Goal: Task Accomplishment & Management: Use online tool/utility

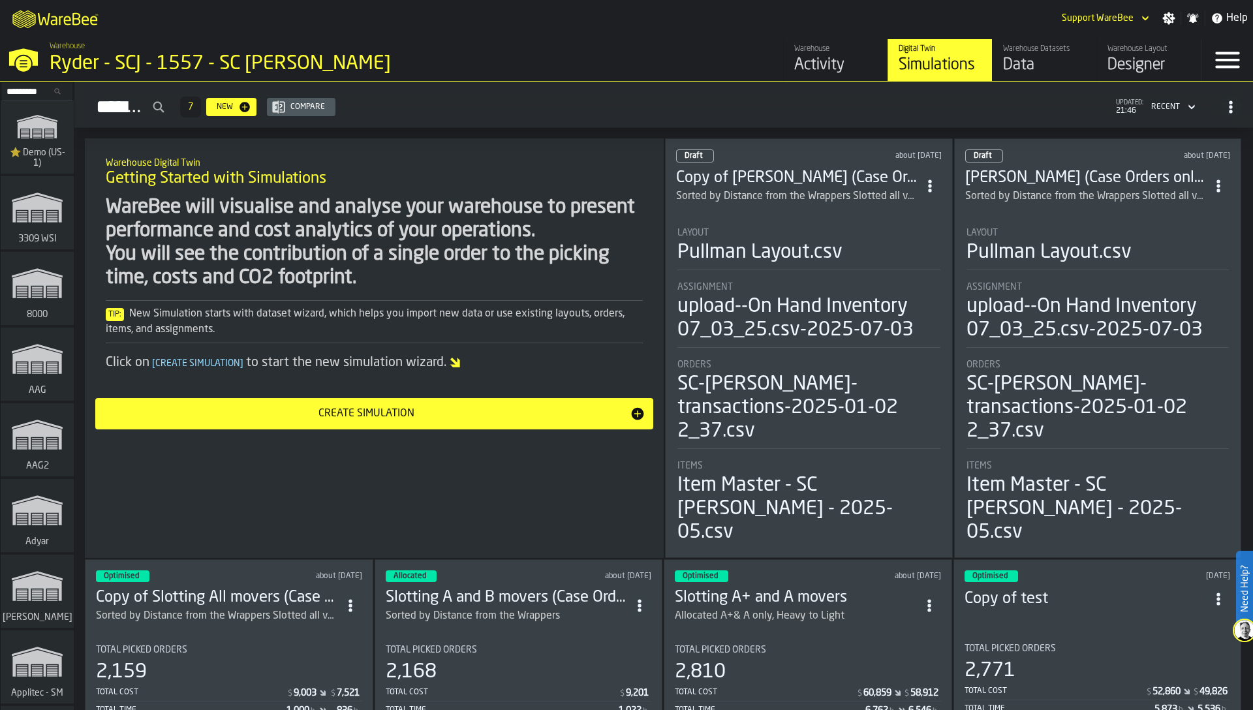
scroll to position [8466, 0]
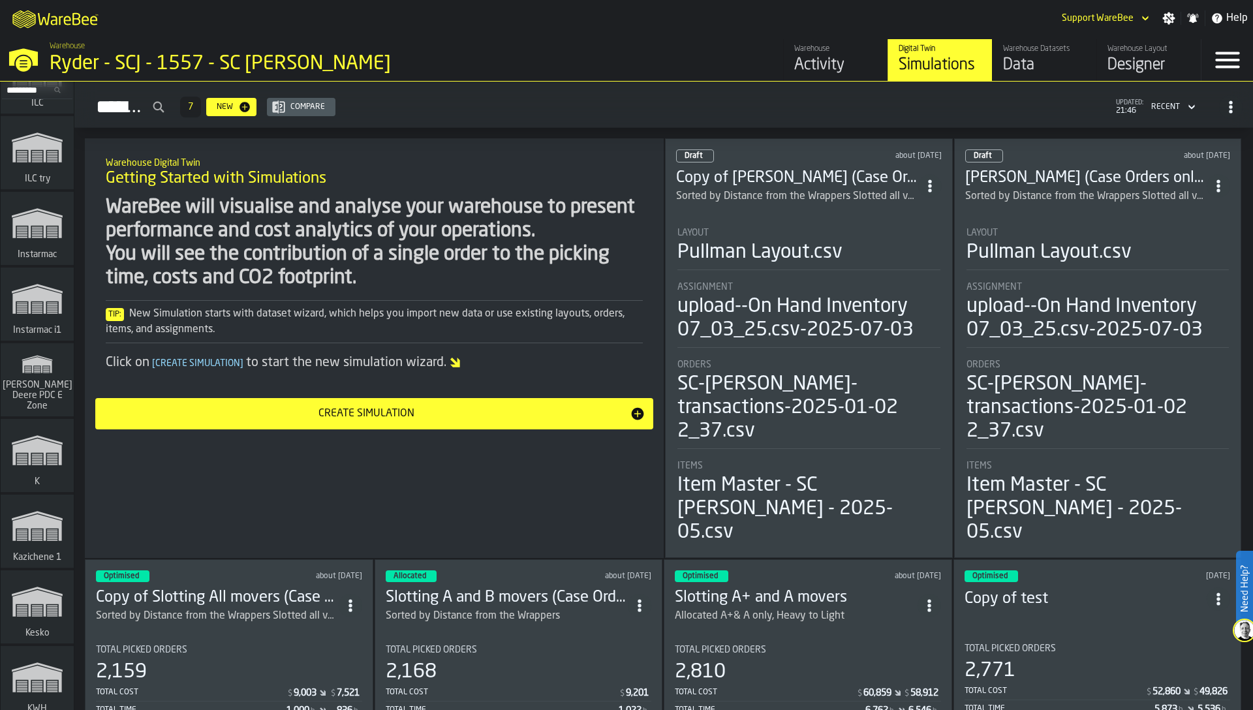
click at [24, 380] on icon "link-to-/wh/i/9d85c013-26f4-4c06-9c7d-6d35b33af13a/simulations" at bounding box center [37, 364] width 63 height 31
click at [31, 90] on input "Search..." at bounding box center [37, 90] width 68 height 14
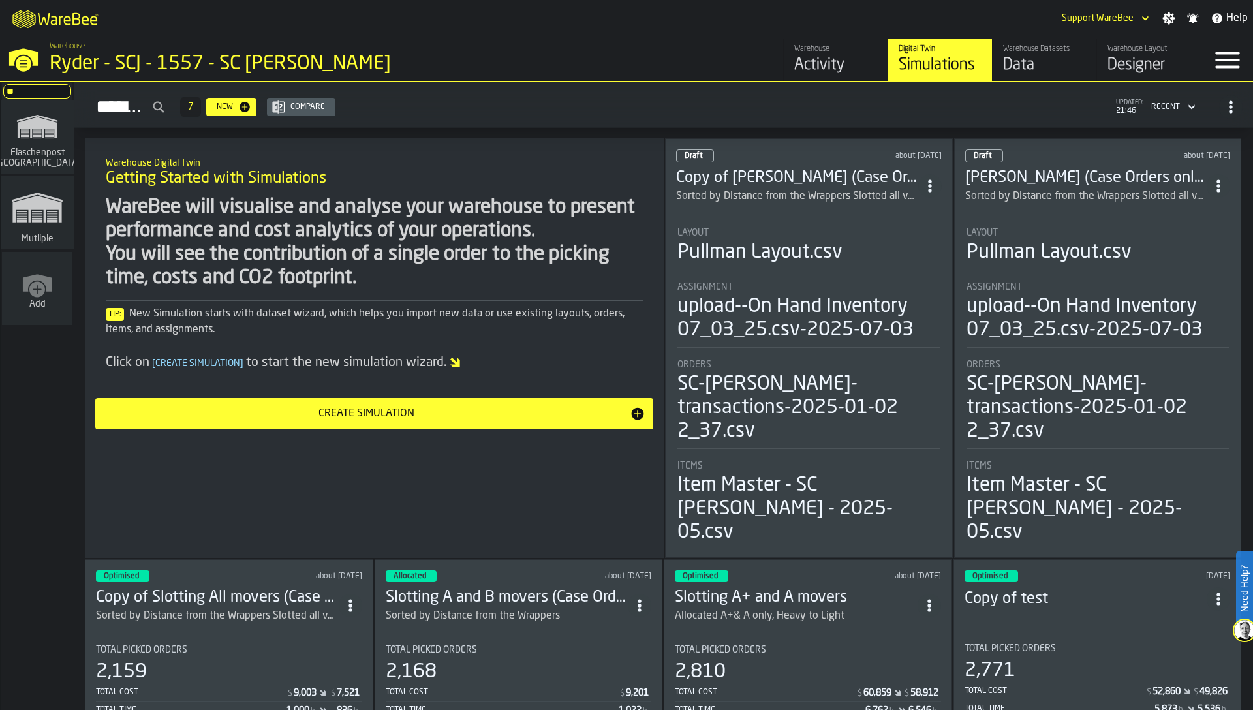
scroll to position [0, 0]
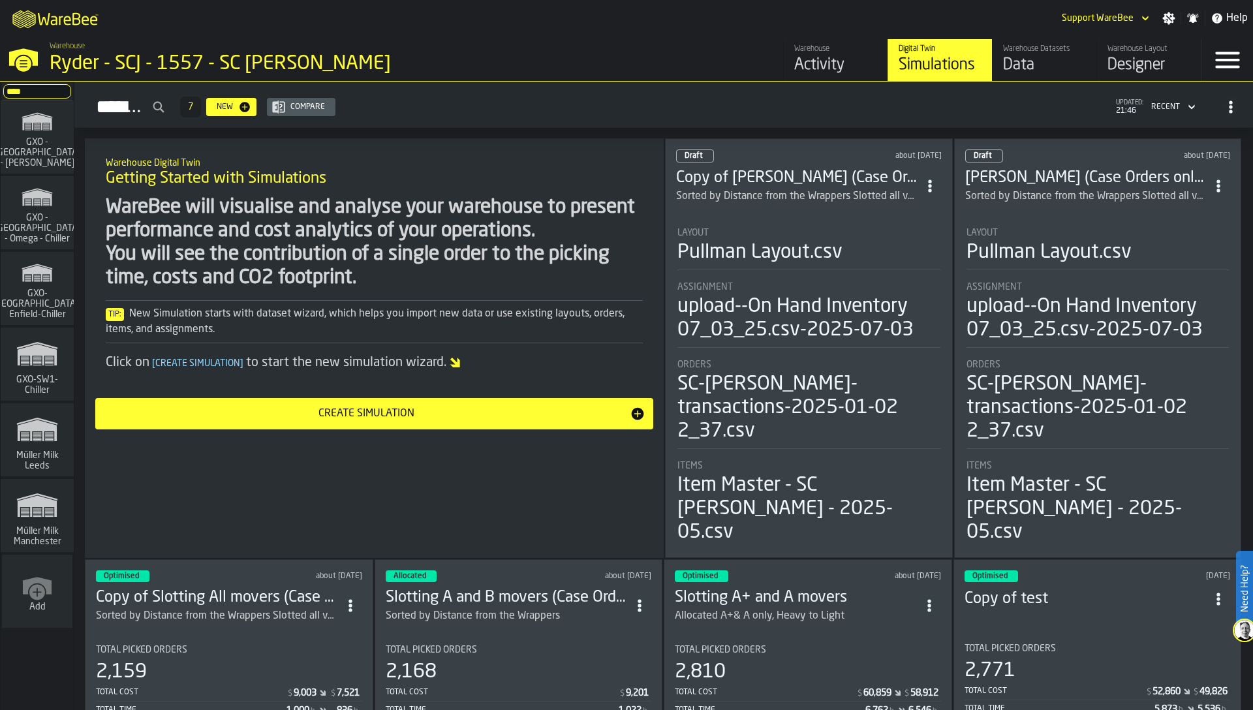
type input "****"
click at [42, 456] on span "Müller Milk Leeds" at bounding box center [37, 460] width 63 height 21
click at [43, 523] on icon "link-to-/wh/i/b09612b5-e9f1-4a3a-b0a4-784729d61419/simulations" at bounding box center [37, 505] width 63 height 42
click at [385, 288] on div "WareBee will visualise and analyse your warehouse to present performance and co…" at bounding box center [374, 243] width 537 height 94
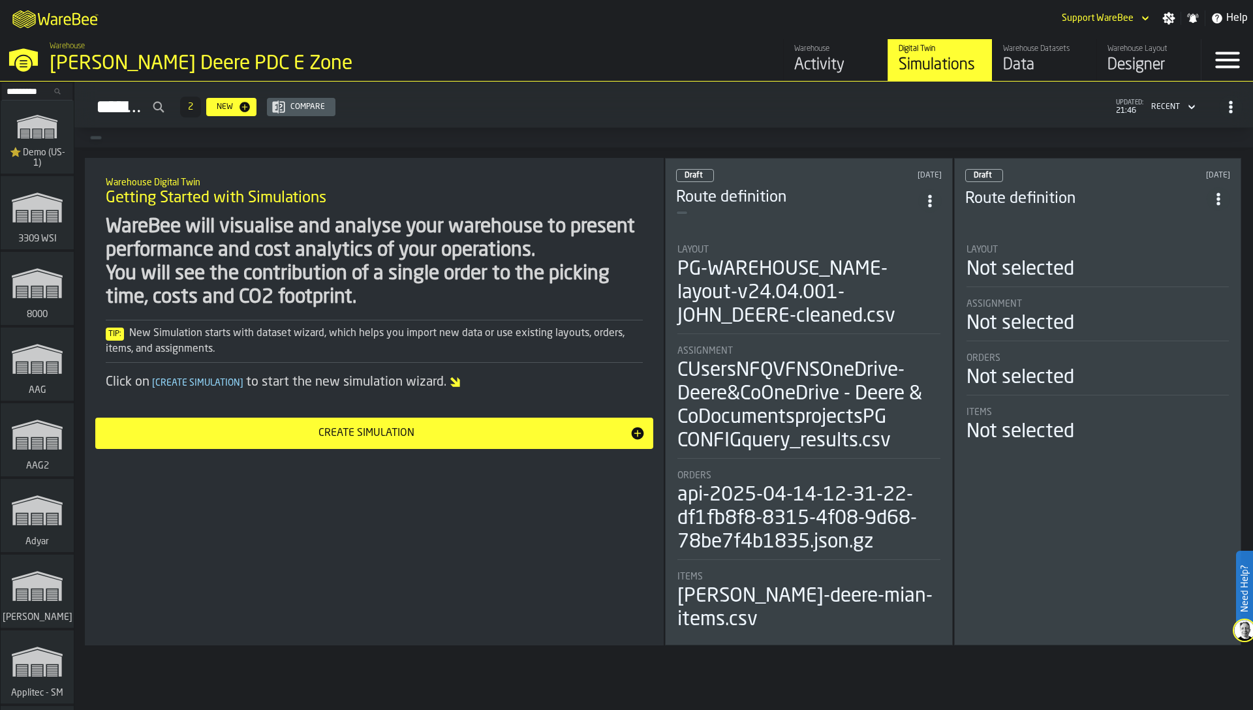
click at [833, 54] on div "Warehouse Activity" at bounding box center [836, 59] width 83 height 31
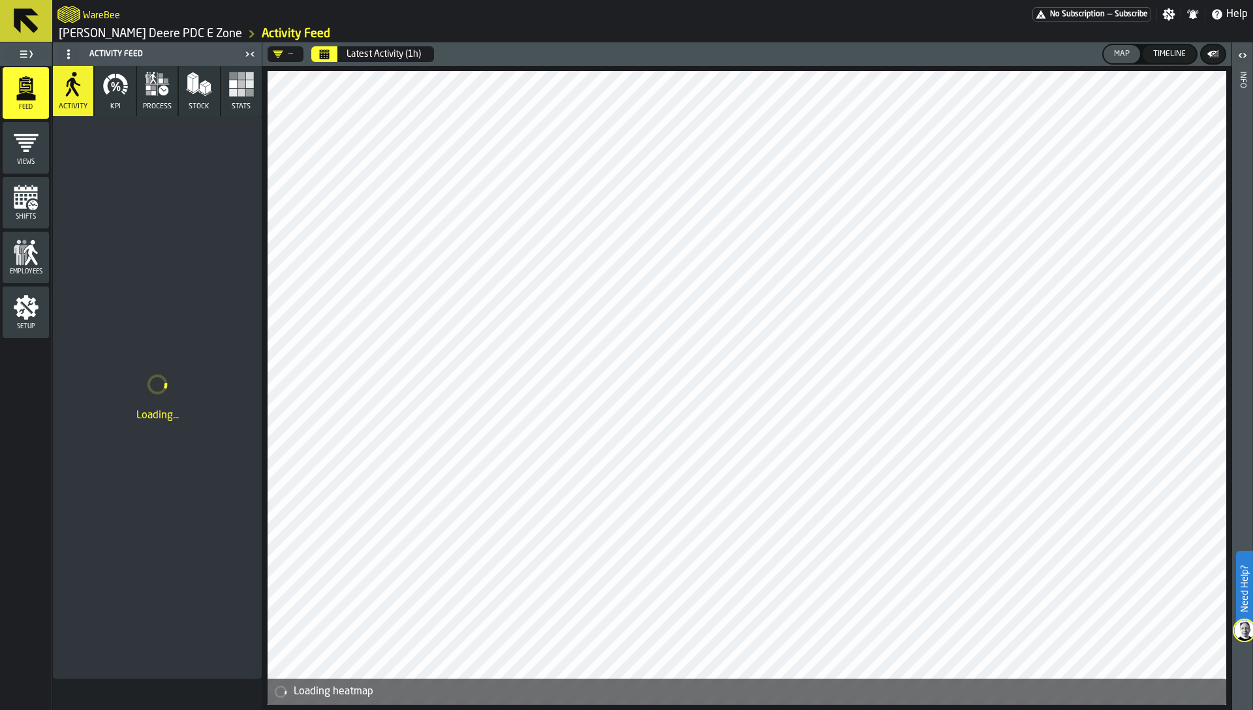
click at [137, 33] on link "[PERSON_NAME] Deere PDC E Zone" at bounding box center [150, 34] width 183 height 14
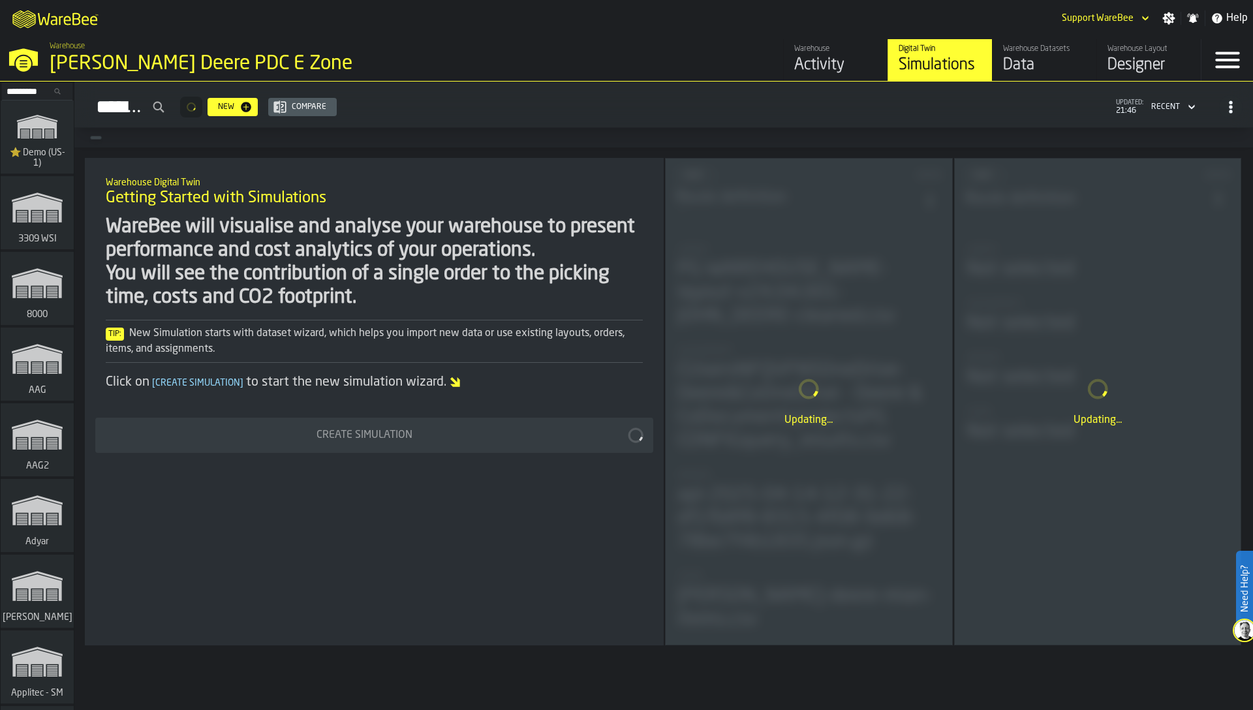
click at [1009, 65] on div "Data" at bounding box center [1044, 65] width 83 height 21
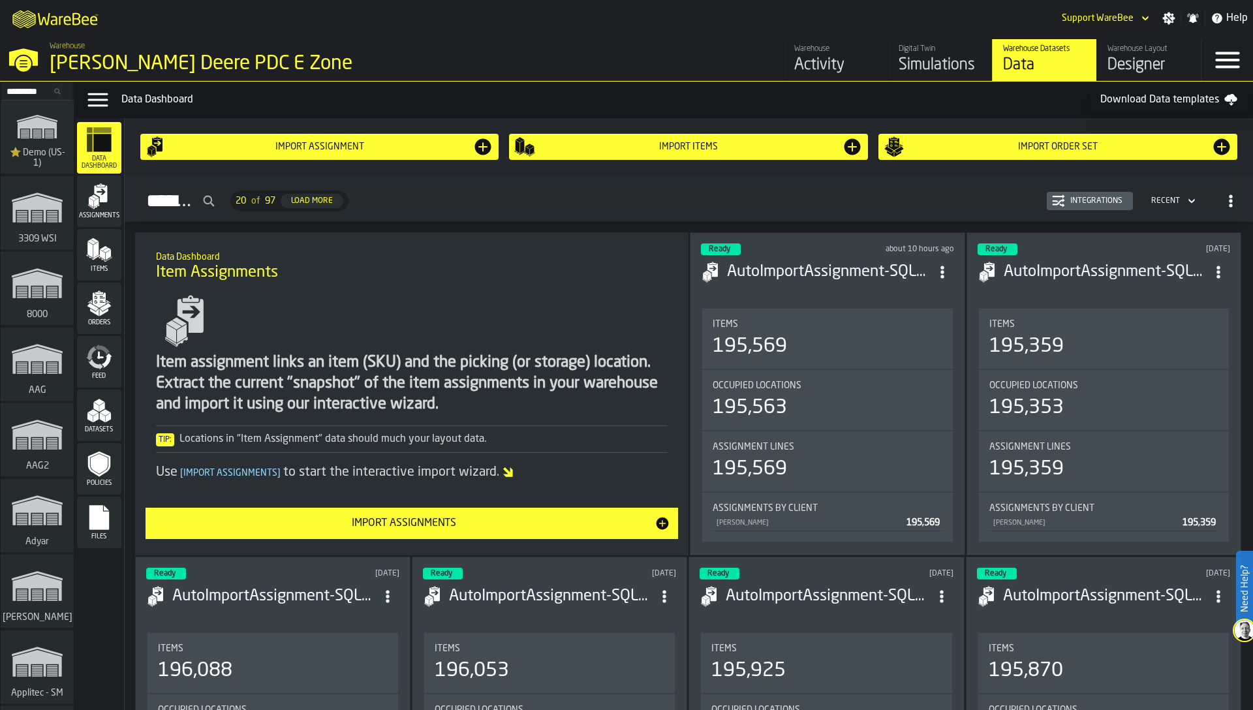
click at [93, 360] on icon "menu Feed" at bounding box center [99, 357] width 26 height 26
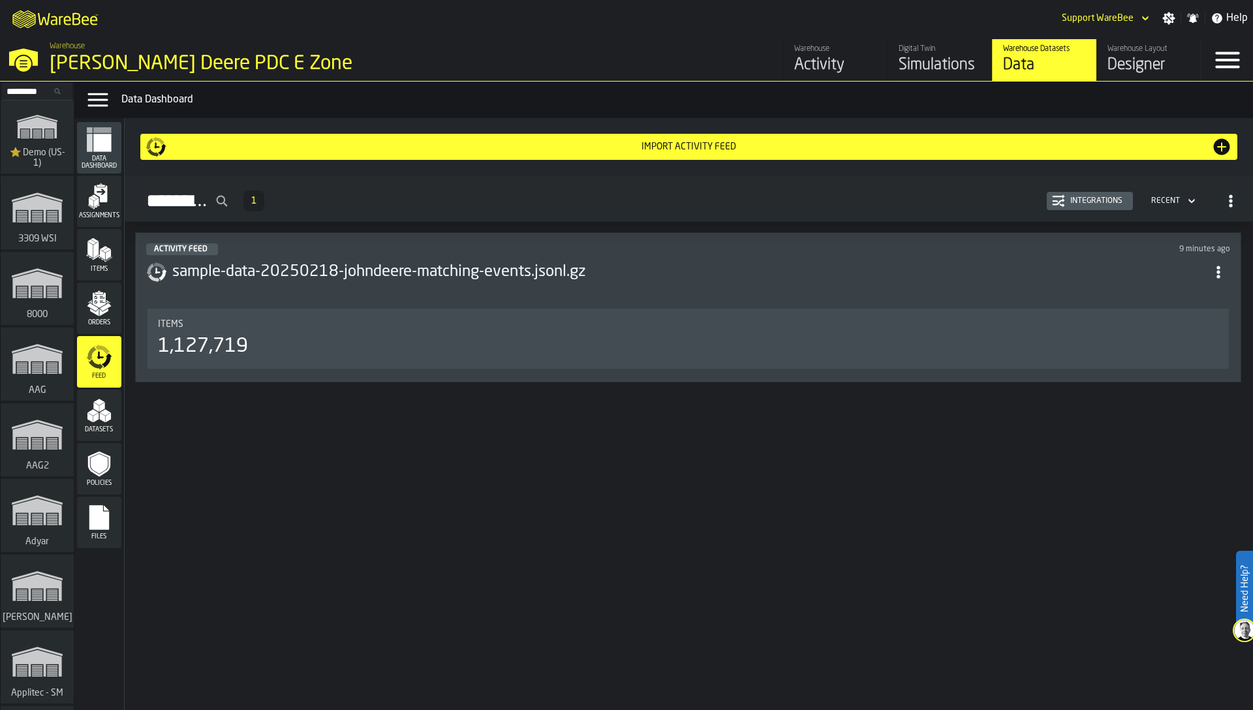
click at [1103, 199] on div "Integrations" at bounding box center [1096, 201] width 63 height 9
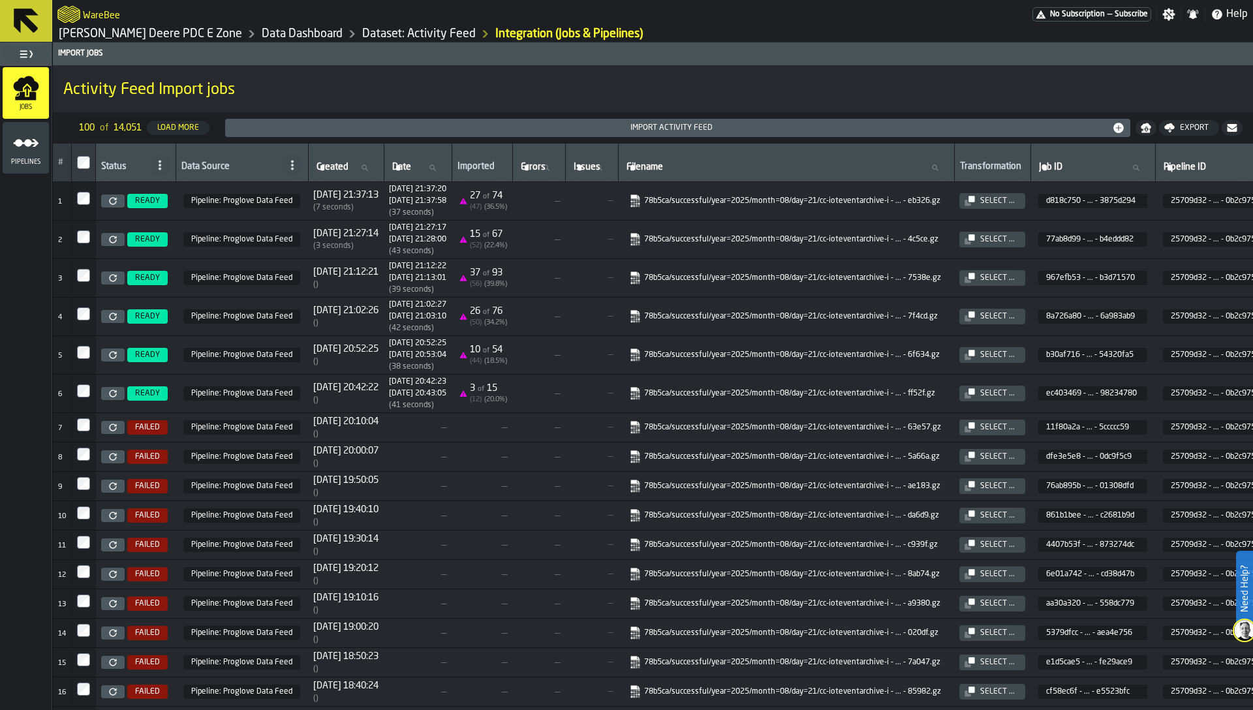
click at [151, 159] on span at bounding box center [159, 165] width 21 height 21
click at [114, 280] on div "Failed" at bounding box center [128, 285] width 68 height 16
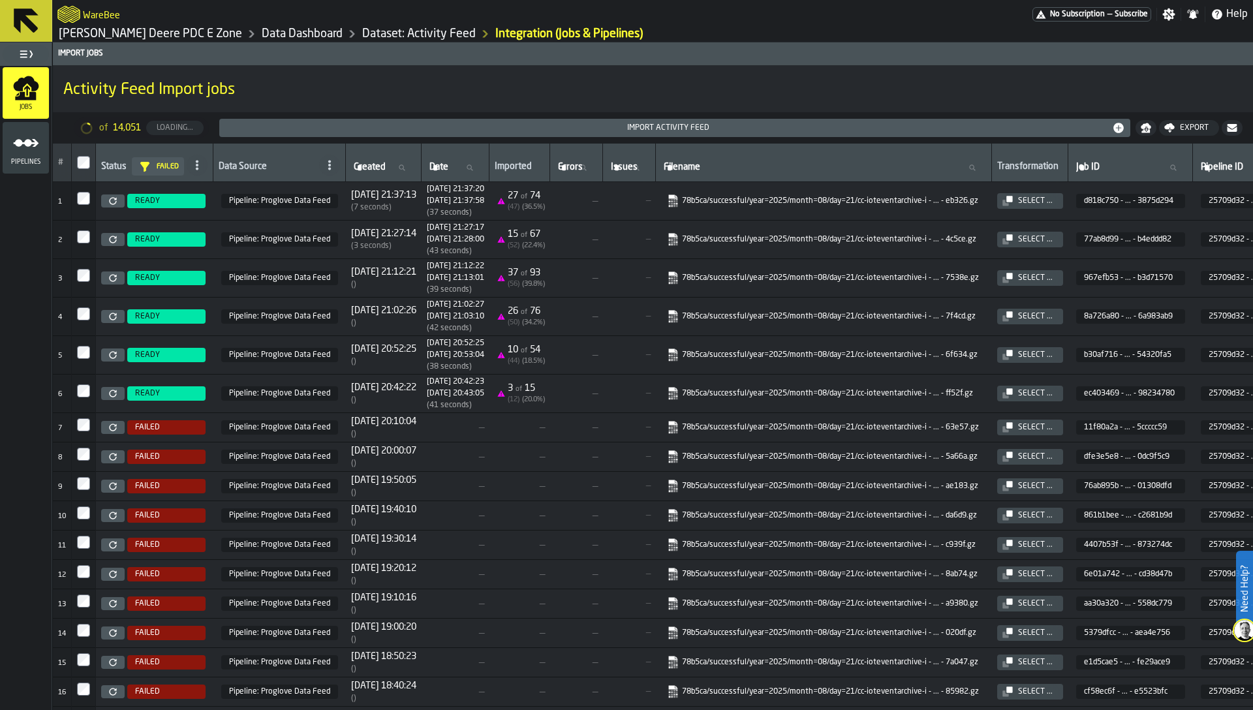
click at [789, 174] on input "Filename Filename" at bounding box center [823, 167] width 325 height 17
type input "*"
click at [788, 172] on input "*" at bounding box center [823, 167] width 325 height 17
type input "******"
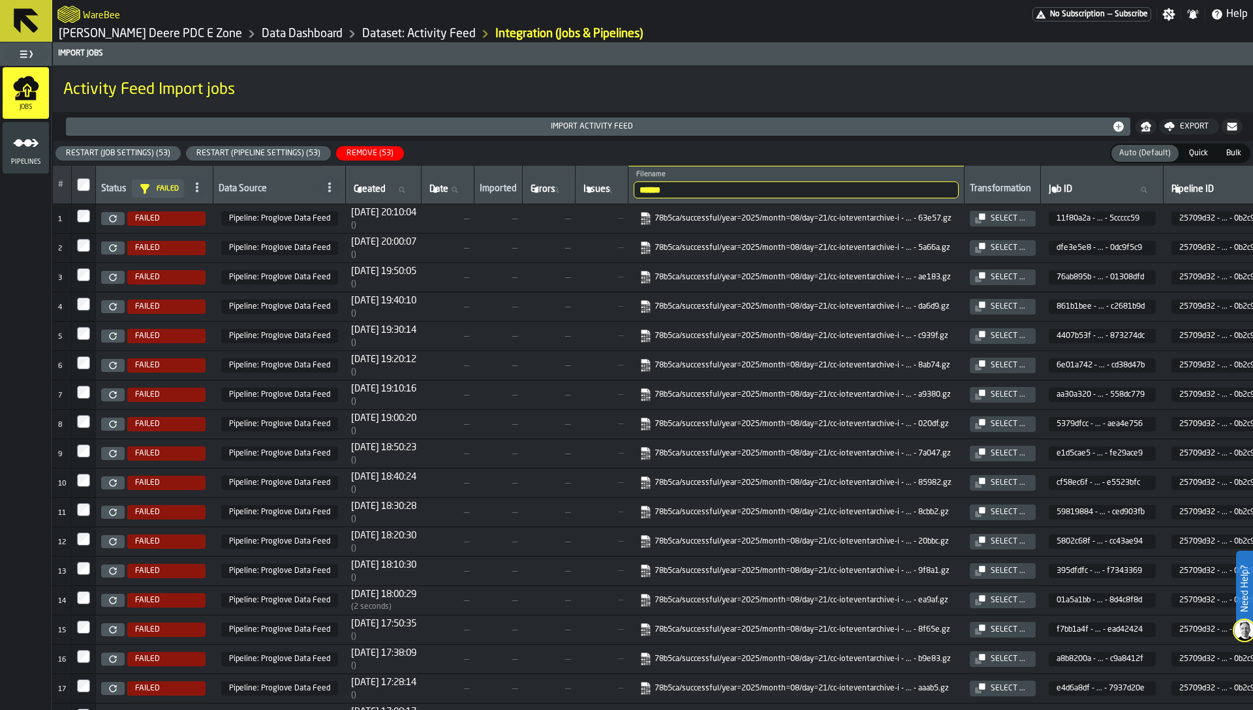
click at [275, 155] on div "Restart (Pipeline Settings) (53)" at bounding box center [258, 153] width 134 height 9
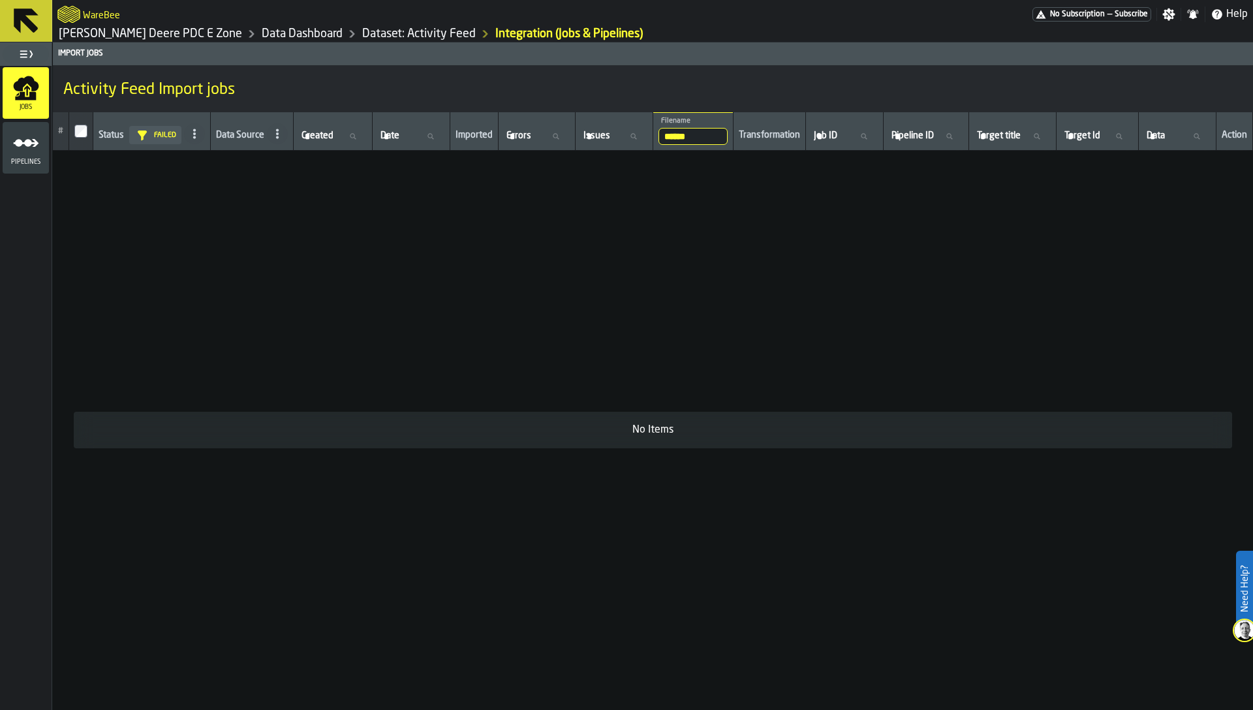
click at [668, 140] on input "******" at bounding box center [694, 136] width 70 height 17
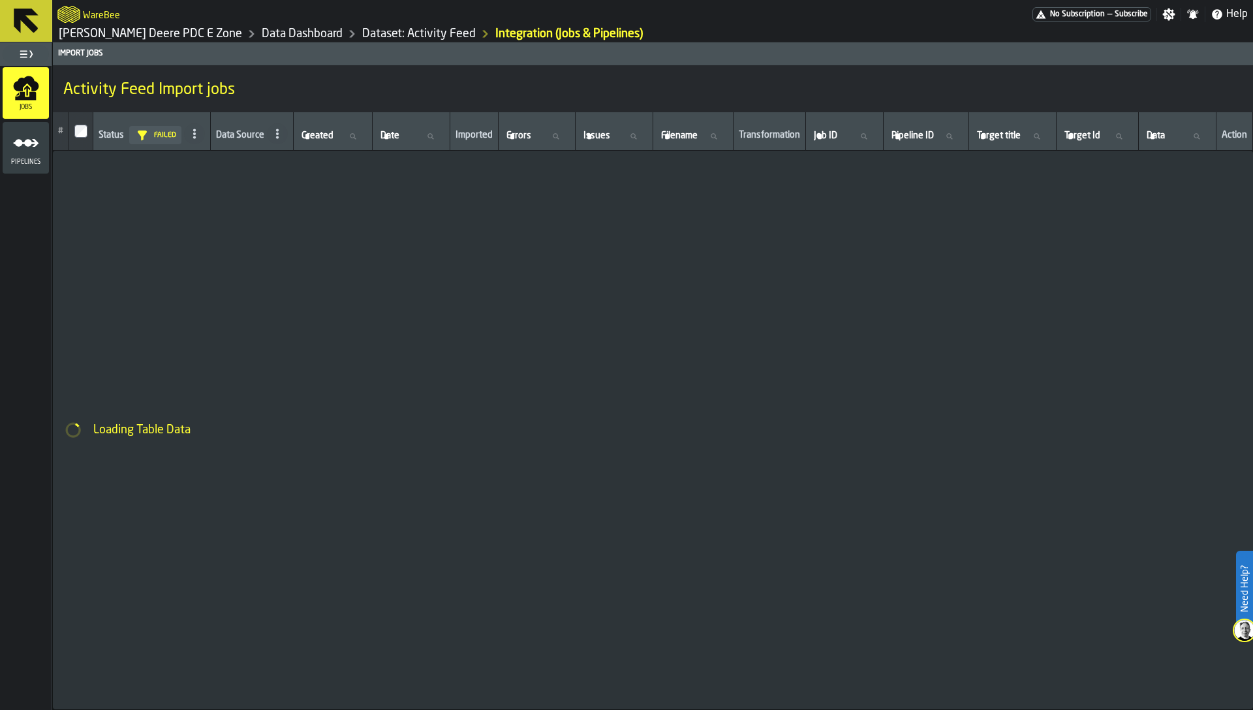
click at [139, 36] on link "[PERSON_NAME] Deere PDC E Zone" at bounding box center [150, 34] width 183 height 14
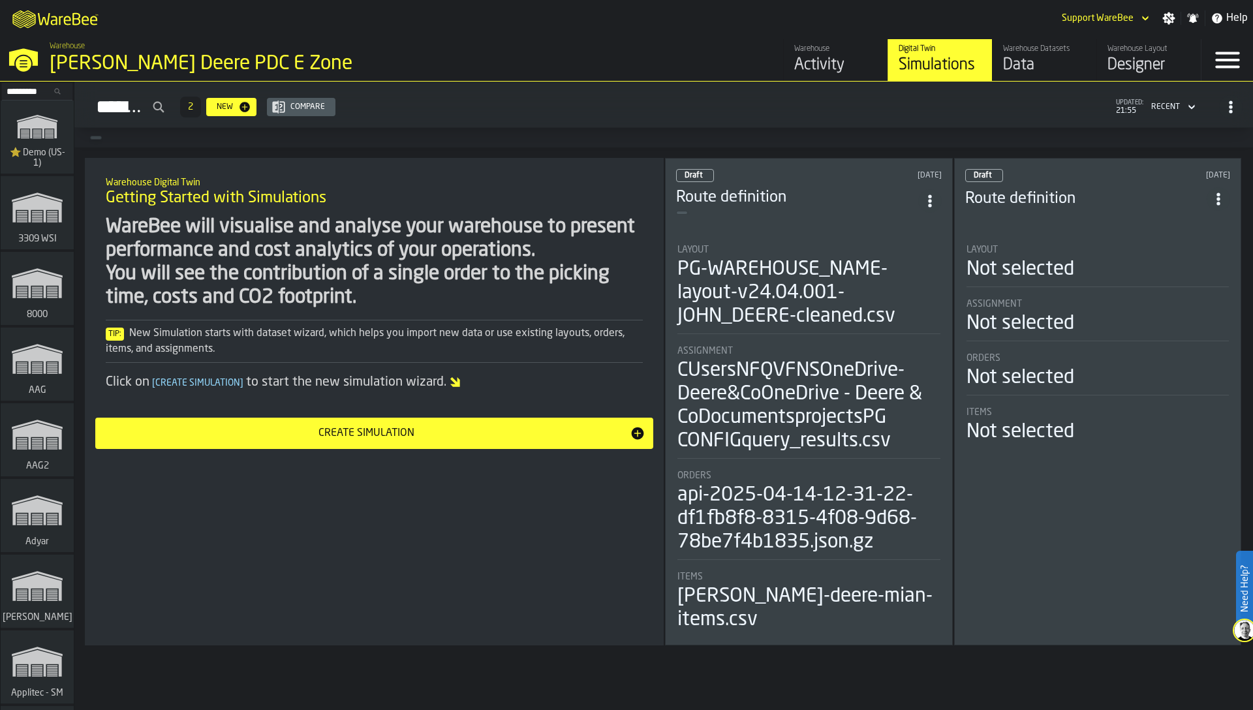
click at [35, 91] on input "Search..." at bounding box center [37, 91] width 68 height 14
click at [34, 89] on input "Search..." at bounding box center [37, 91] width 68 height 14
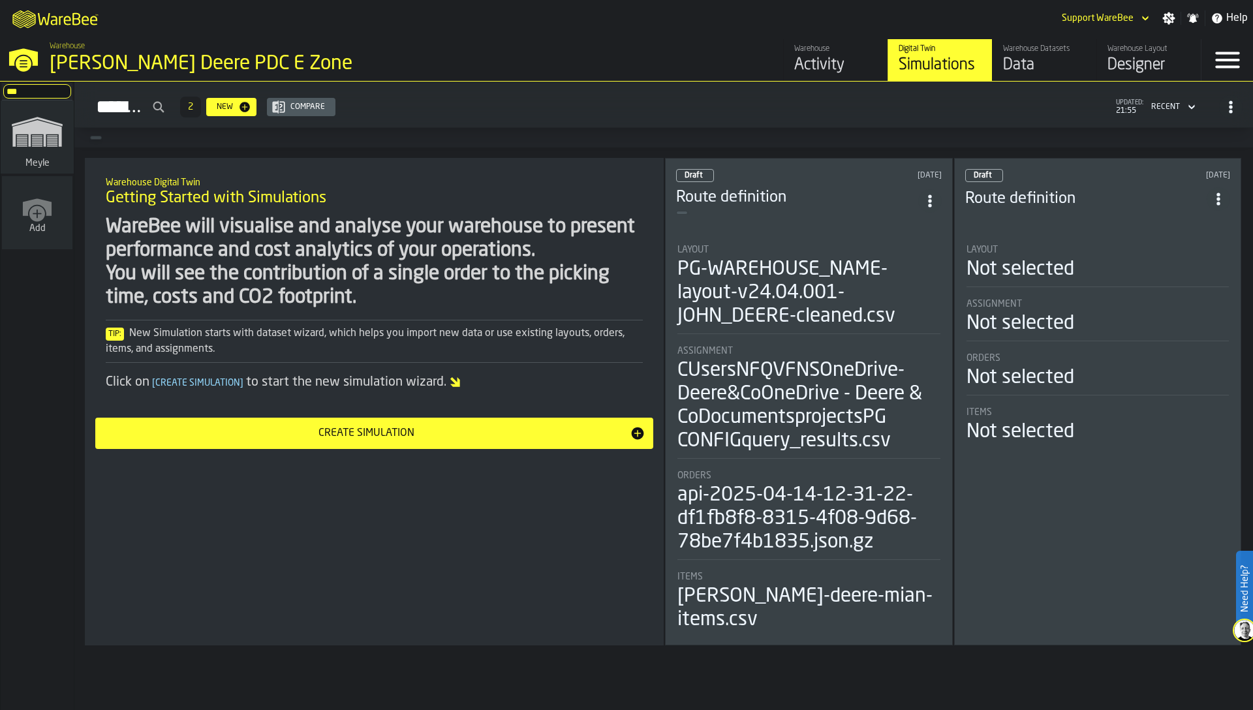
type input "***"
click at [35, 142] on polygon "link-to-/wh/i/a559492c-8db7-4f96-b4fe-6fc1bd76401c/simulations" at bounding box center [37, 142] width 10 height 1
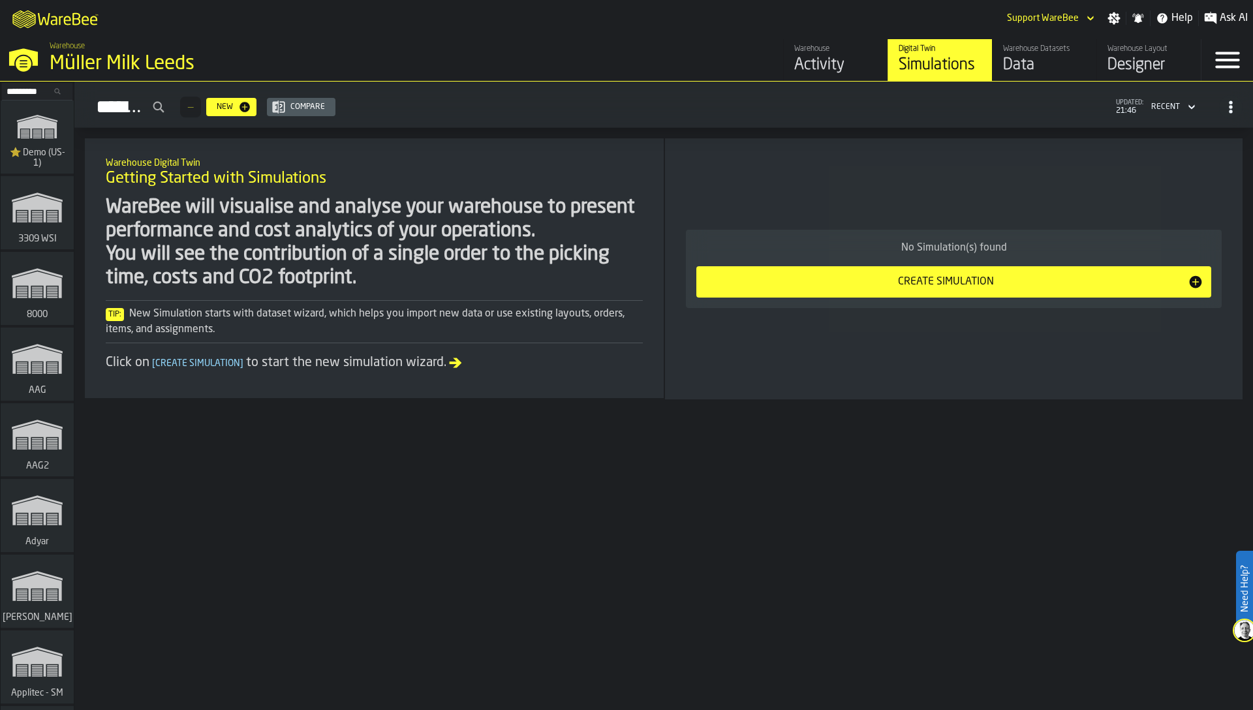
click at [819, 57] on div "Activity" at bounding box center [836, 65] width 83 height 21
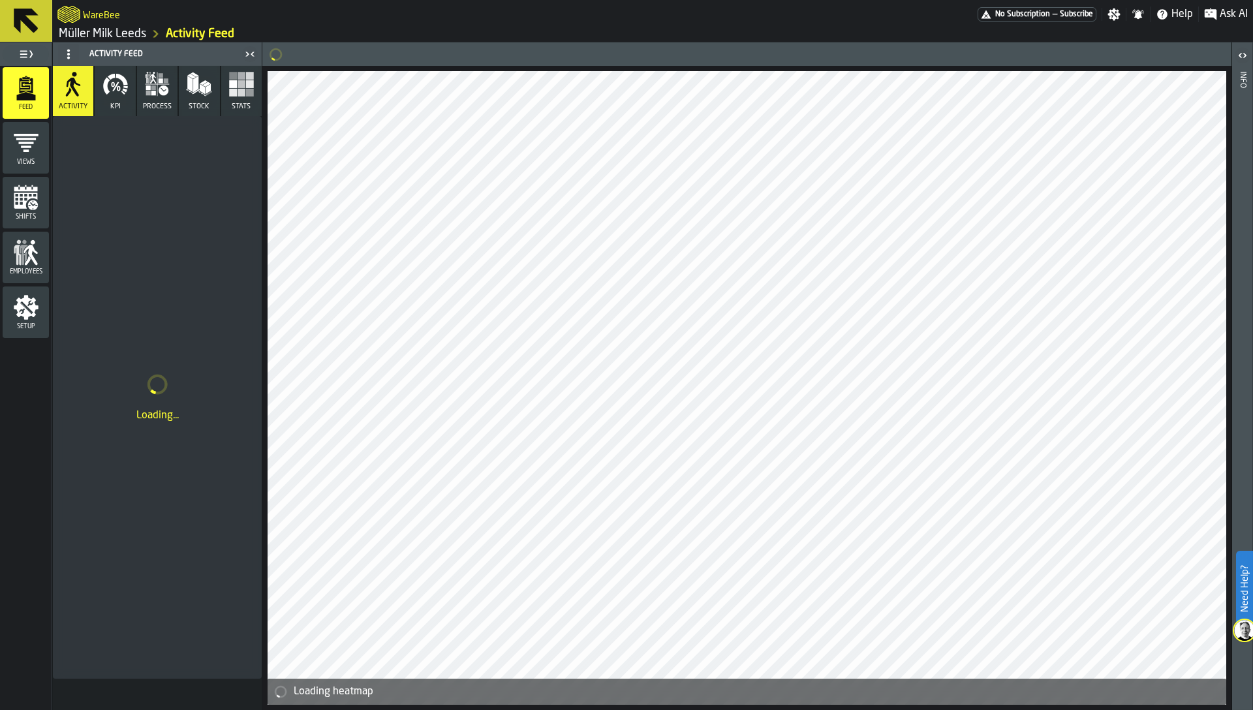
click at [118, 34] on link "Müller Milk Leeds" at bounding box center [102, 34] width 87 height 14
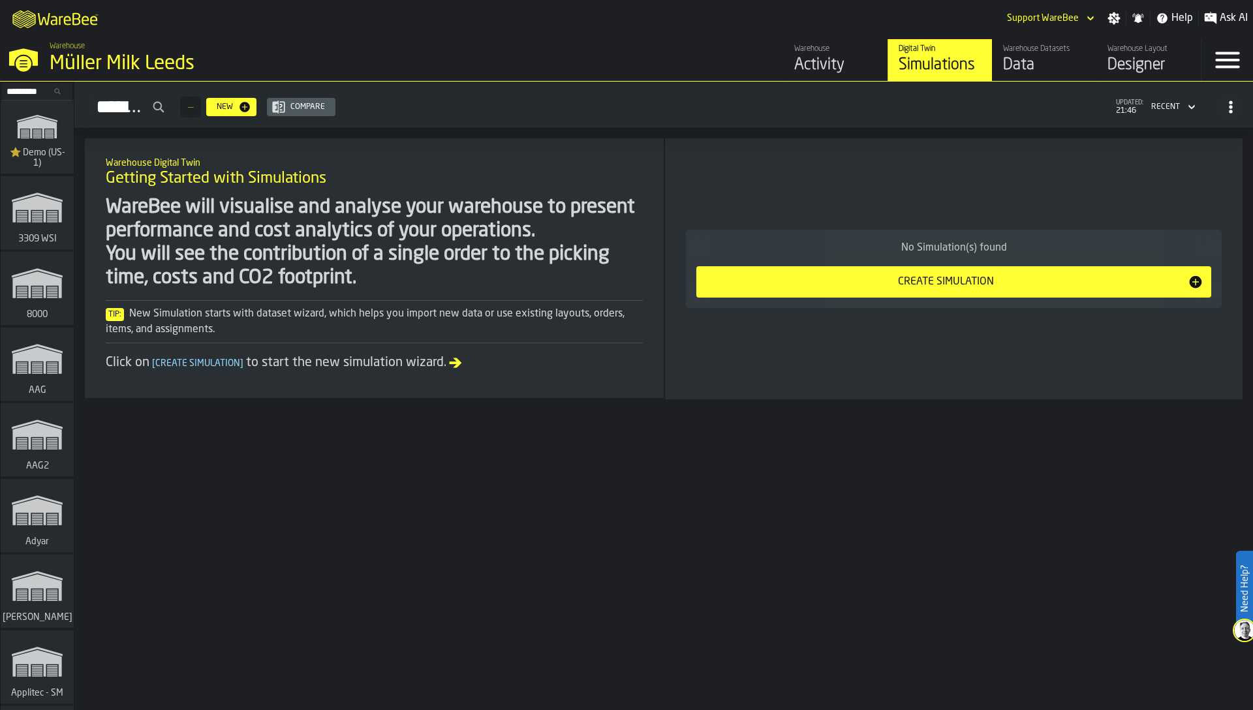
click at [1008, 67] on div "Data" at bounding box center [1044, 65] width 83 height 21
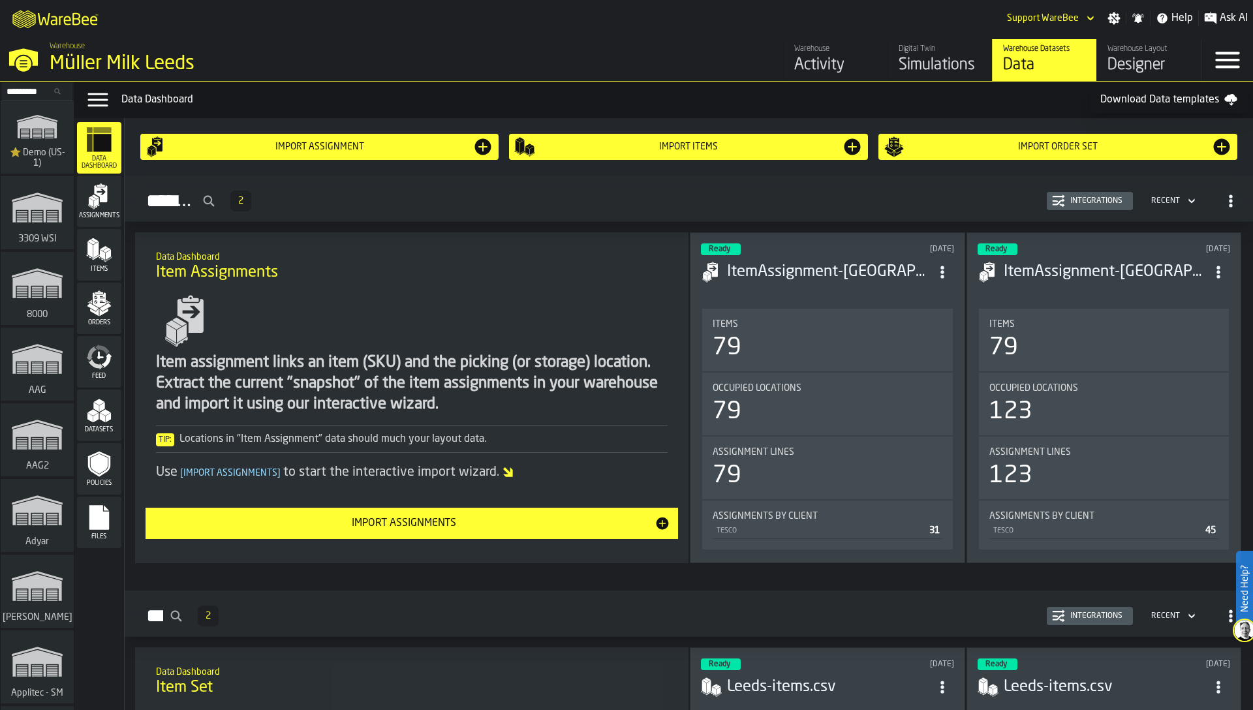
click at [102, 398] on icon "menu Datasets" at bounding box center [99, 411] width 26 height 26
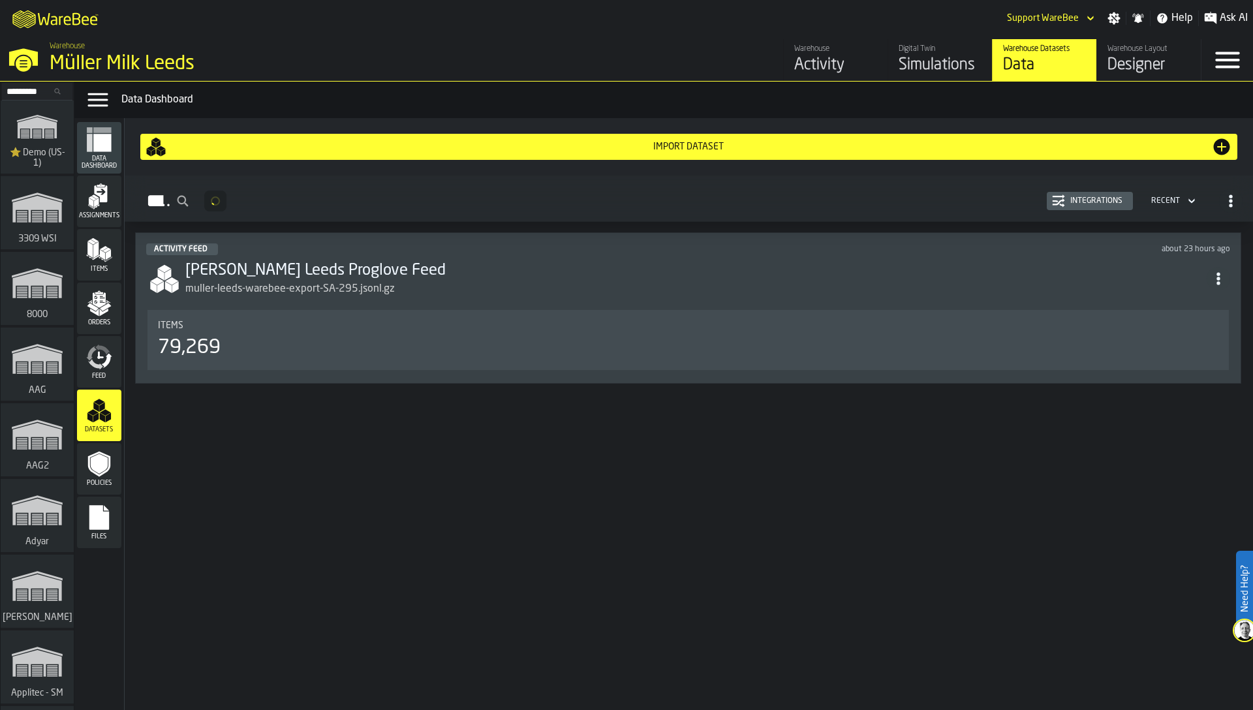
click at [98, 366] on icon "menu Feed" at bounding box center [95, 364] width 15 height 10
drag, startPoint x: 95, startPoint y: 411, endPoint x: 348, endPoint y: 418, distance: 253.4
click at [348, 418] on main "Data Dashboard Assignments Items Orders Feed Datasets Policies Files Import Act…" at bounding box center [663, 414] width 1179 height 592
click at [449, 291] on div "muller-leeds-warebee-export-SA-295.jsonl.gz" at bounding box center [696, 289] width 1022 height 16
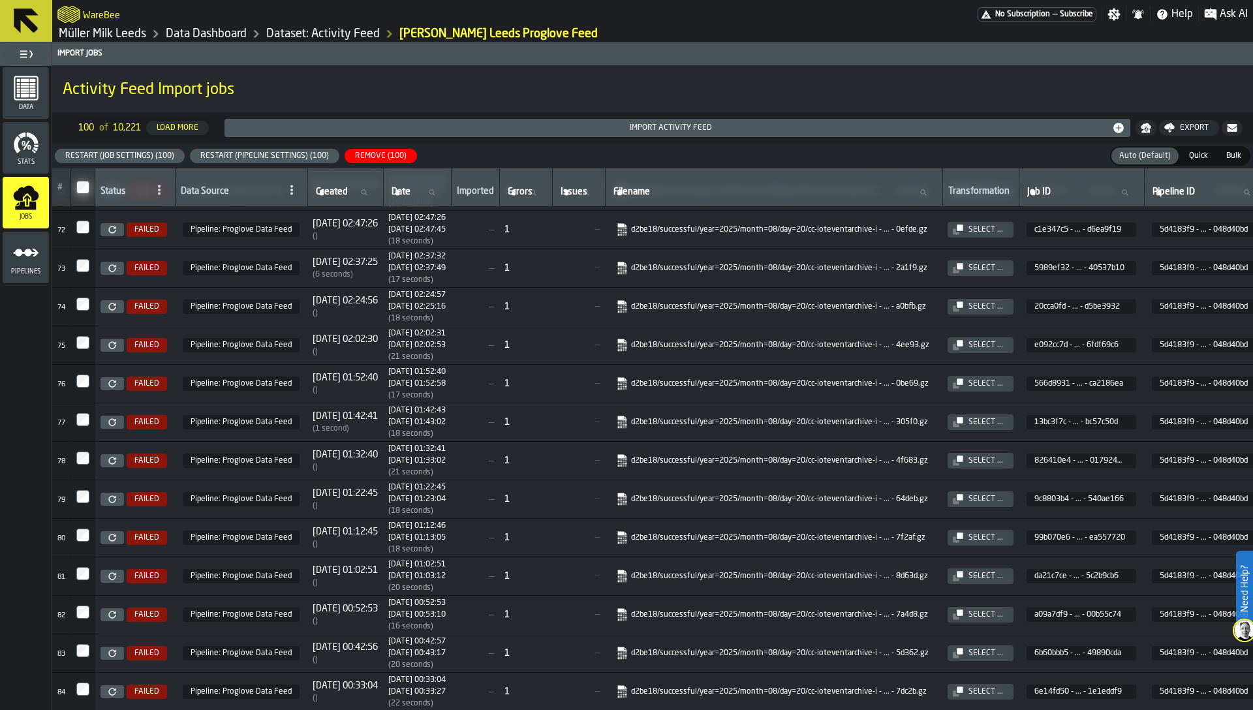
scroll to position [2288, 0]
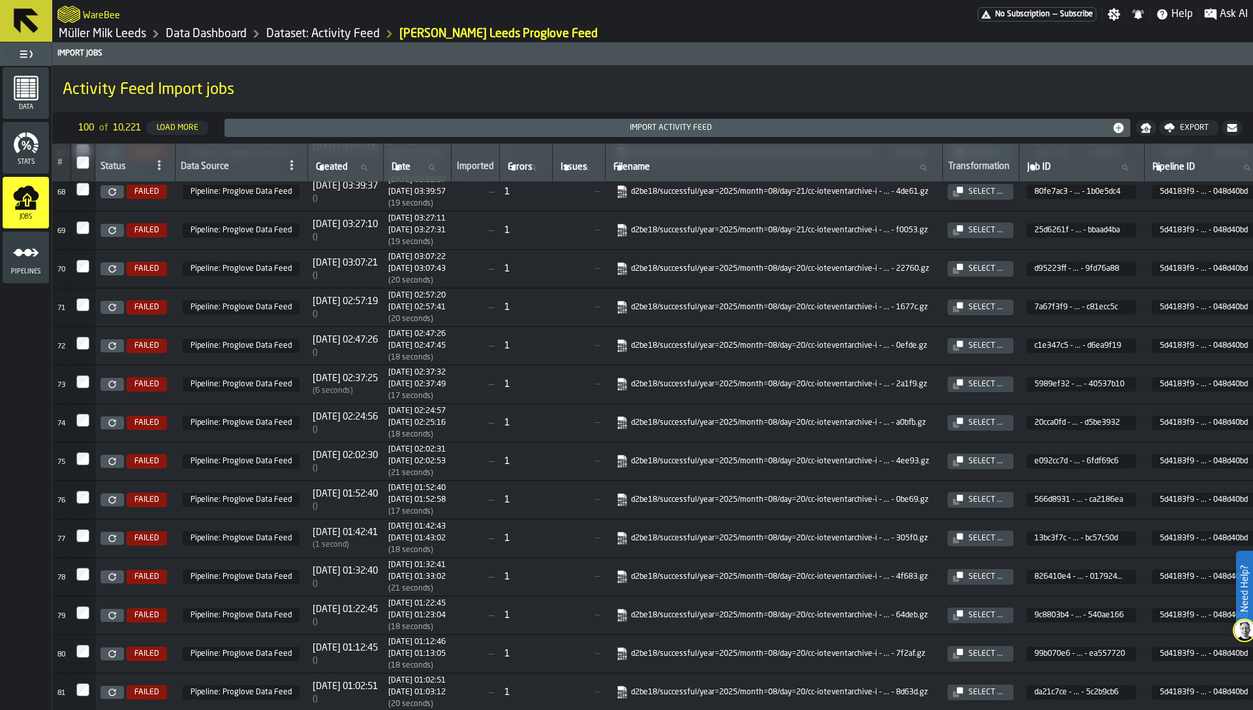
click at [160, 165] on icon at bounding box center [159, 165] width 10 height 10
click at [132, 277] on div "Failed" at bounding box center [127, 285] width 68 height 16
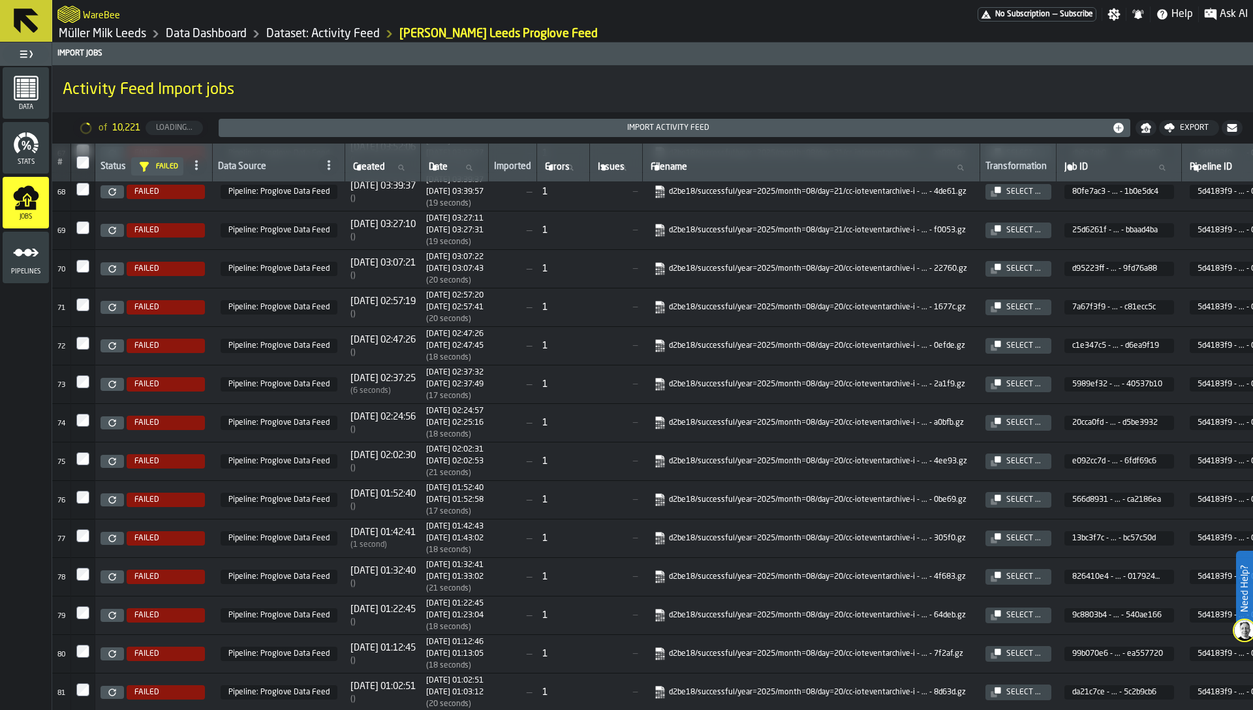
click at [785, 163] on input "Filename Filename" at bounding box center [811, 167] width 326 height 17
type input "******"
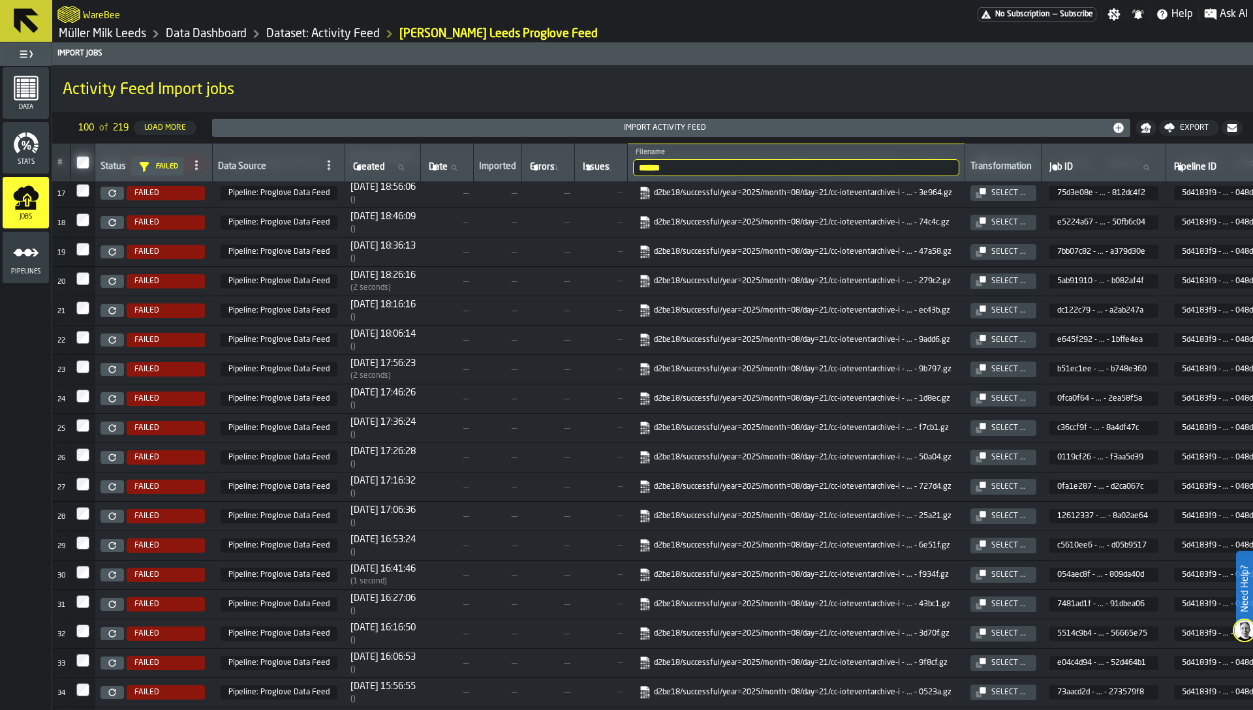
scroll to position [0, 0]
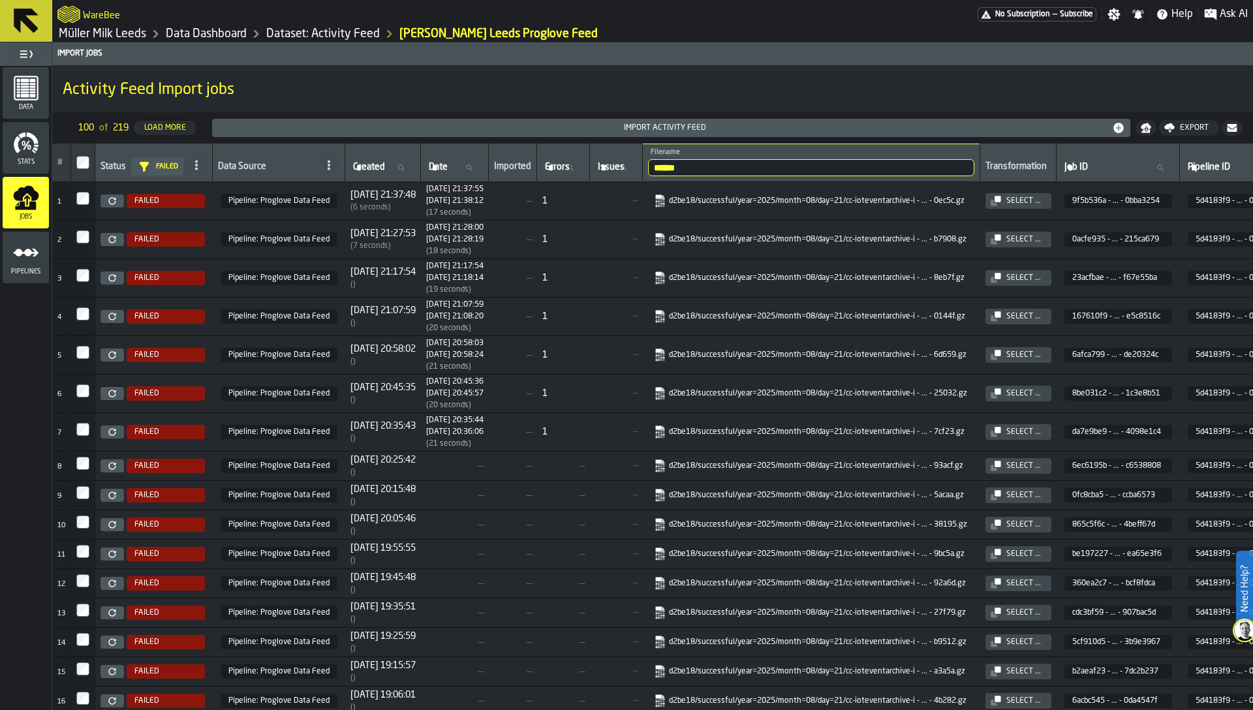
click at [76, 166] on th at bounding box center [83, 163] width 24 height 39
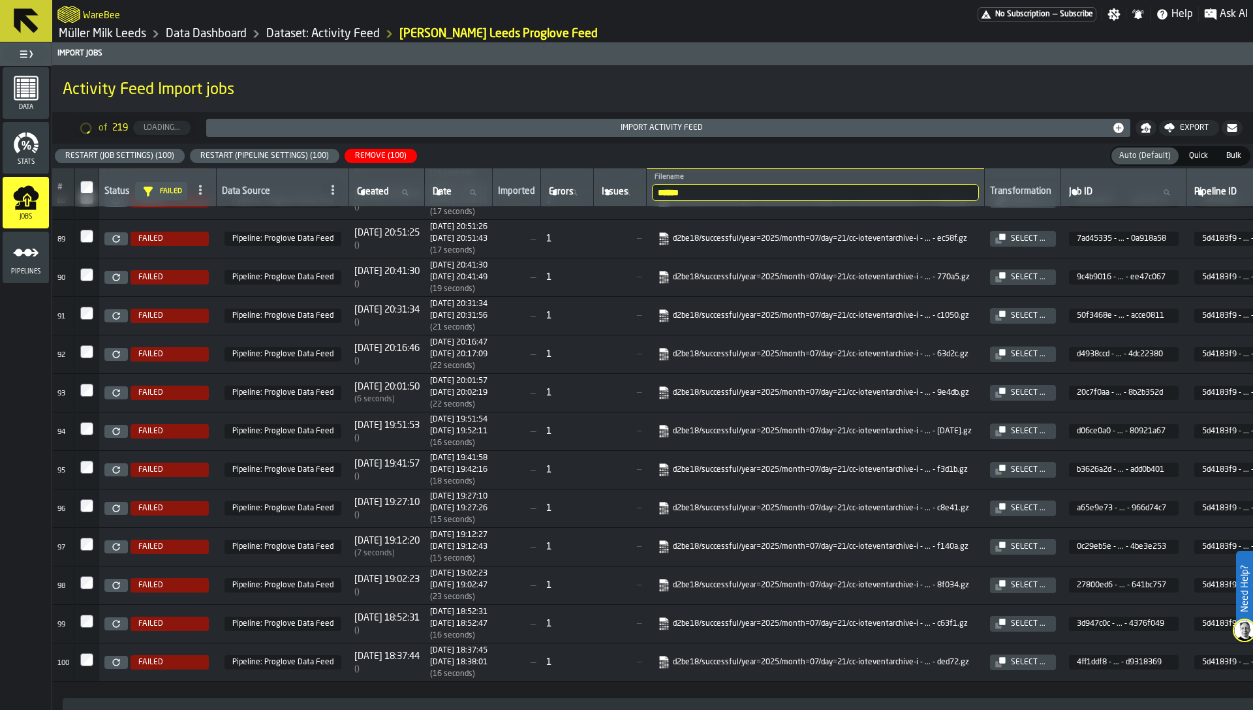
scroll to position [3124, 0]
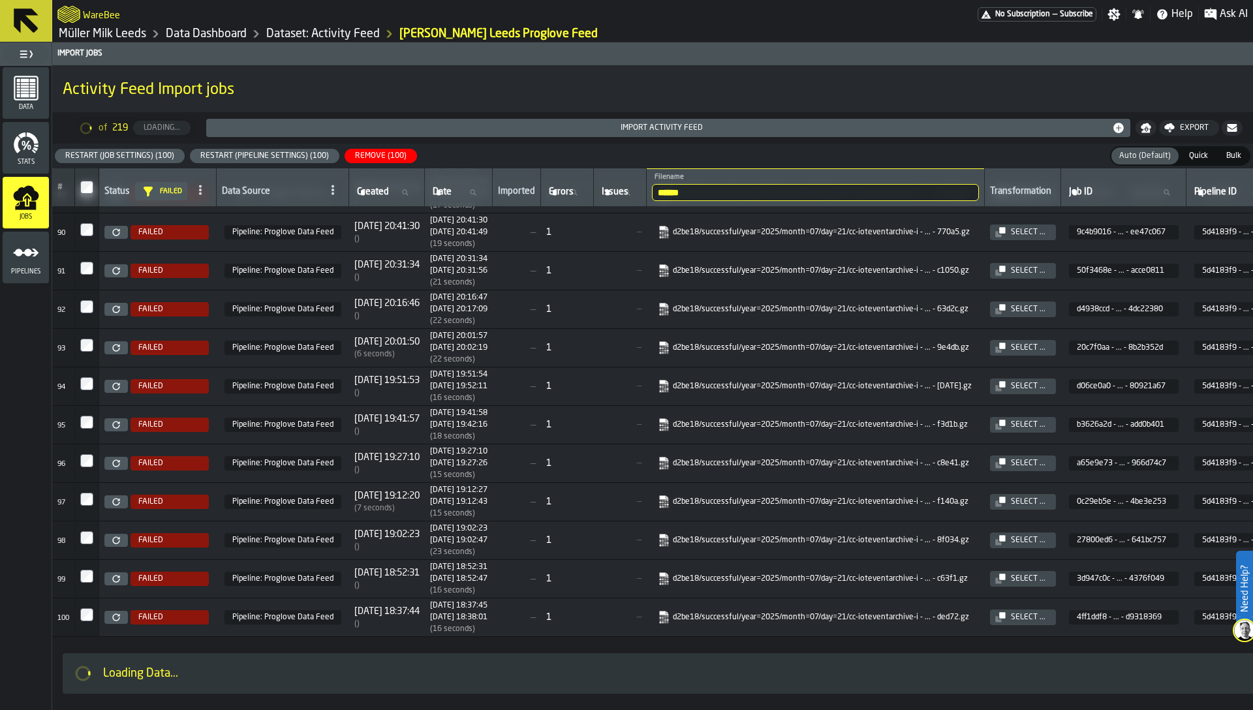
click at [272, 155] on div "Restart (Pipeline Settings) (100)" at bounding box center [264, 155] width 139 height 9
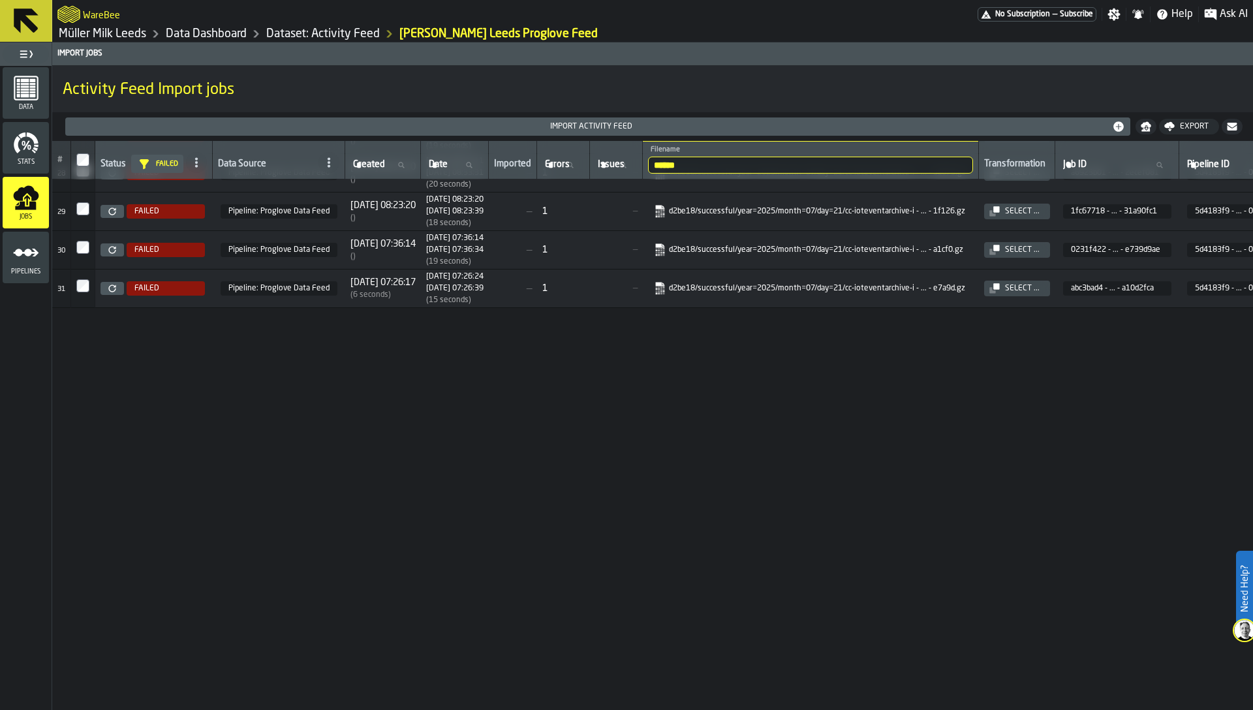
scroll to position [0, 0]
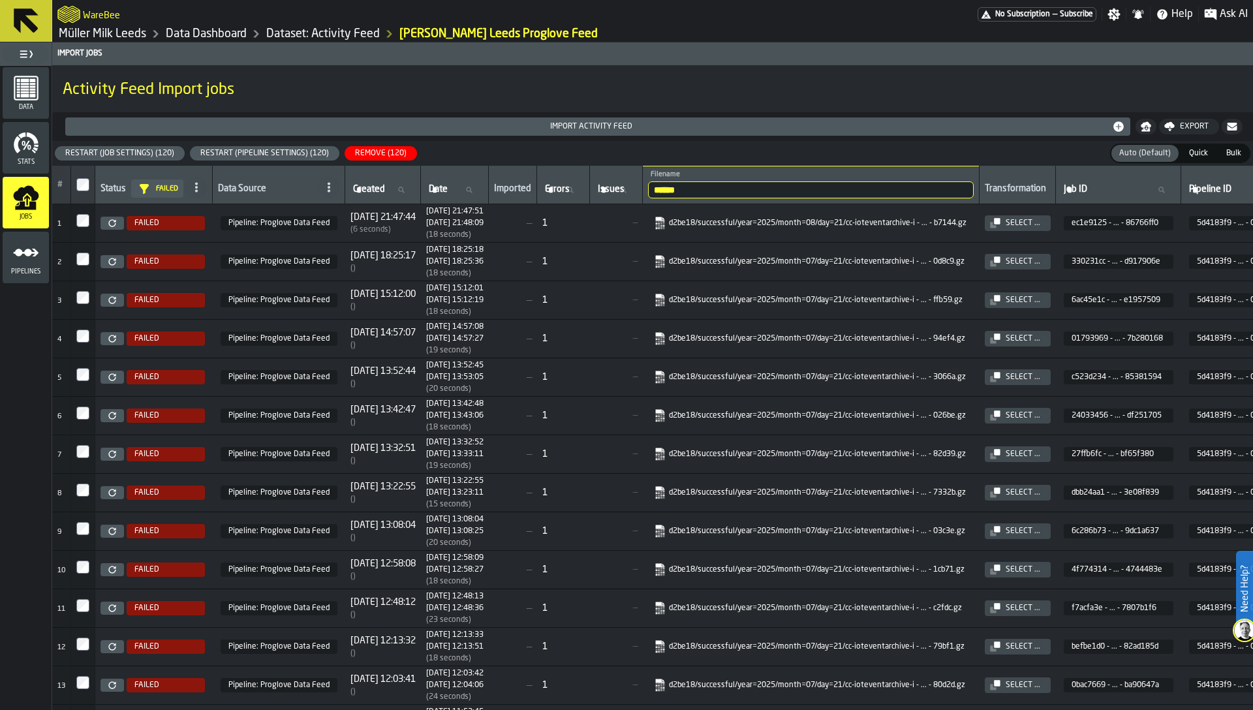
click at [275, 151] on div "Restart (Pipeline Settings) (120)" at bounding box center [264, 153] width 139 height 9
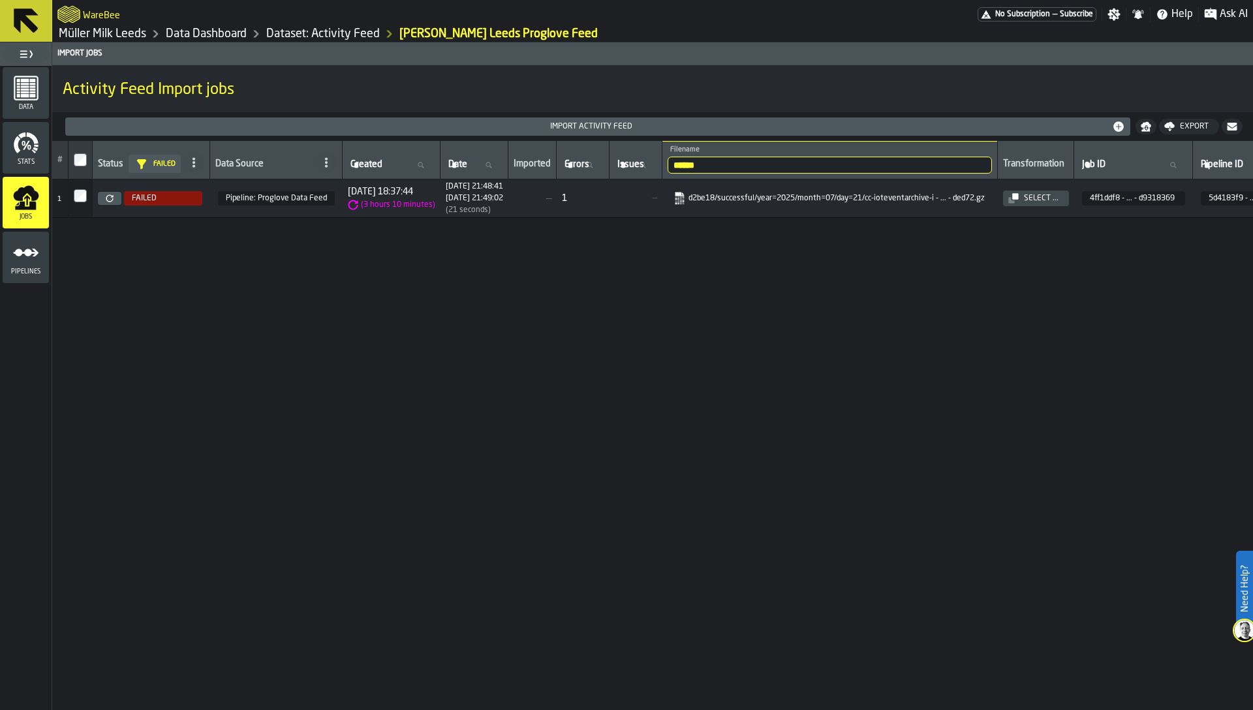
click at [111, 37] on link "Müller Milk Leeds" at bounding box center [102, 34] width 87 height 14
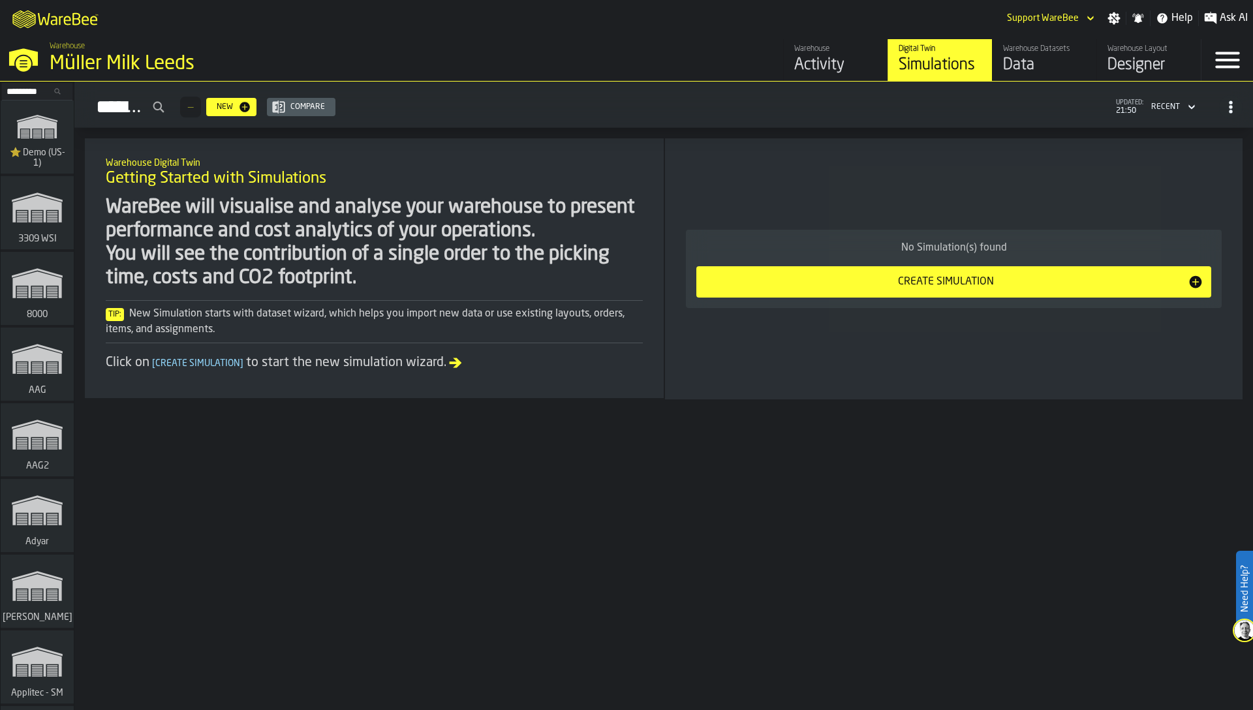
click at [20, 93] on input "Search..." at bounding box center [37, 91] width 68 height 14
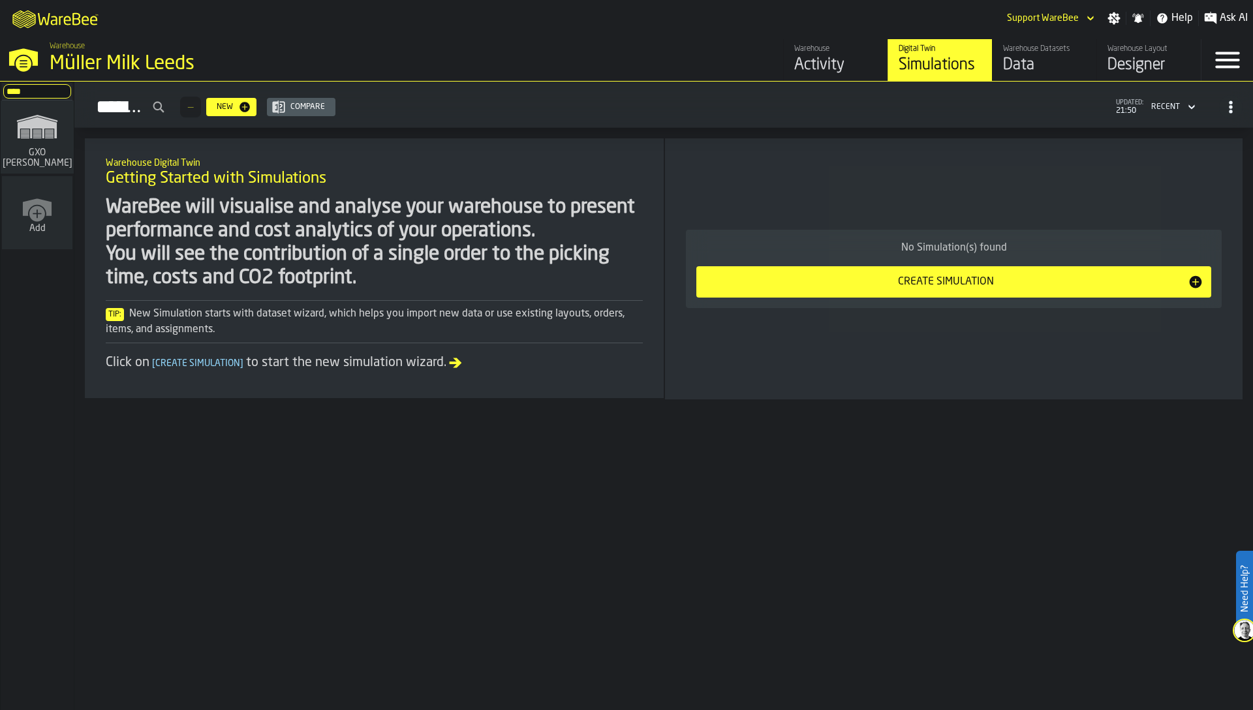
click at [25, 138] on icon "link-to-/wh/i/baca6aa3-d1fc-43c0-a604-2a1c9d5db74d/simulations" at bounding box center [37, 127] width 63 height 42
click at [28, 95] on input "****" at bounding box center [37, 91] width 68 height 14
type input "**"
click at [34, 139] on icon "link-to-/wh/i/44979e6c-6f66-405e-9874-c1e29f02a54a/simulations" at bounding box center [37, 127] width 63 height 42
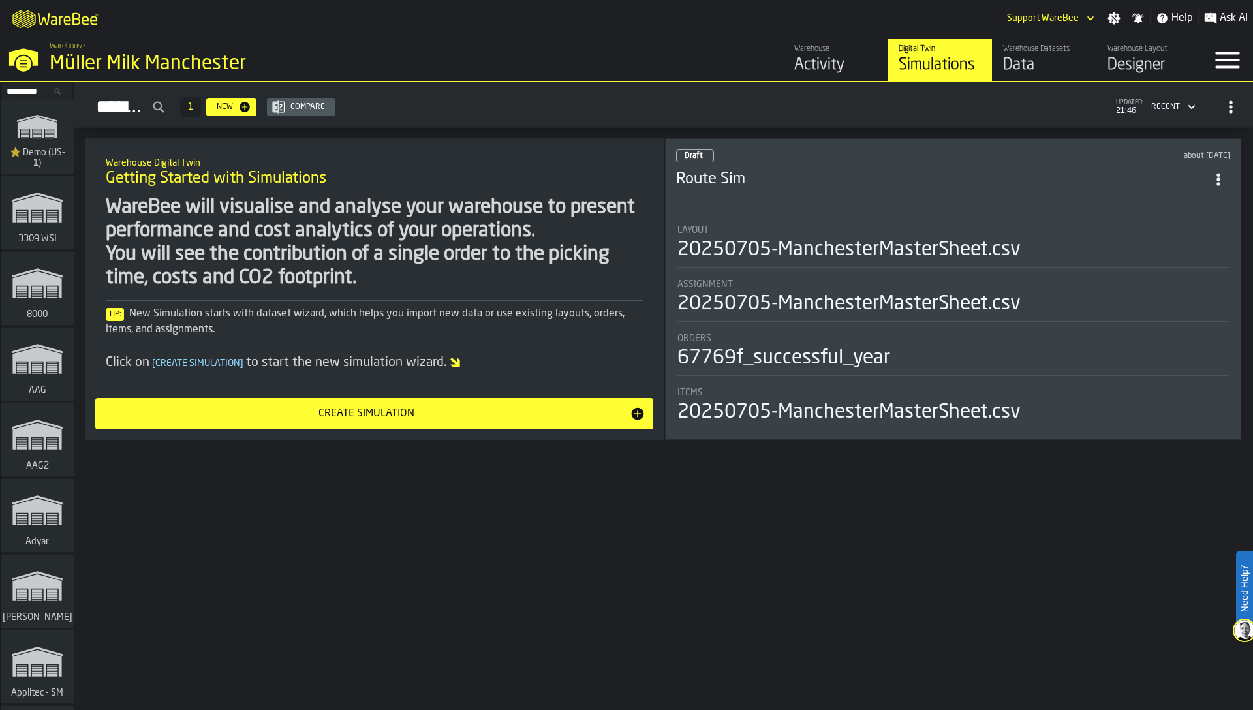
click at [1038, 51] on div "Warehouse Datasets" at bounding box center [1044, 48] width 83 height 9
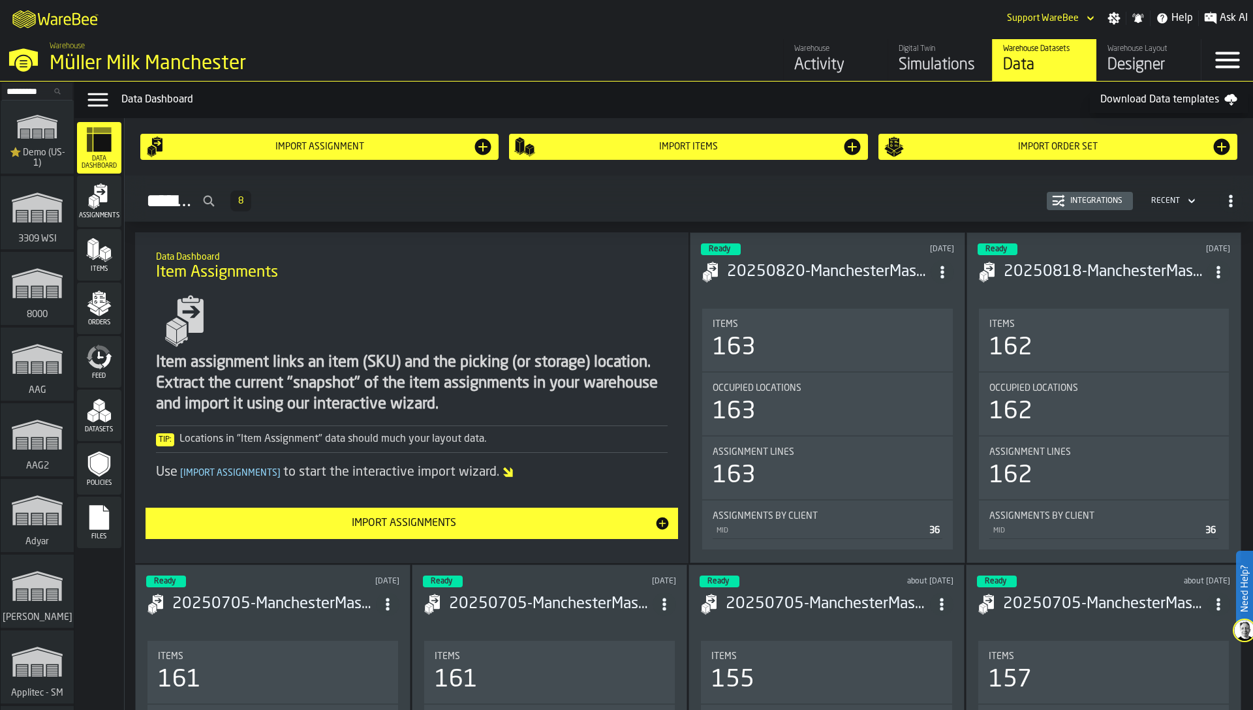
click at [108, 351] on icon "menu Feed" at bounding box center [102, 350] width 15 height 10
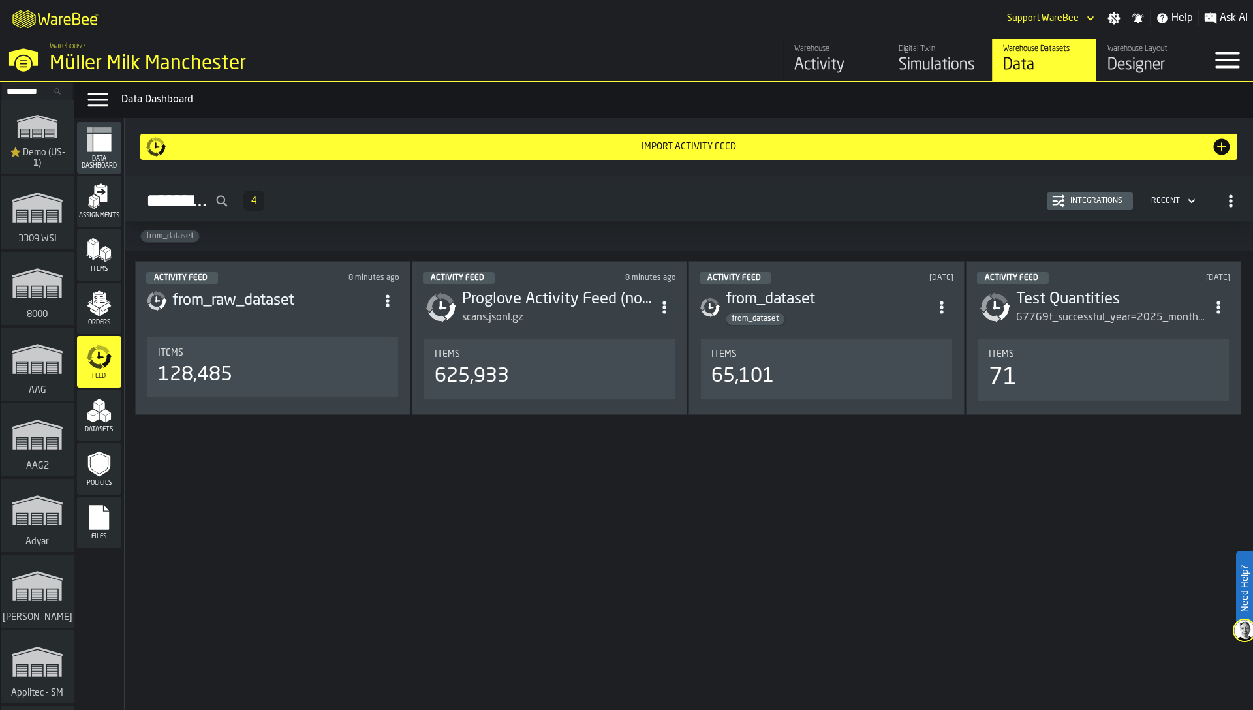
click at [1088, 207] on div "Integrations" at bounding box center [1090, 201] width 76 height 13
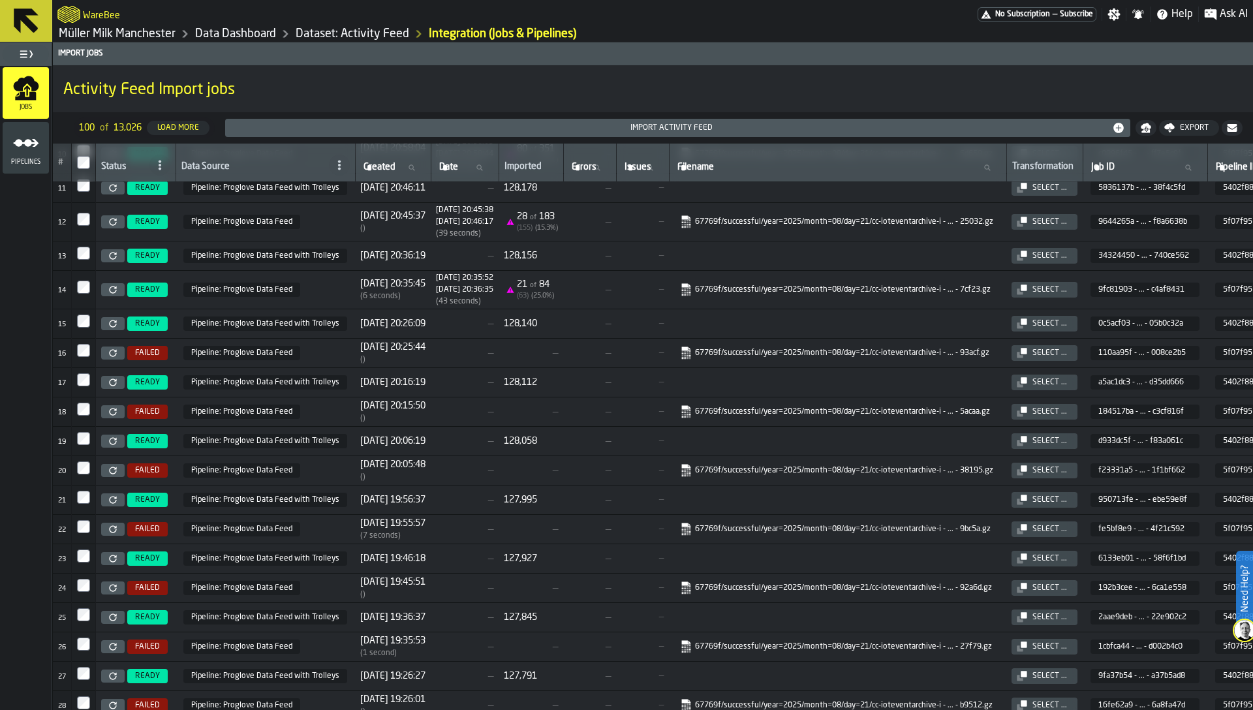
scroll to position [343, 0]
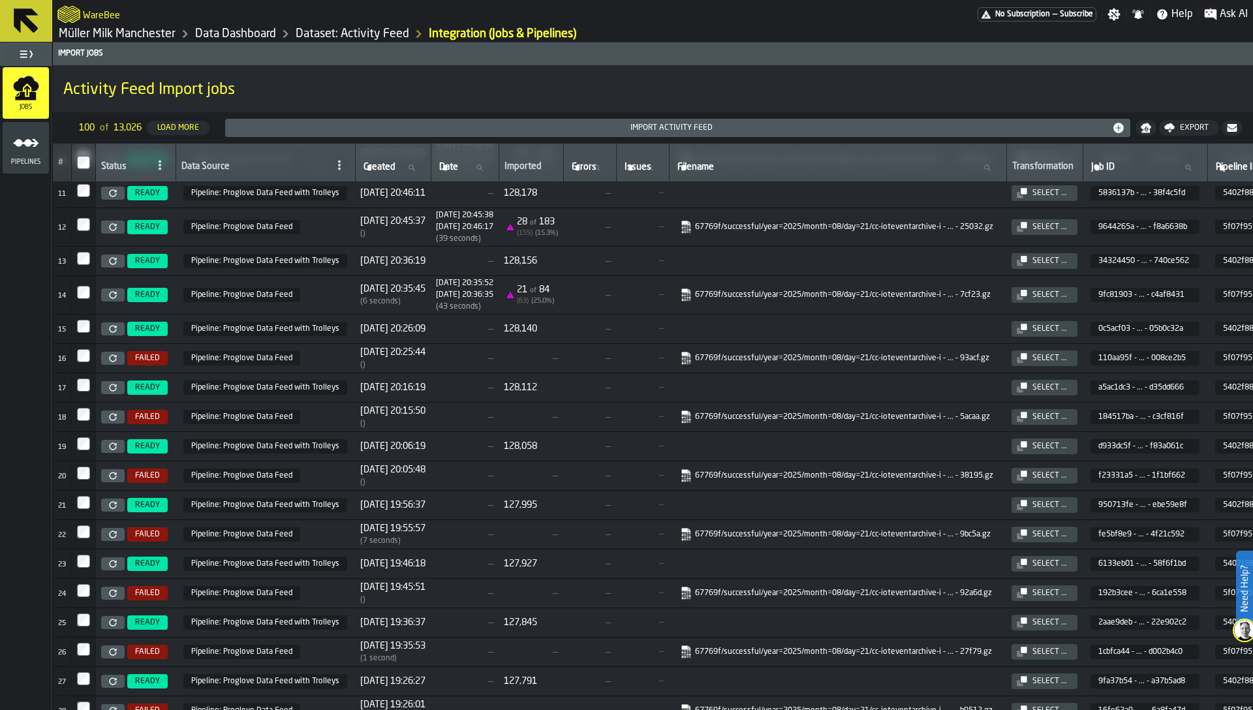
click at [770, 166] on input "Filename Filename" at bounding box center [838, 167] width 326 height 17
type input "******"
click at [165, 168] on span at bounding box center [159, 165] width 21 height 21
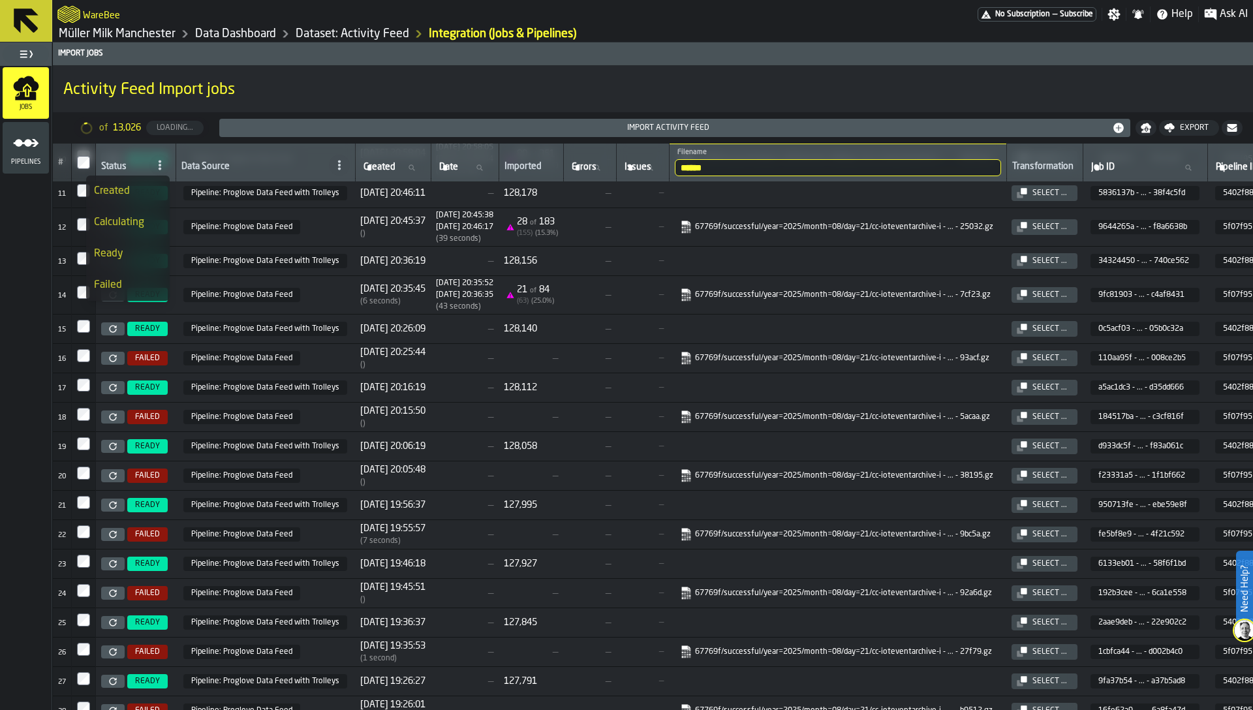
click at [132, 283] on div "Failed" at bounding box center [128, 285] width 68 height 16
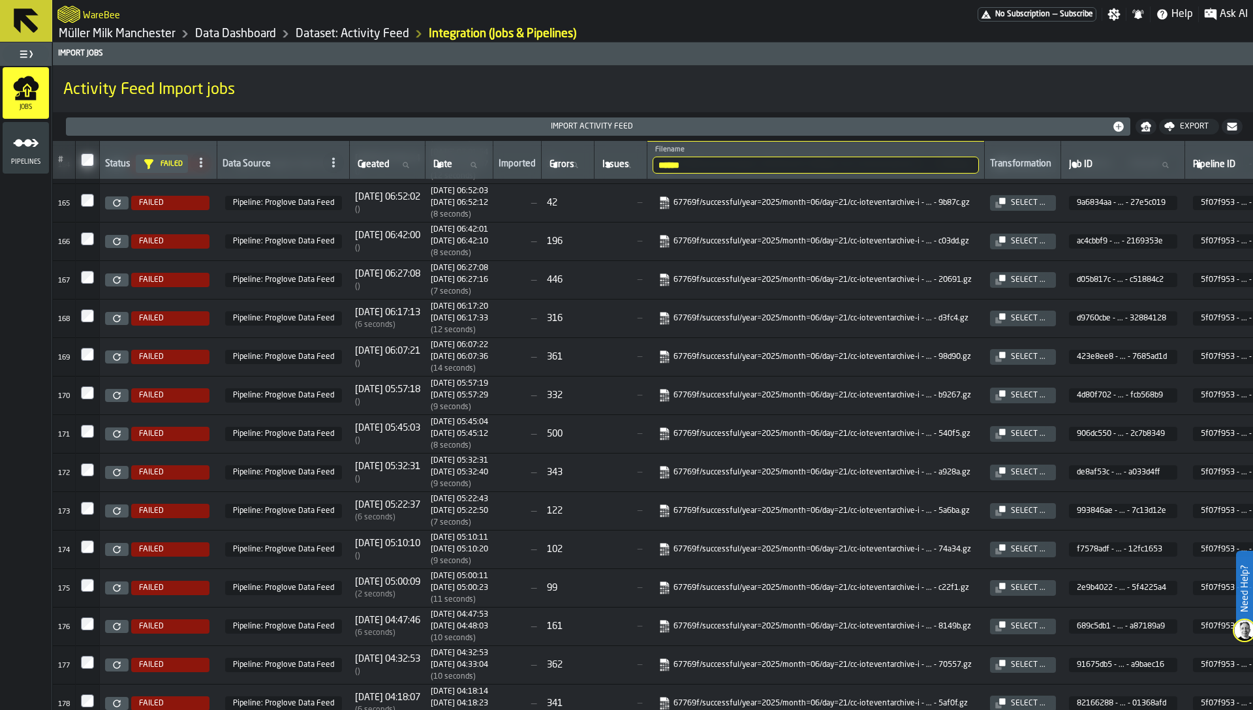
scroll to position [6131, 0]
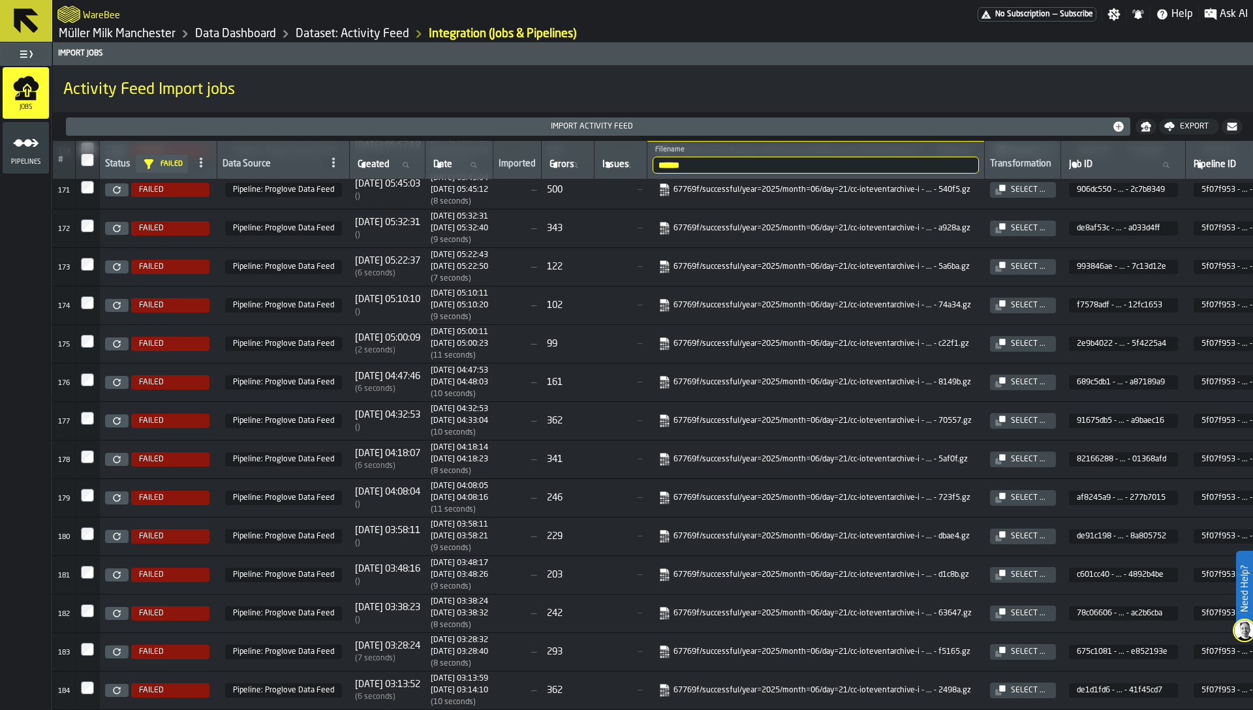
click at [89, 168] on th at bounding box center [88, 160] width 24 height 39
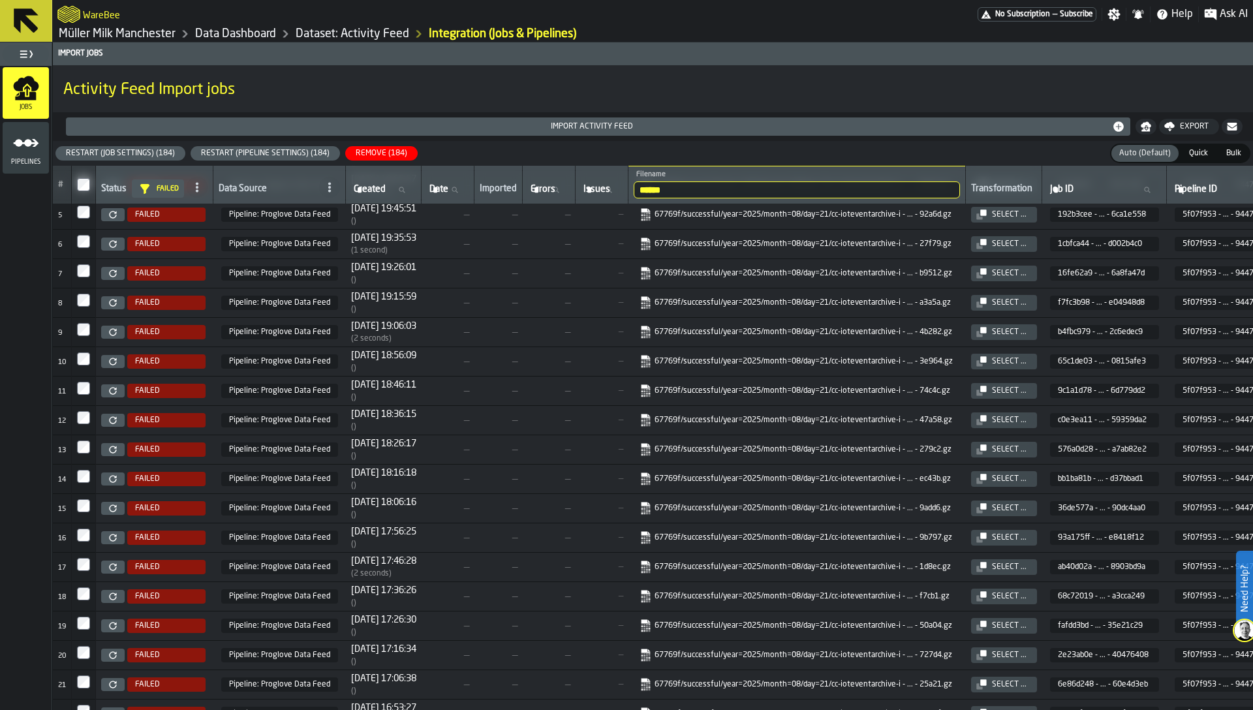
scroll to position [103, 0]
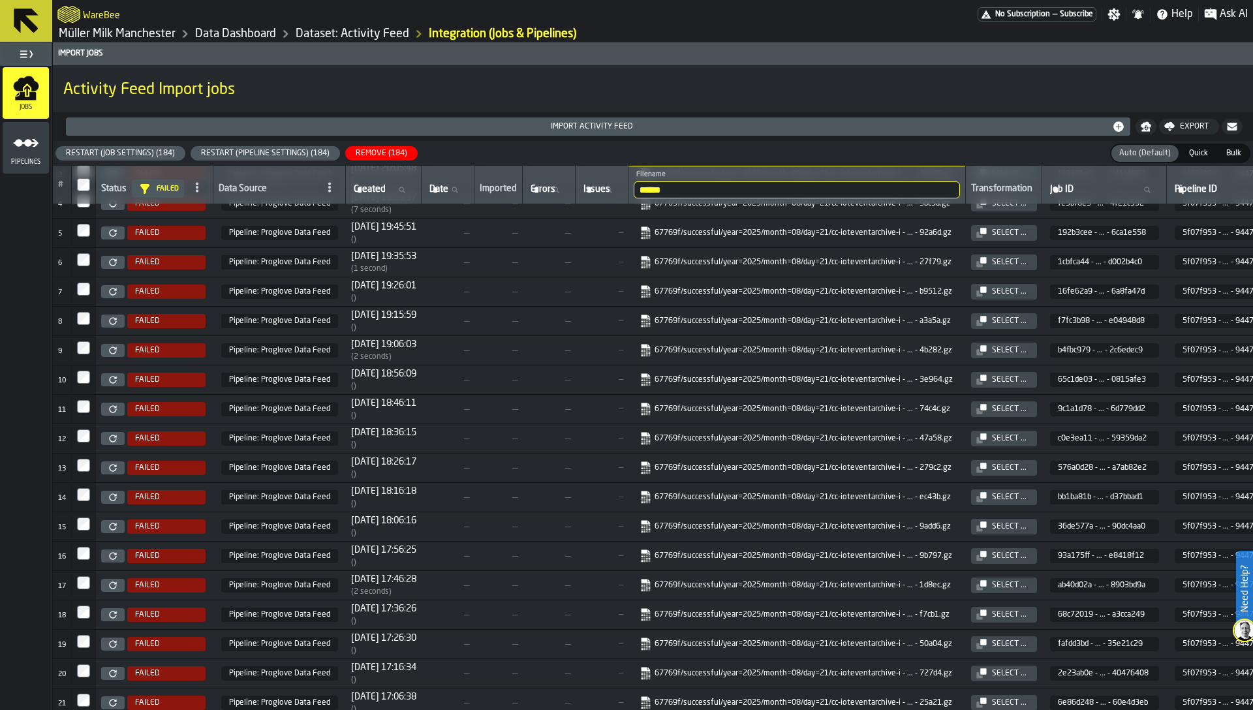
click at [291, 151] on div "Restart (Pipeline Settings) (184)" at bounding box center [265, 153] width 139 height 9
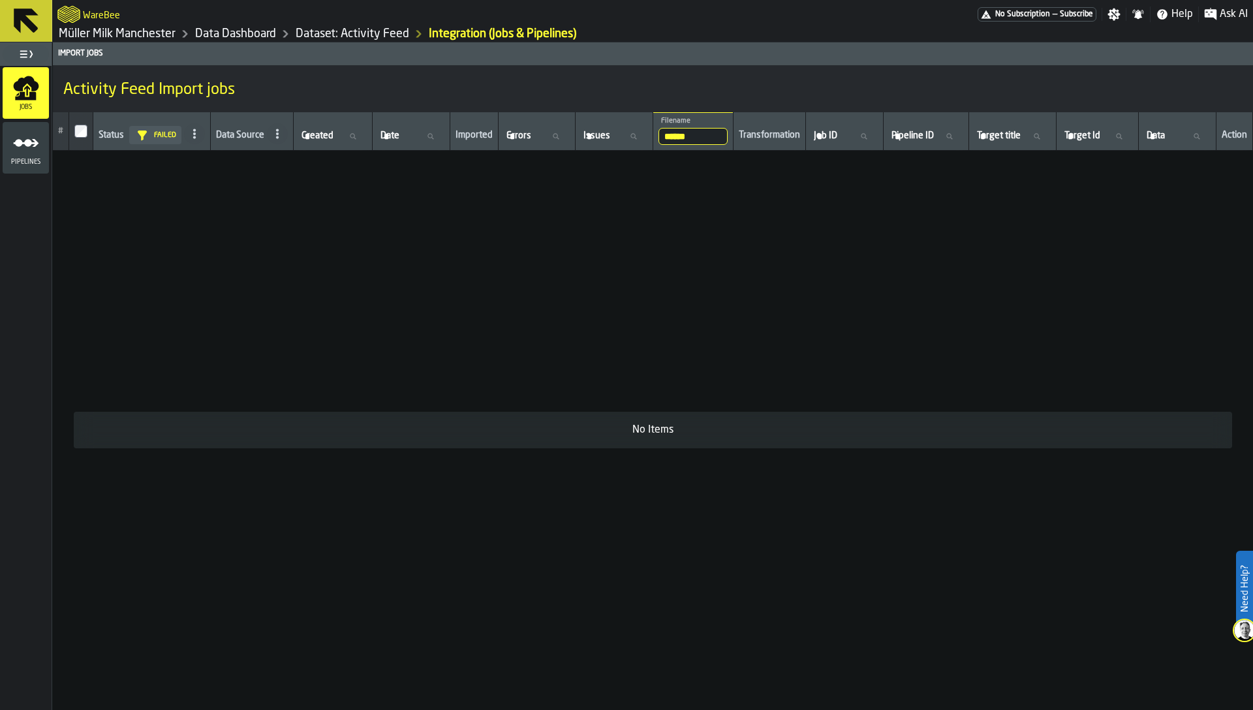
click at [671, 131] on input "******" at bounding box center [694, 136] width 70 height 17
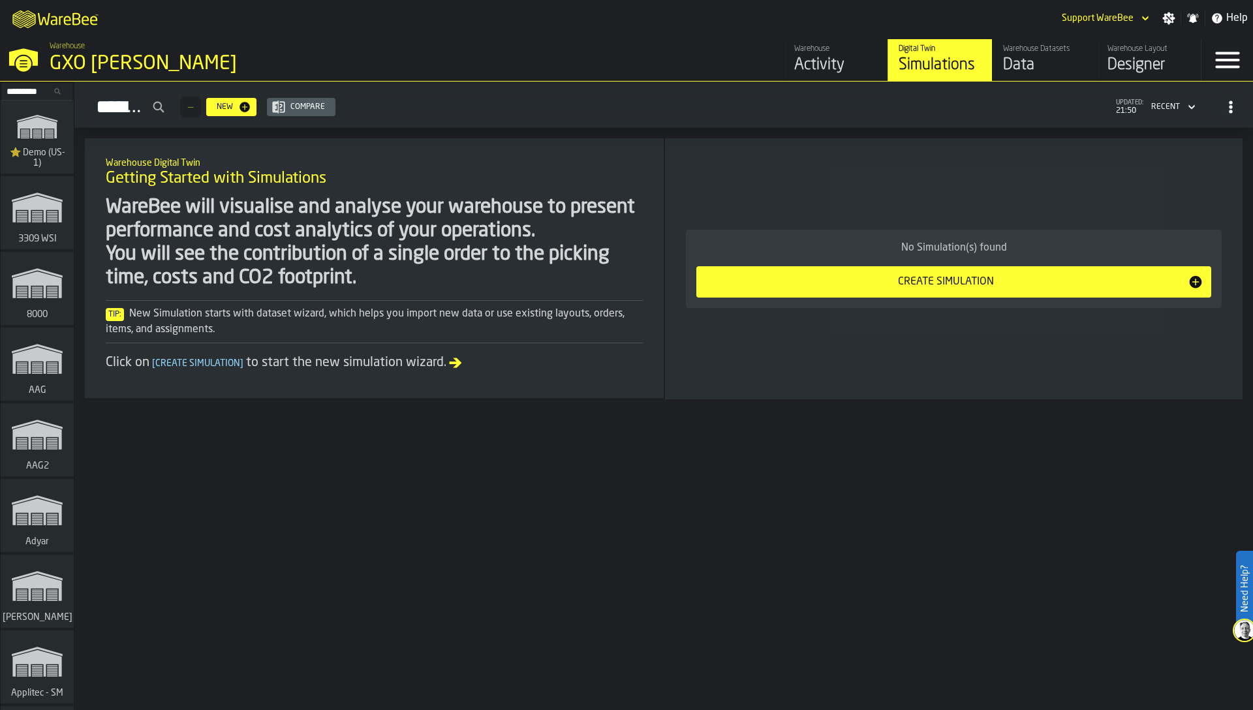
click at [1037, 55] on div "Data" at bounding box center [1044, 65] width 83 height 21
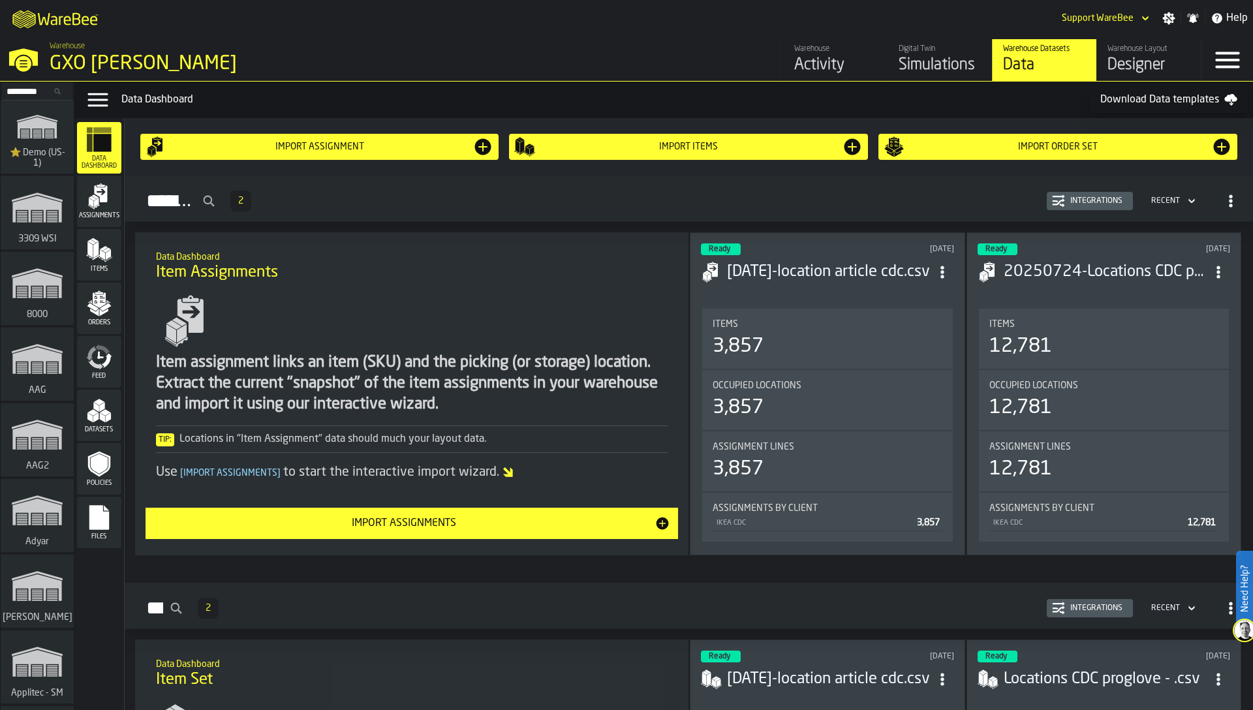
click at [107, 356] on icon "menu Feed" at bounding box center [106, 360] width 10 height 15
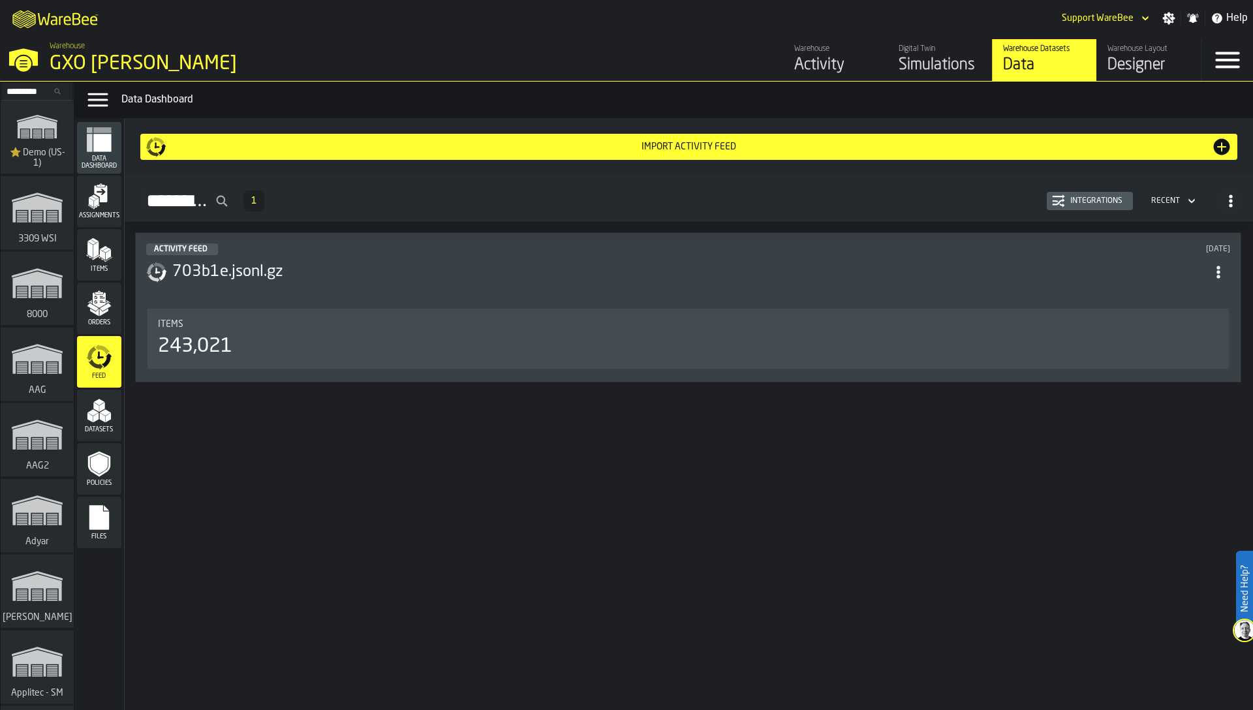
click at [1084, 206] on div "Integrations" at bounding box center [1090, 201] width 76 height 13
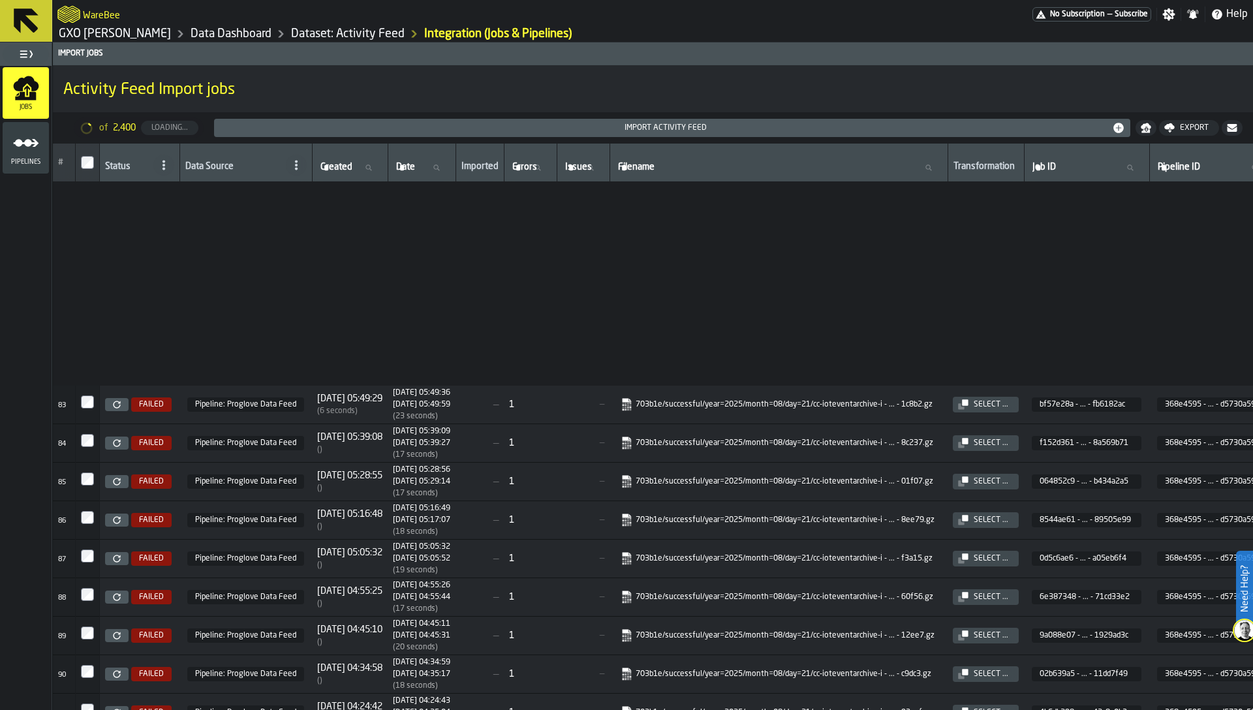
scroll to position [2989, 0]
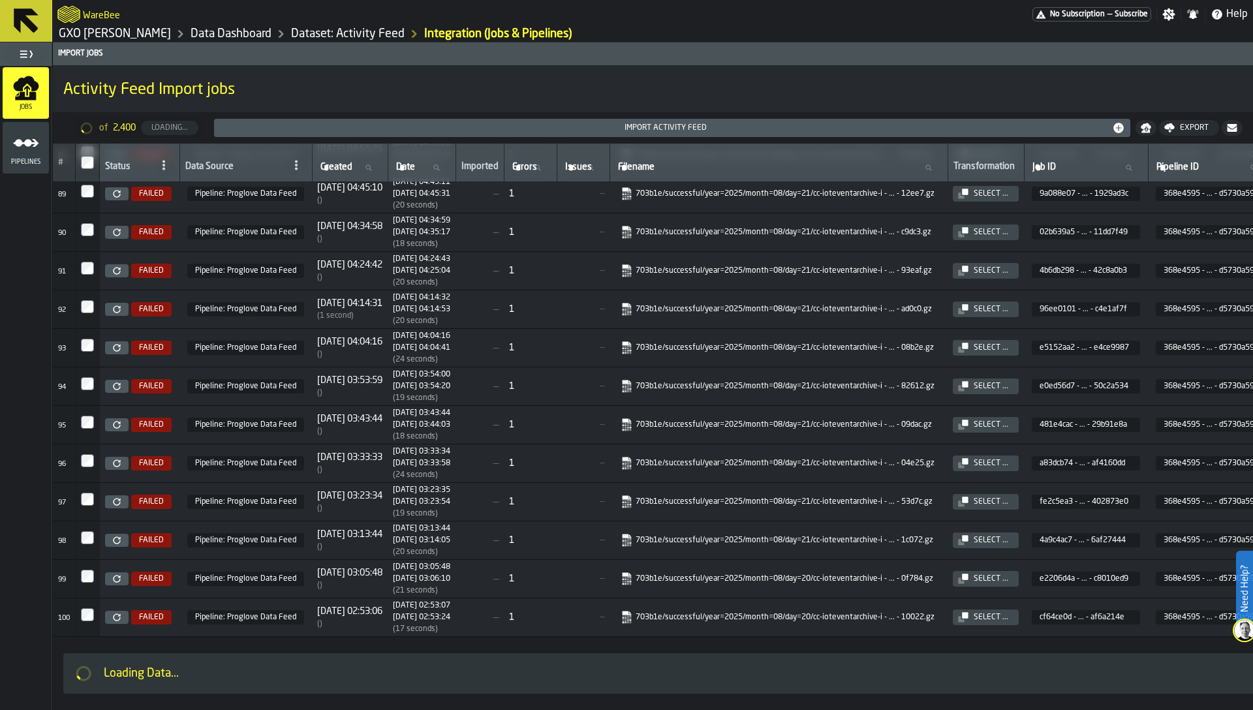
click at [22, 141] on icon "menu Pipelines" at bounding box center [26, 143] width 26 height 26
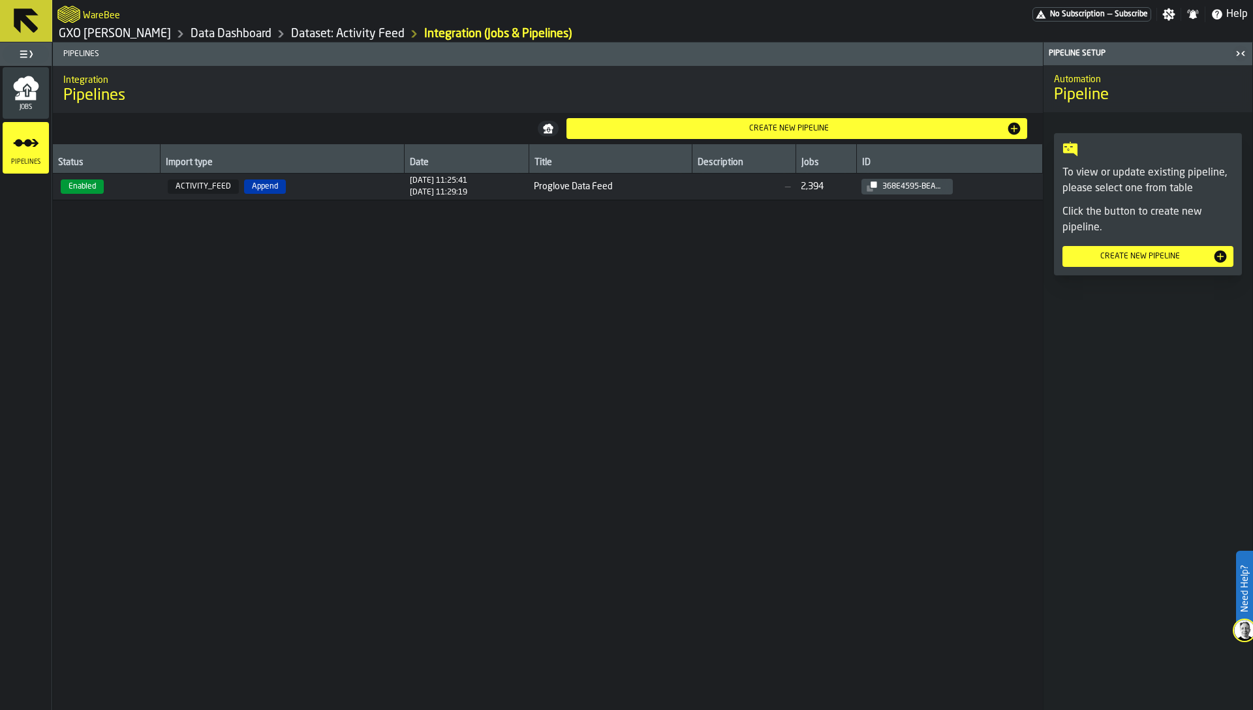
click at [28, 80] on icon "menu Jobs" at bounding box center [25, 83] width 25 height 15
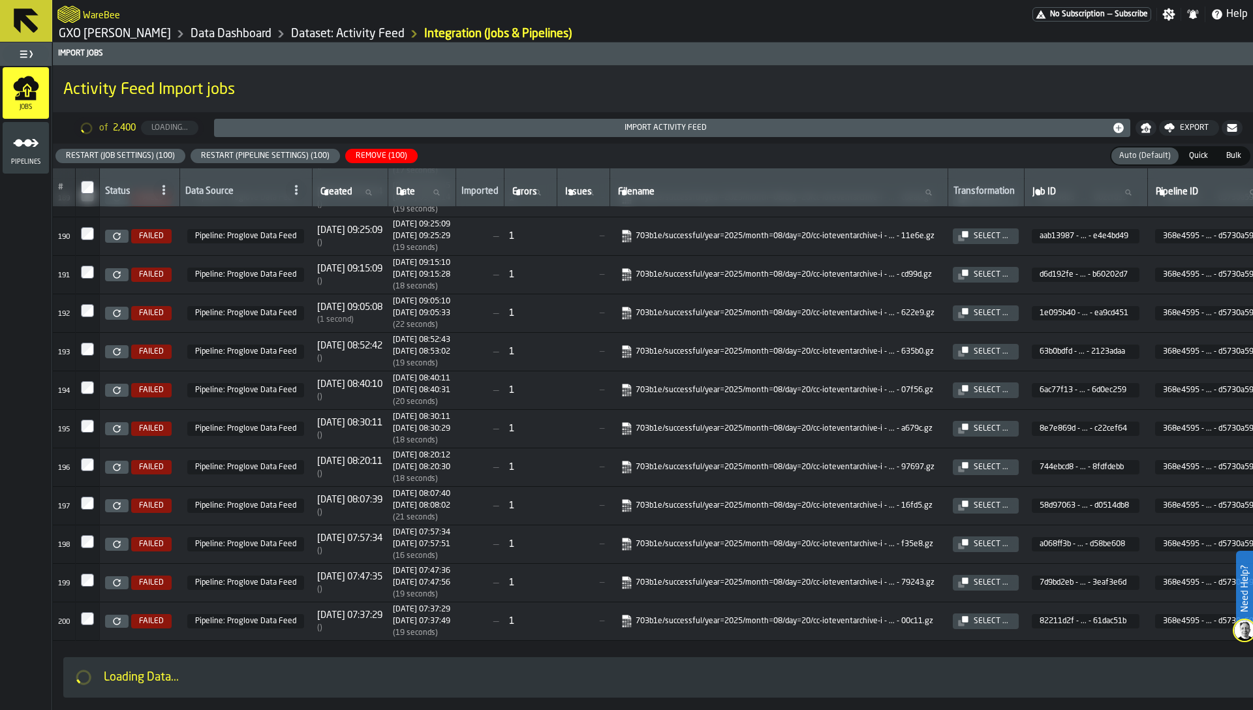
scroll to position [6866, 0]
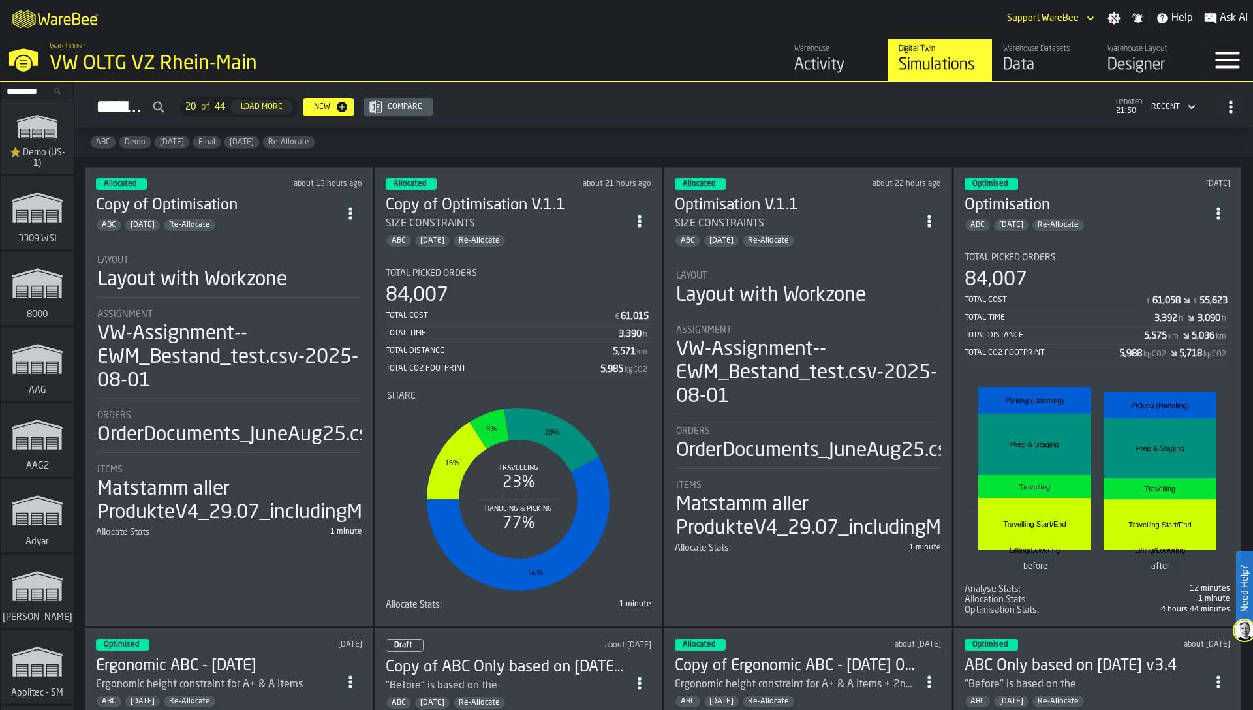
click at [1010, 52] on div "Warehouse Datasets" at bounding box center [1044, 48] width 83 height 9
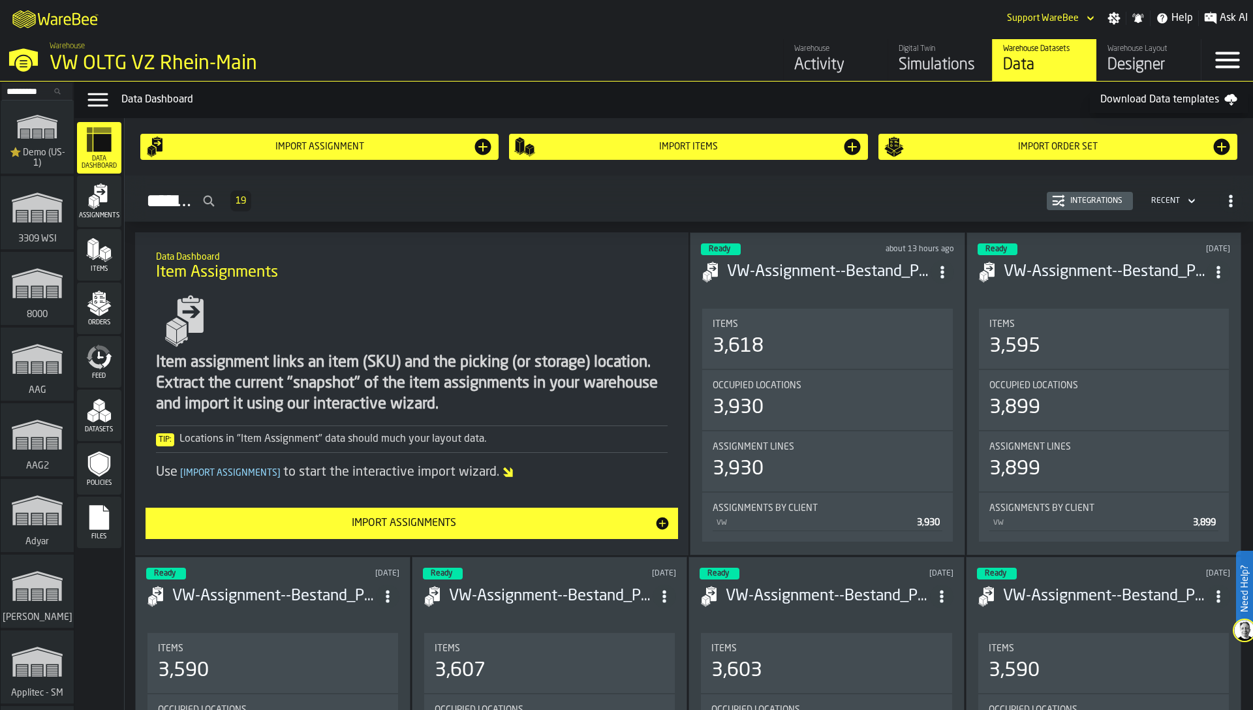
click at [110, 359] on icon "menu Feed" at bounding box center [106, 360] width 10 height 15
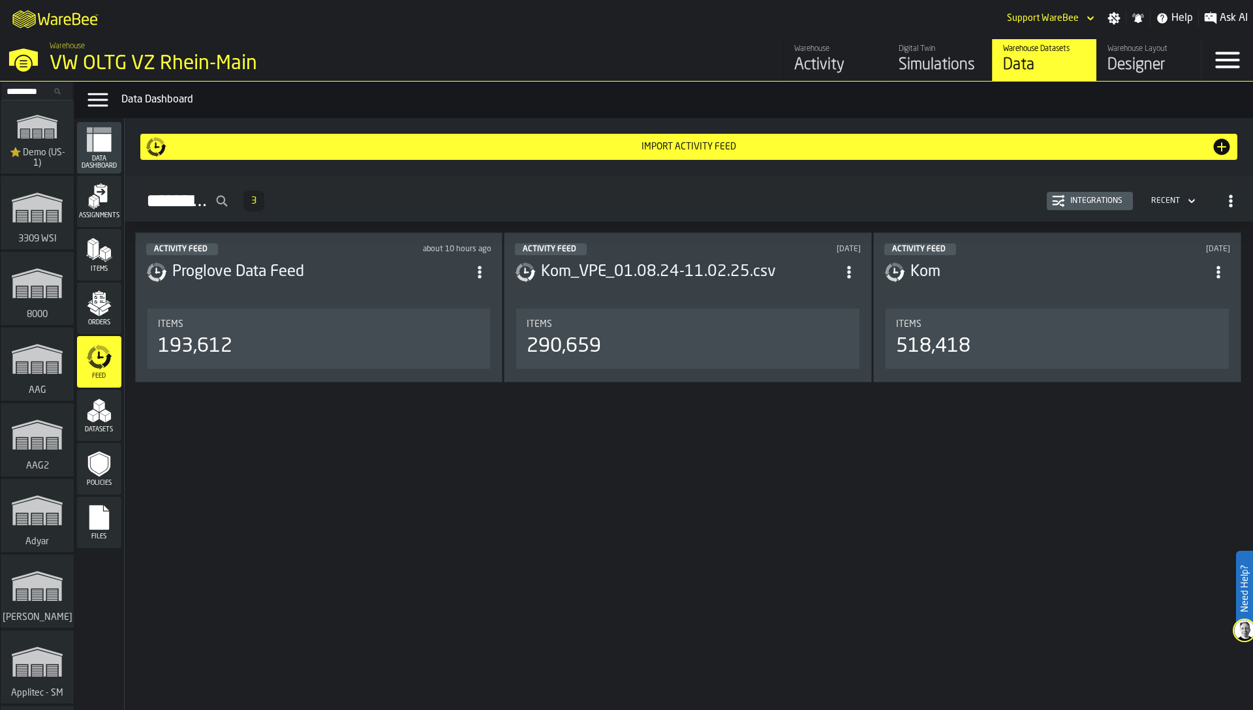
click at [1078, 207] on div "Integrations" at bounding box center [1090, 201] width 76 height 13
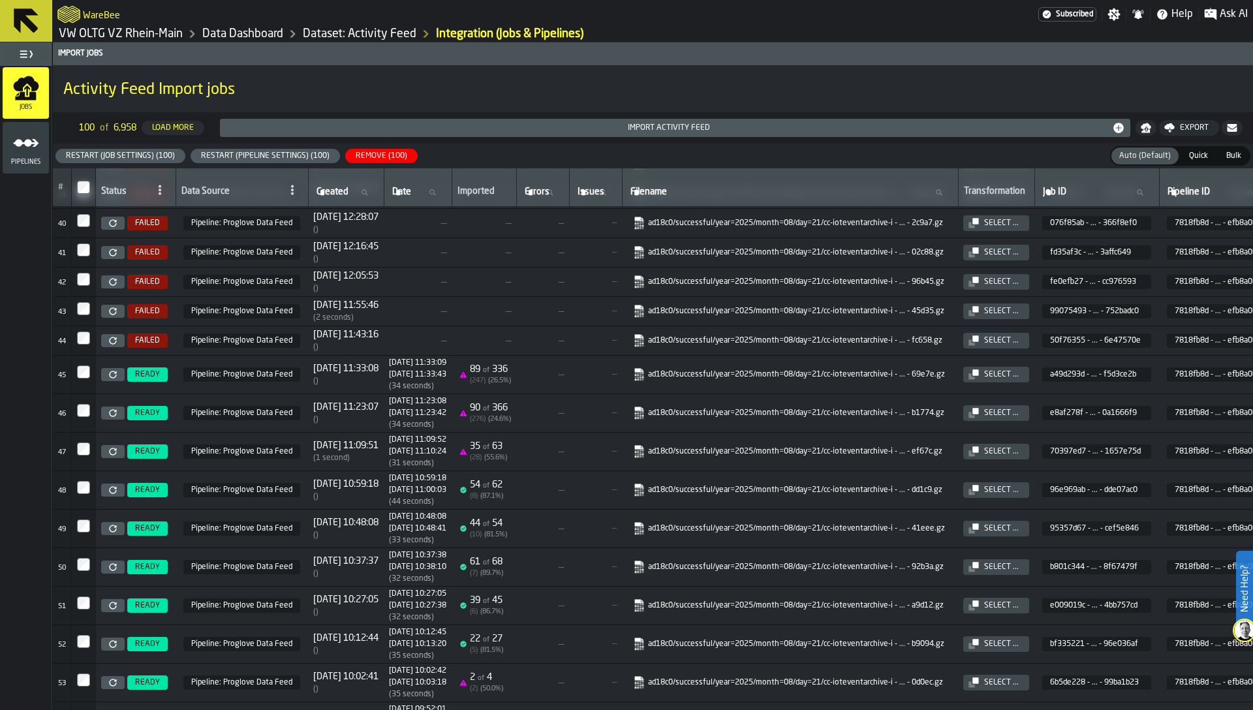
scroll to position [1143, 0]
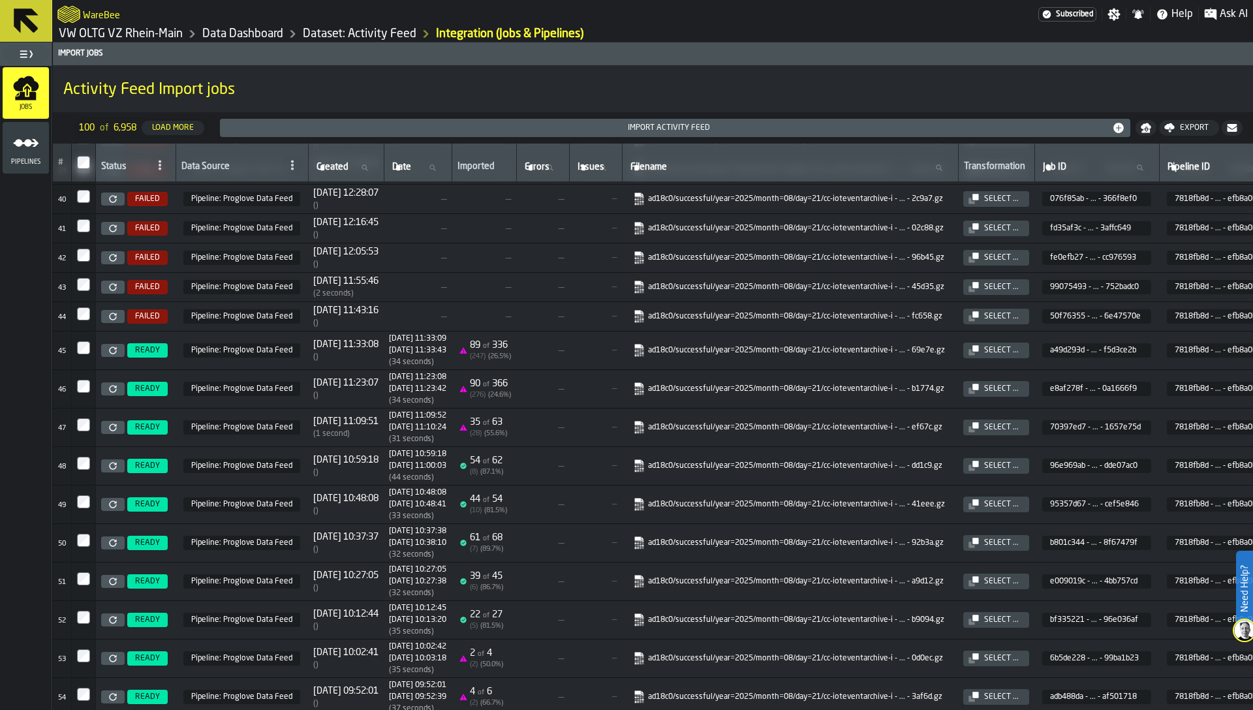
click at [161, 168] on icon at bounding box center [160, 165] width 10 height 10
click at [130, 276] on li "Failed" at bounding box center [128, 285] width 84 height 31
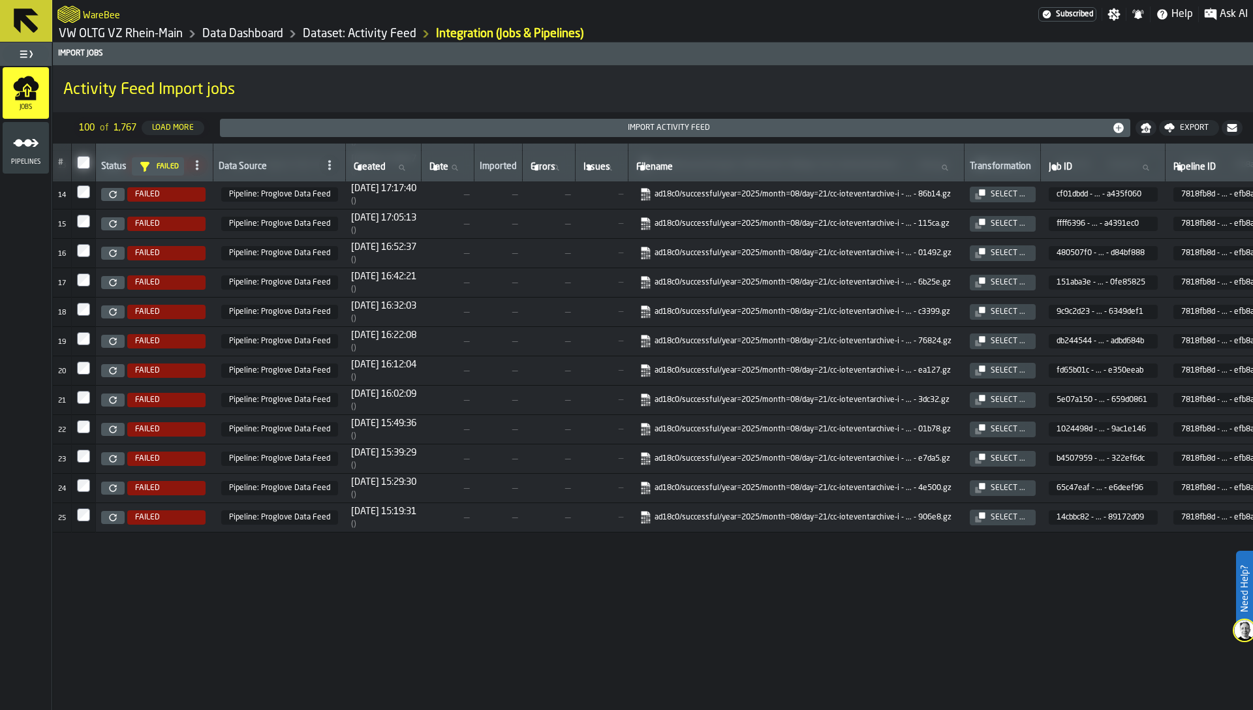
scroll to position [0, 0]
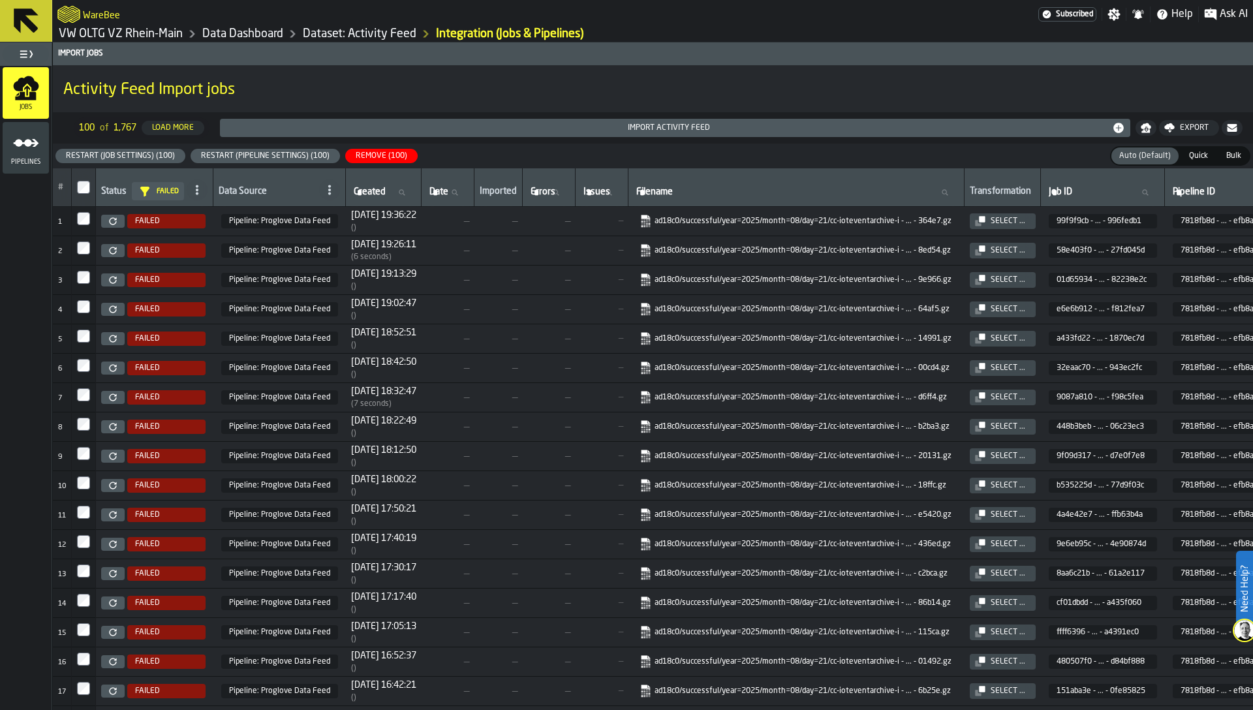
click at [240, 150] on button "Restart (Pipeline Settings) (100)" at bounding box center [265, 156] width 149 height 14
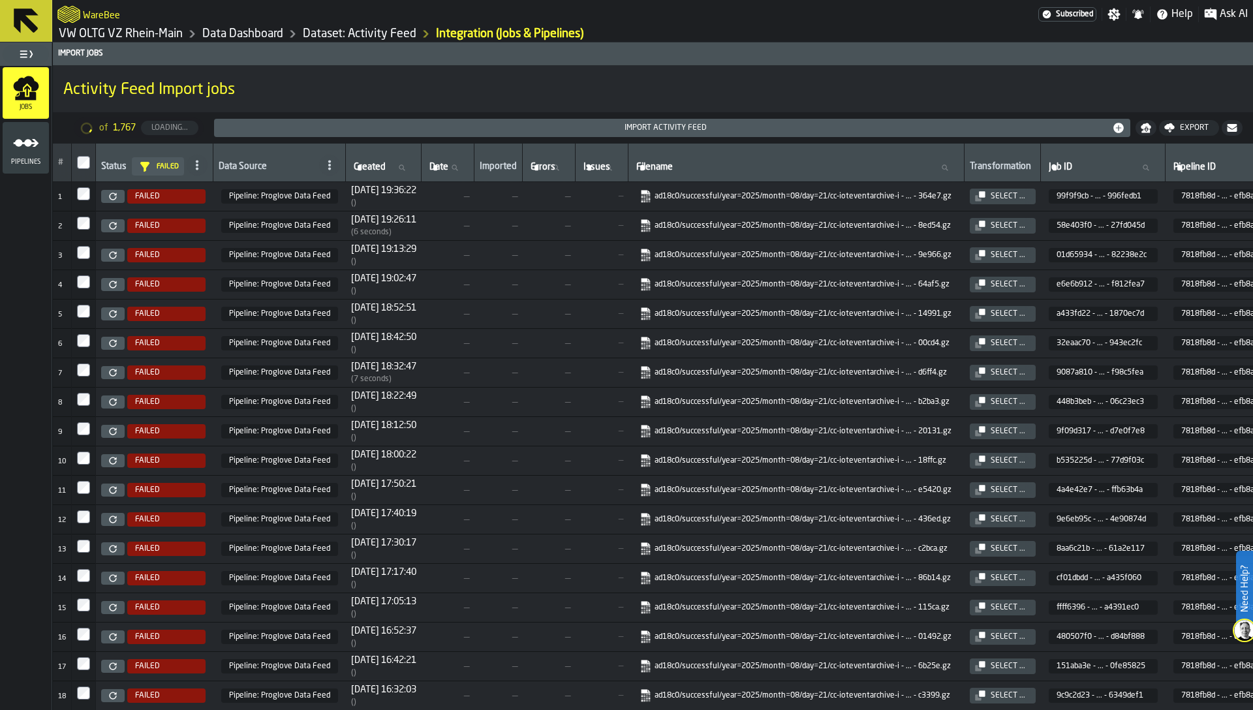
click at [0, 0] on icon at bounding box center [0, 0] width 0 height 0
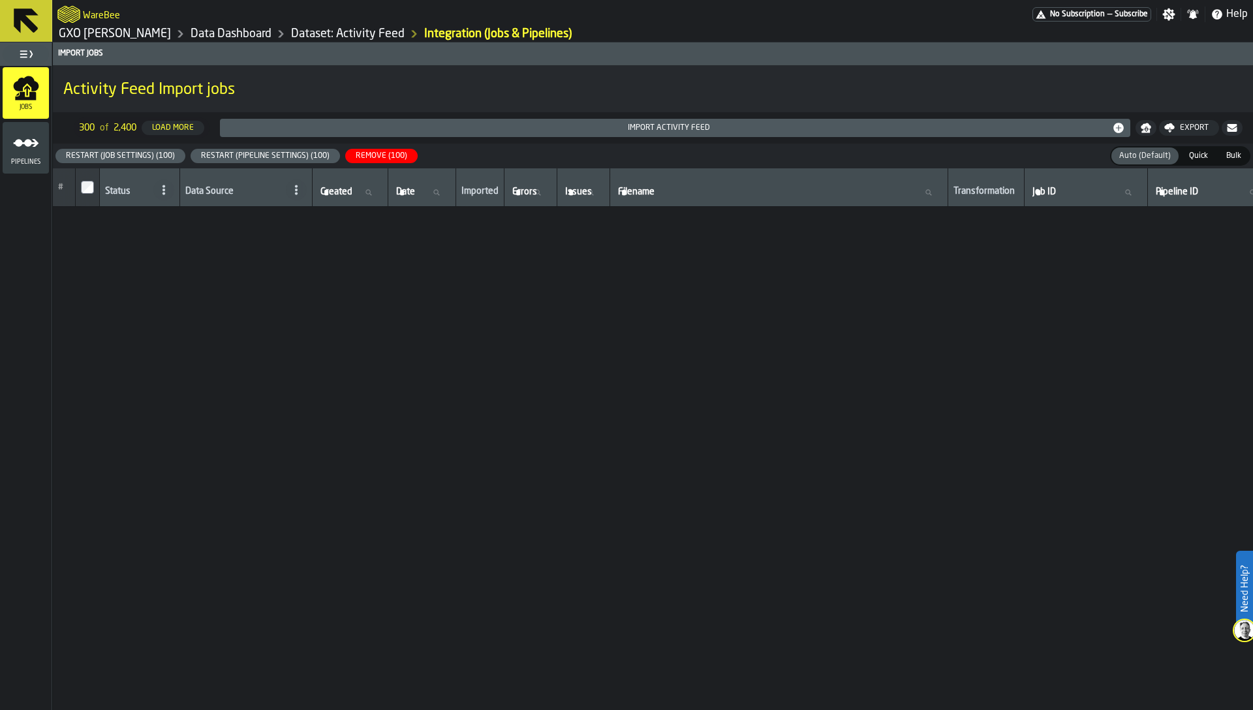
scroll to position [6866, 0]
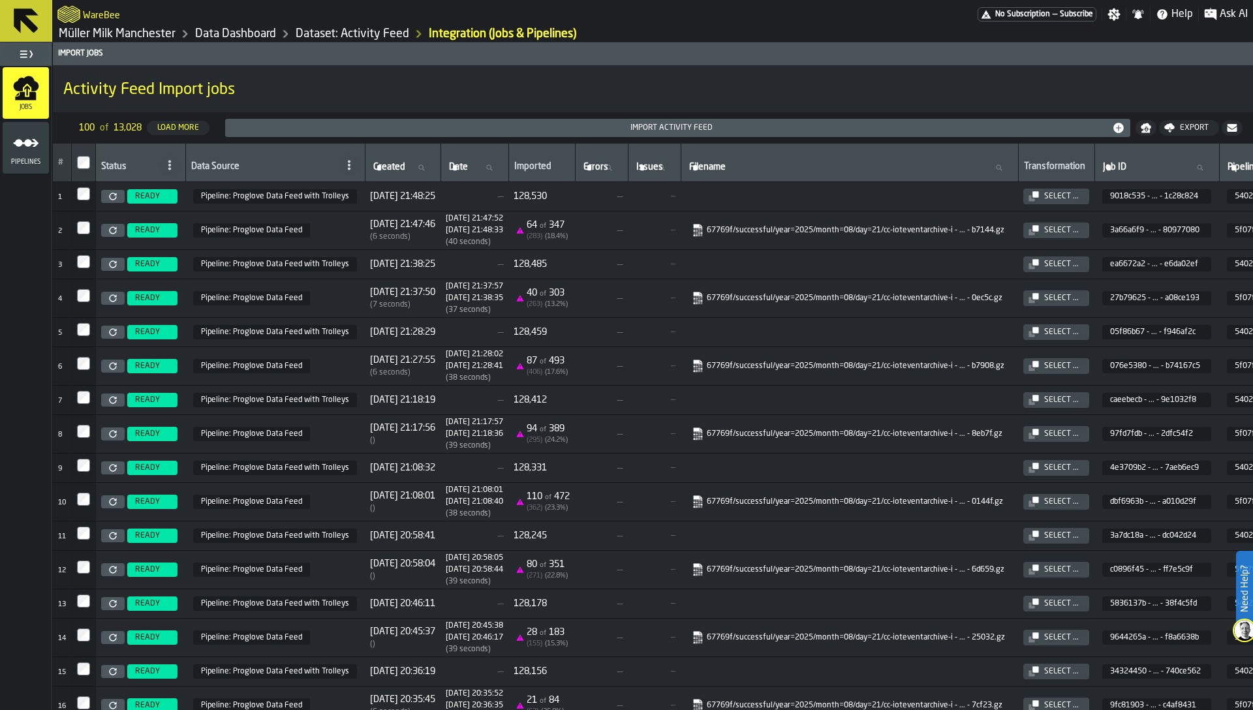
click at [597, 100] on h1 "Activity Feed Import jobs" at bounding box center [653, 90] width 1180 height 21
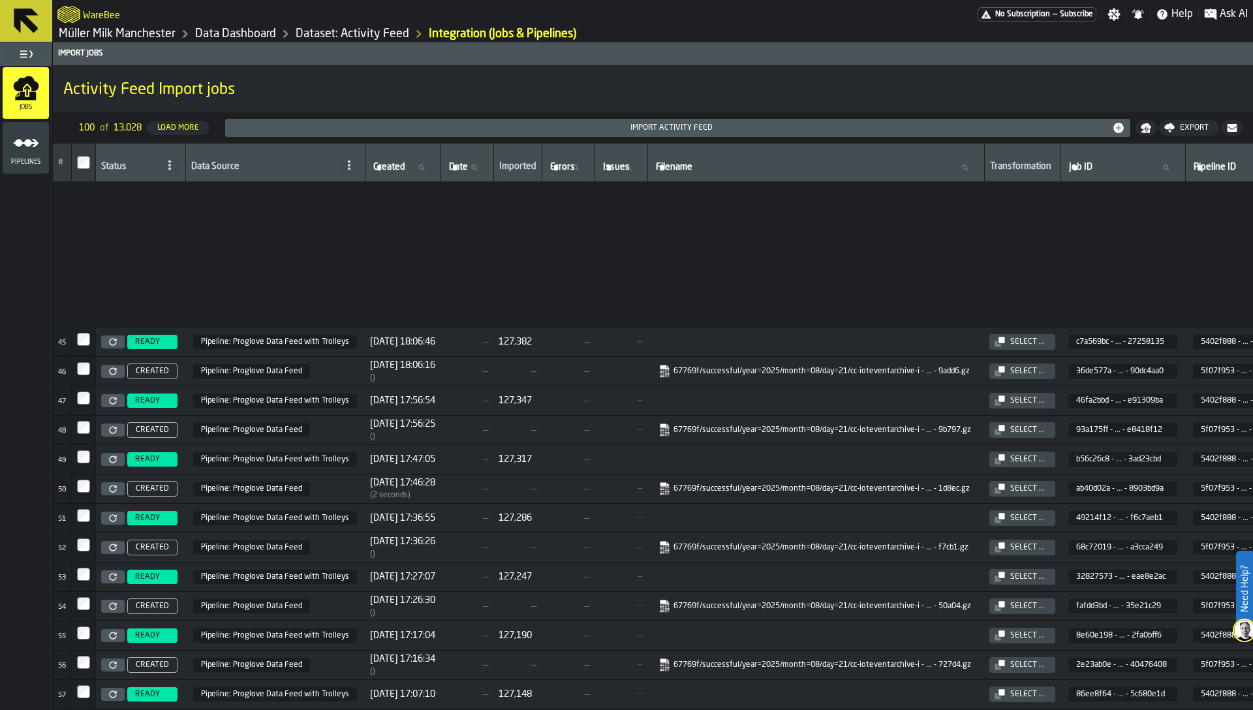
scroll to position [1571, 0]
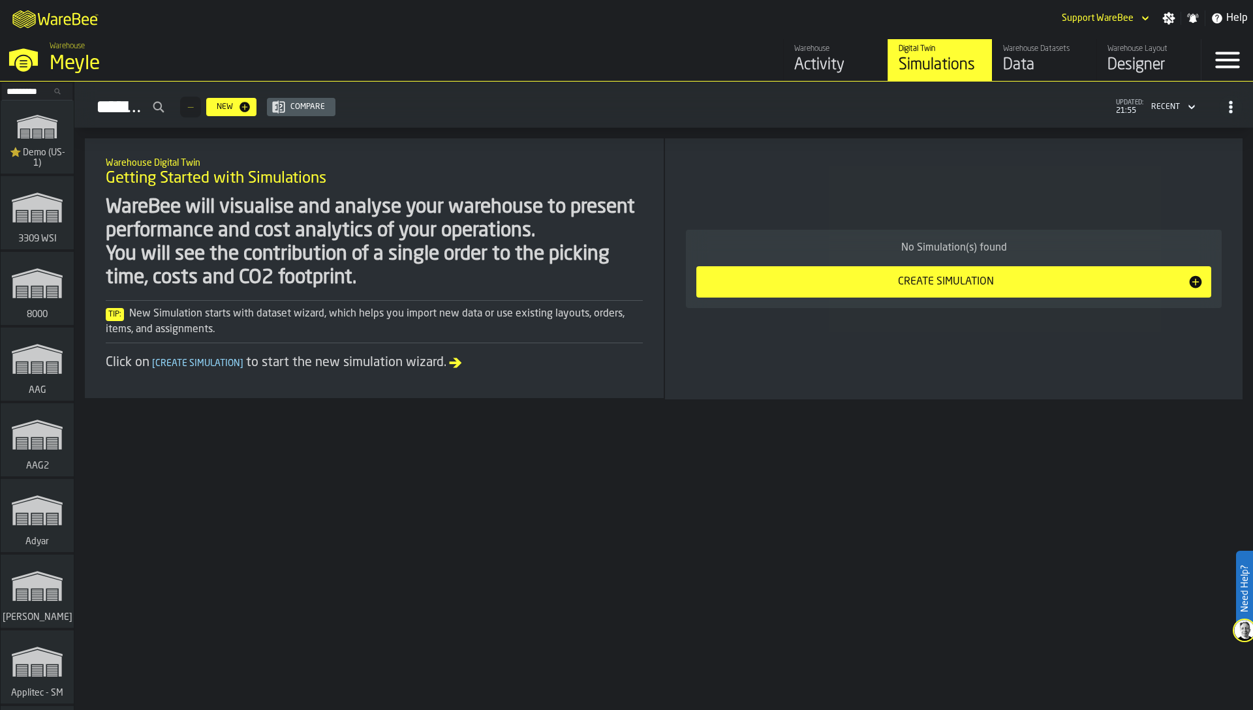
click at [1049, 51] on div "Warehouse Datasets" at bounding box center [1044, 48] width 83 height 9
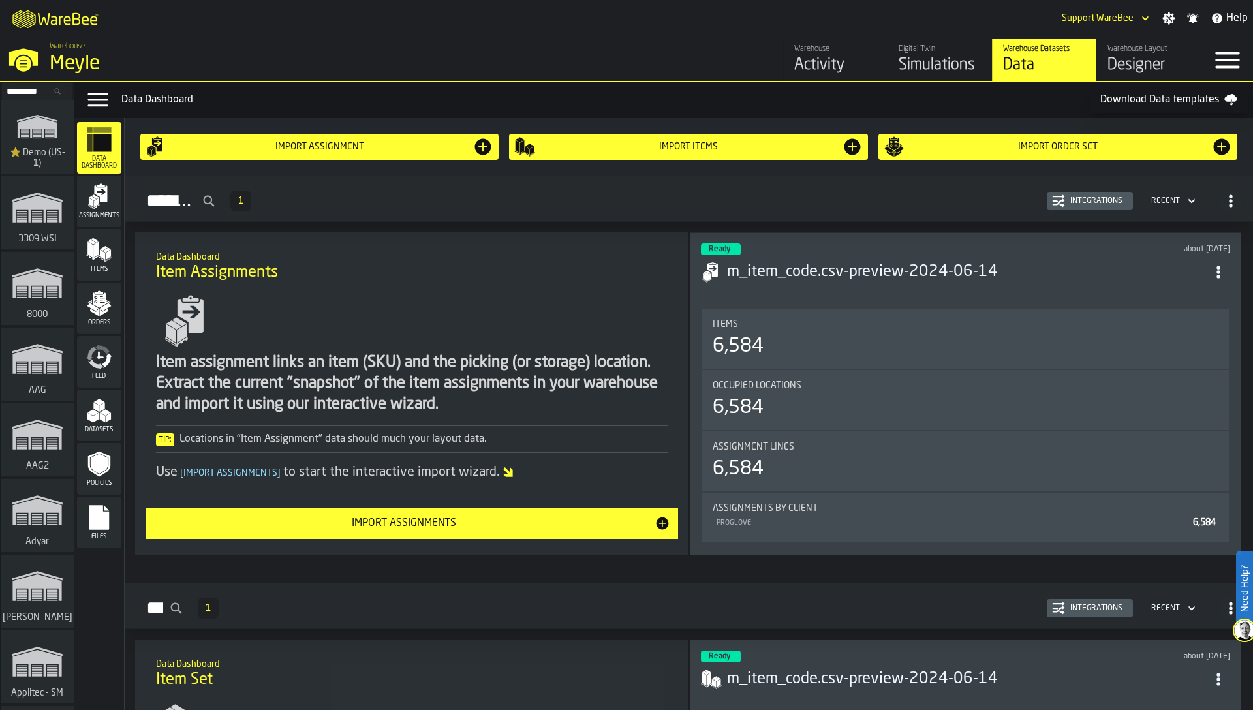
click at [109, 367] on icon "menu Feed" at bounding box center [99, 357] width 26 height 26
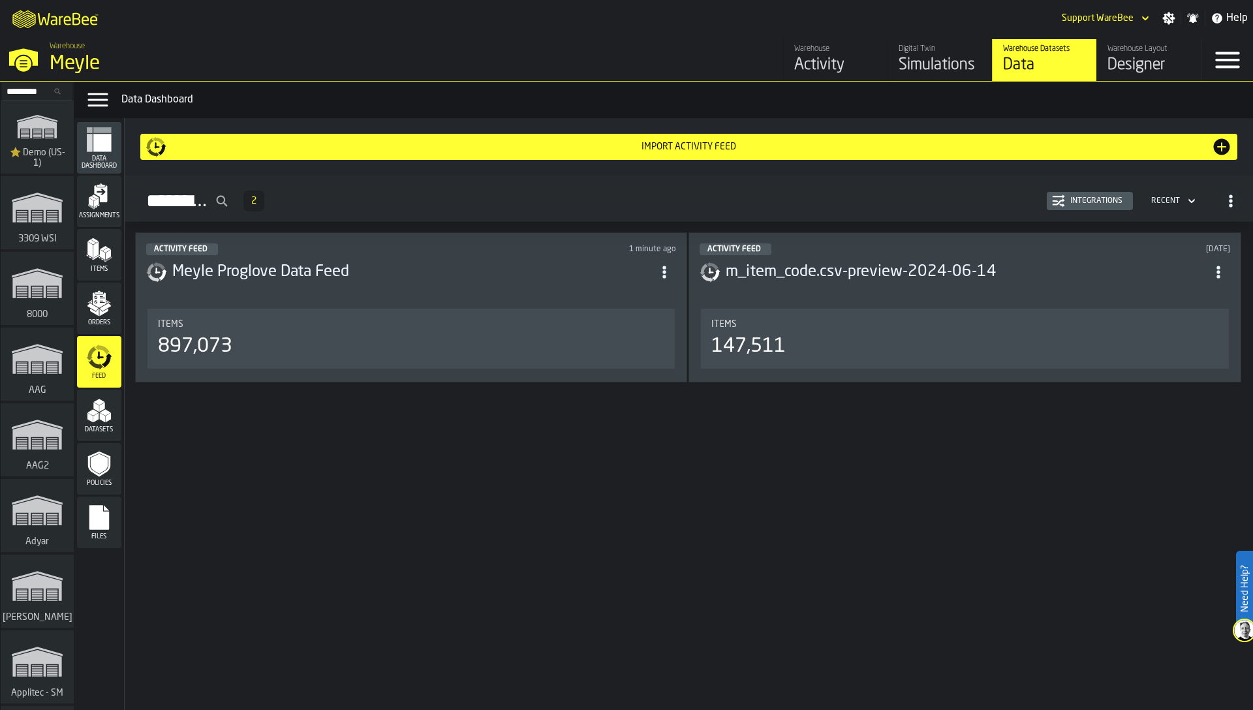
click at [1090, 202] on div "Integrations" at bounding box center [1096, 201] width 63 height 9
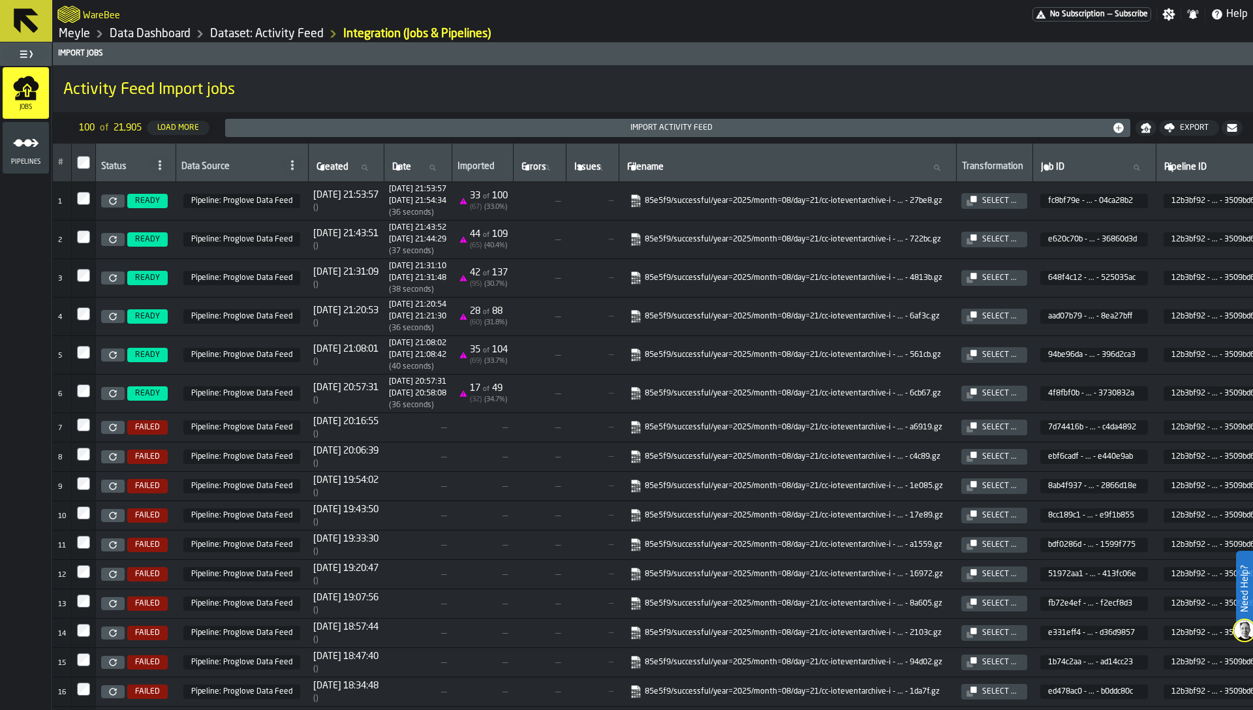
click at [155, 165] on icon at bounding box center [160, 165] width 10 height 10
click at [120, 284] on div "Failed" at bounding box center [128, 285] width 68 height 16
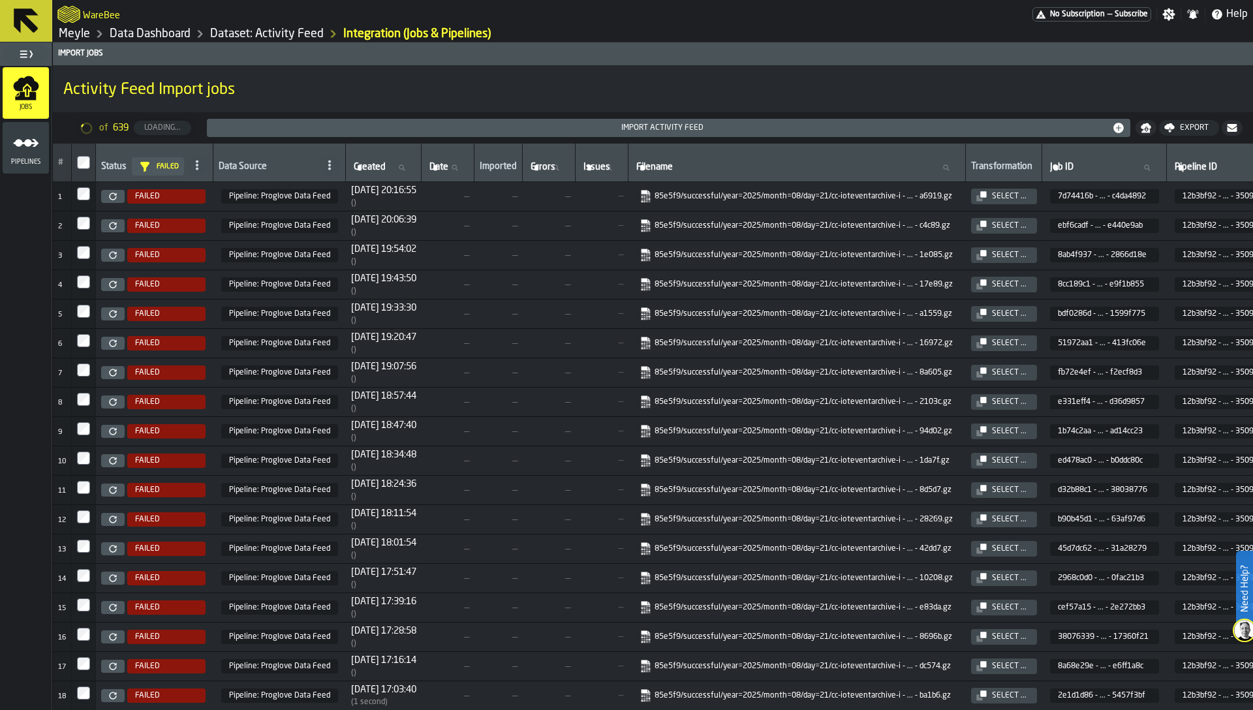
click at [742, 170] on input "Filename Filename" at bounding box center [797, 167] width 326 height 17
type input "***"
click at [736, 169] on input "***" at bounding box center [797, 167] width 326 height 17
type input "******"
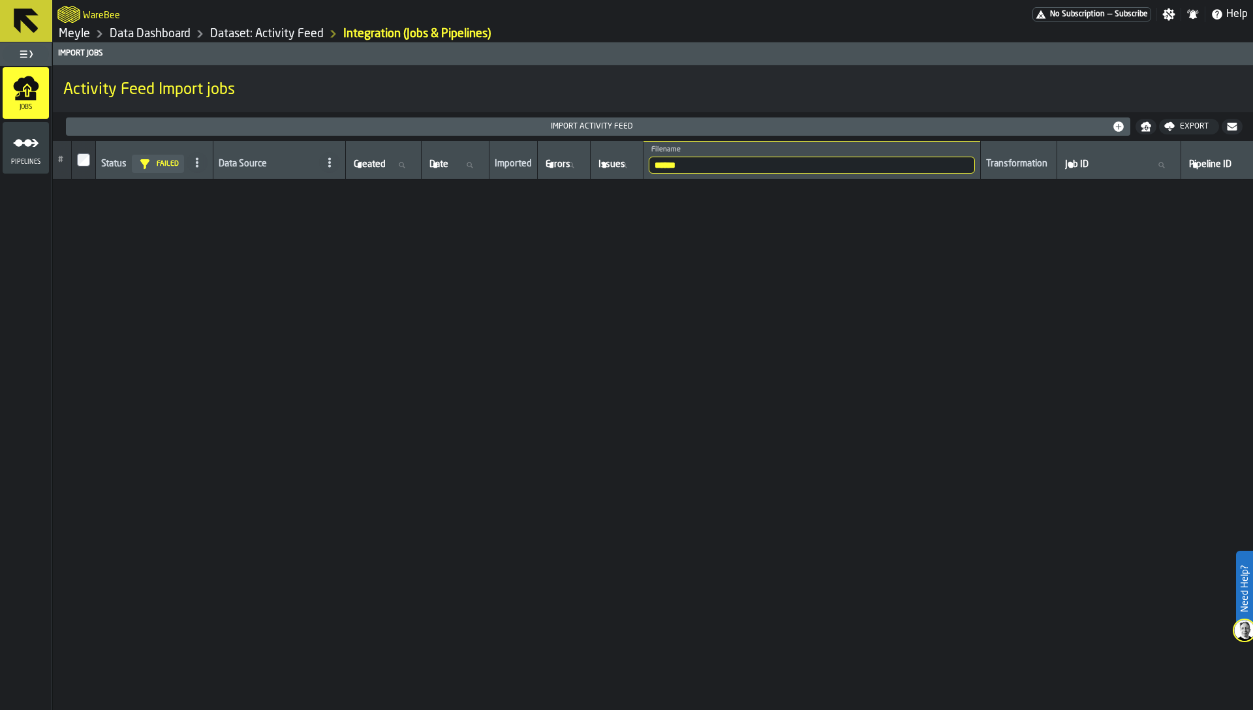
scroll to position [949, 0]
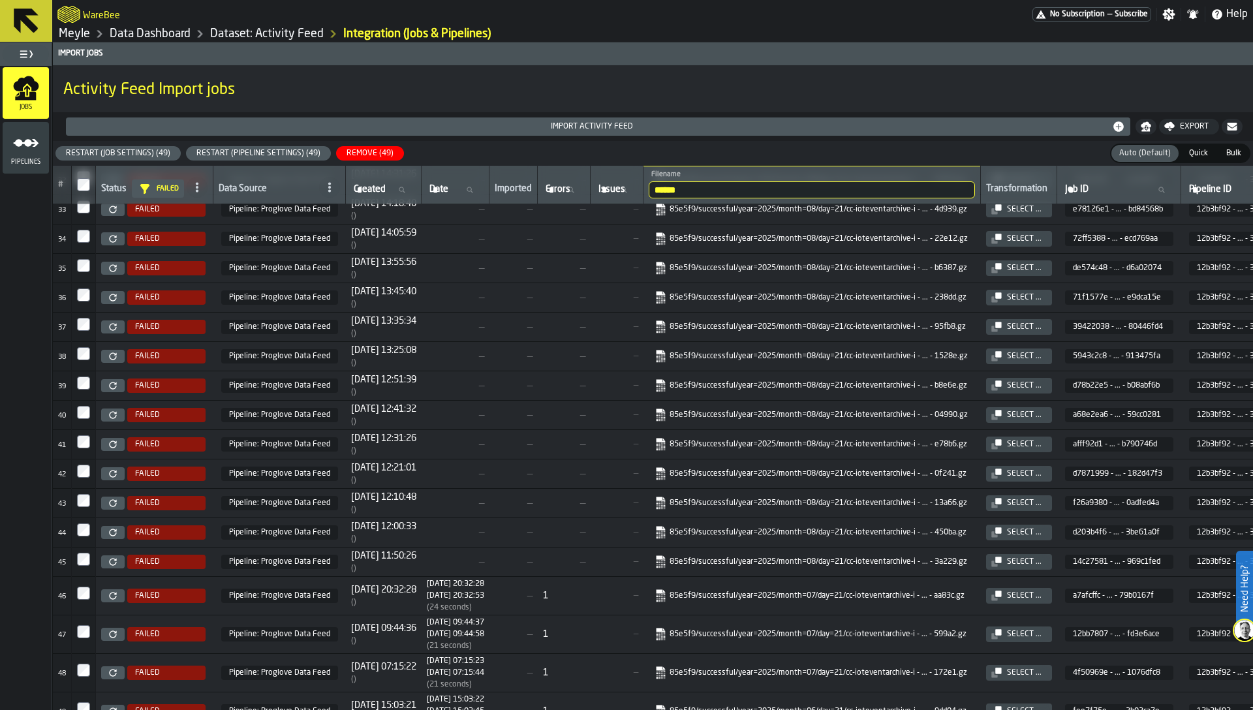
click at [281, 150] on div "Restart (Pipeline Settings) (49)" at bounding box center [258, 153] width 134 height 9
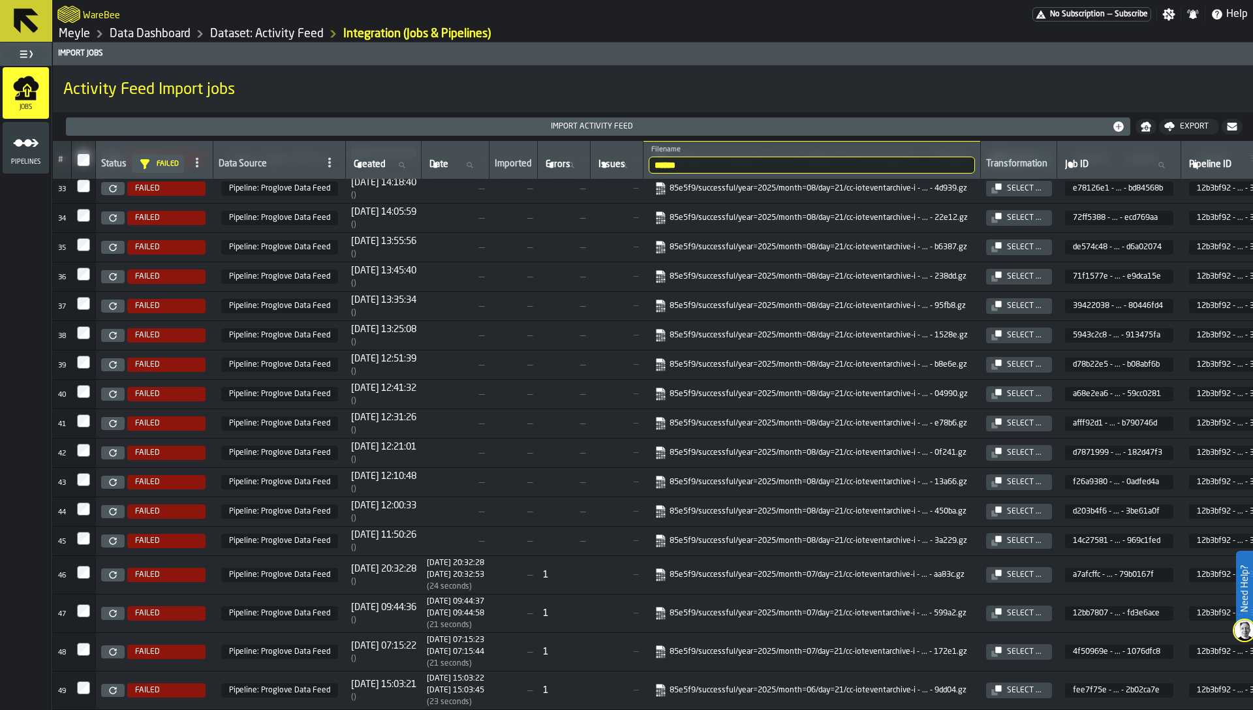
scroll to position [0, 0]
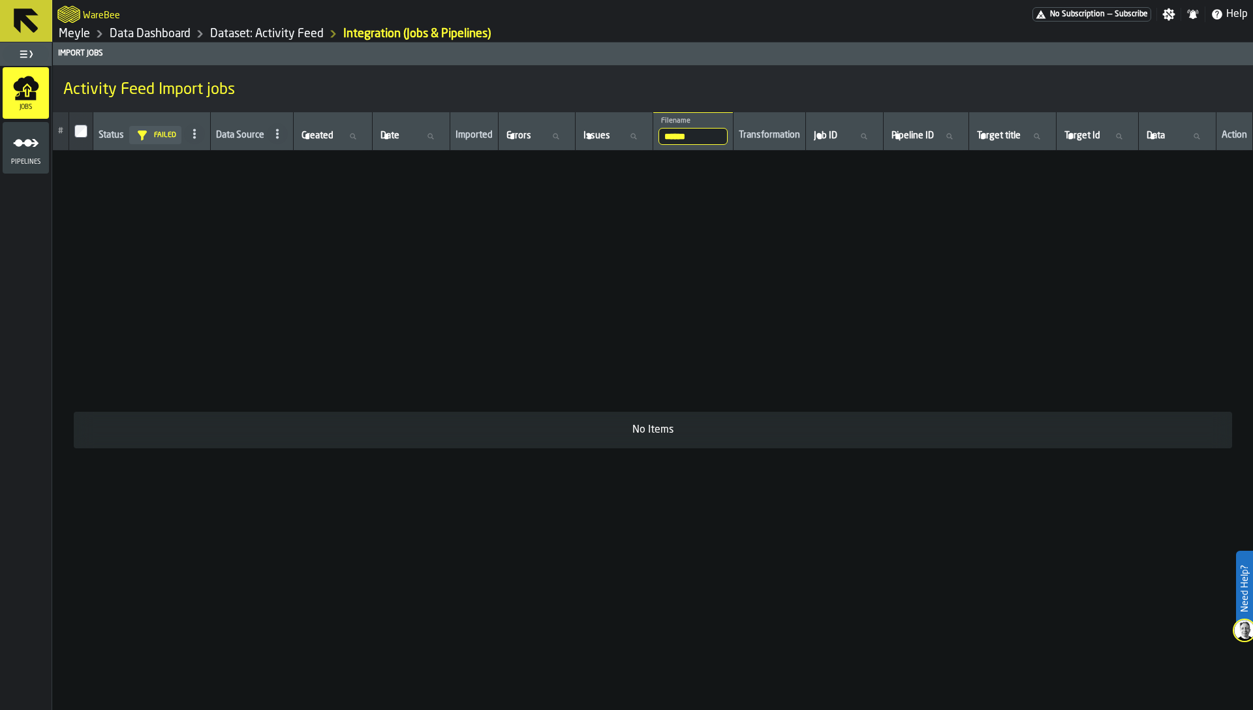
click at [282, 214] on td "No Items" at bounding box center [653, 430] width 1201 height 559
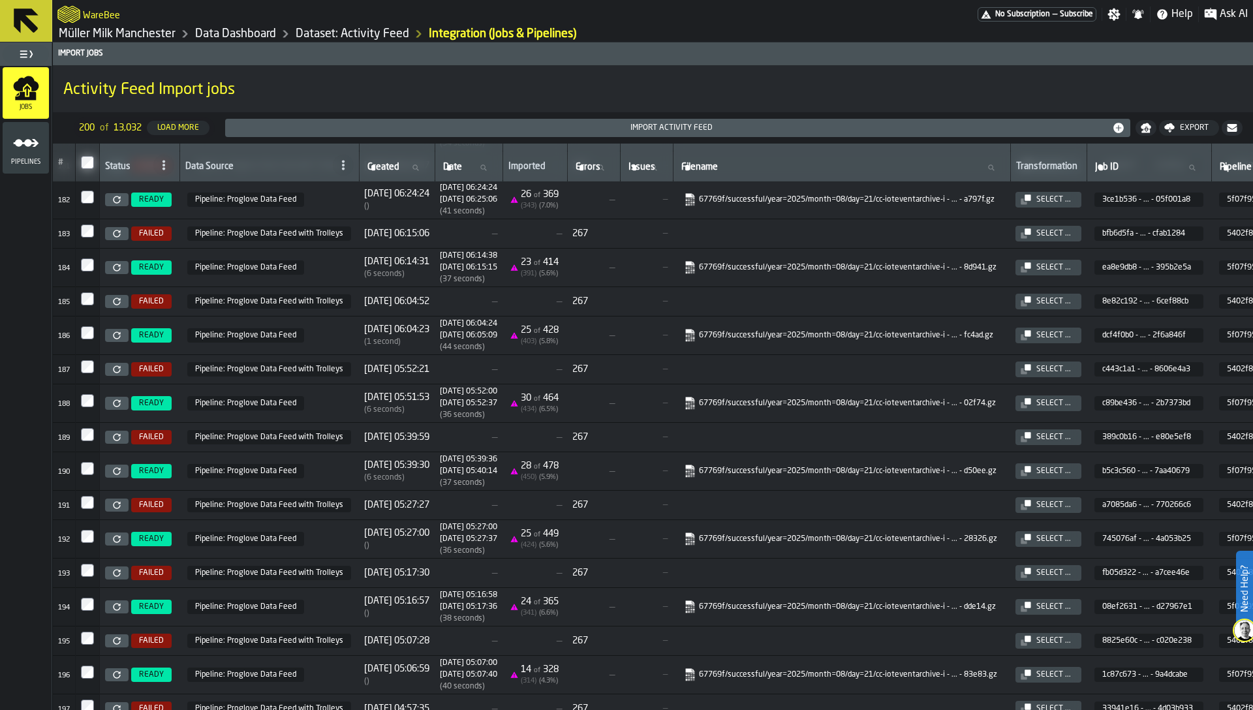
scroll to position [5872, 0]
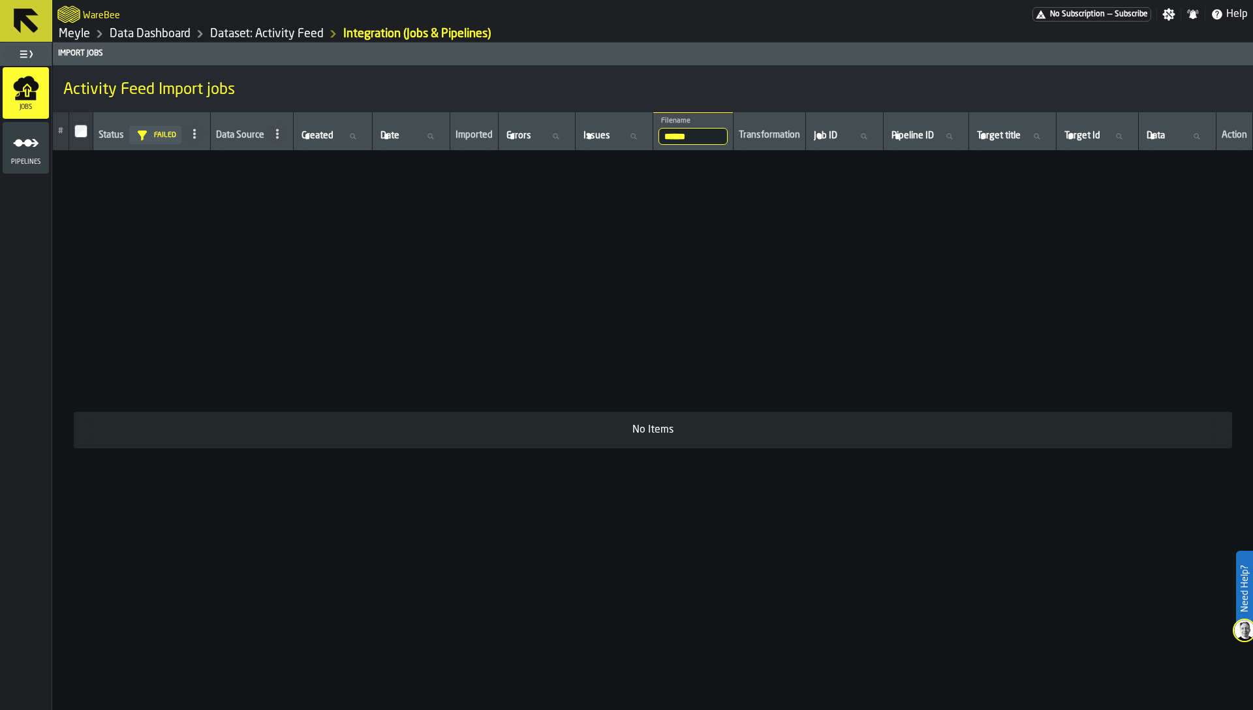
click at [686, 138] on input "******" at bounding box center [694, 136] width 70 height 17
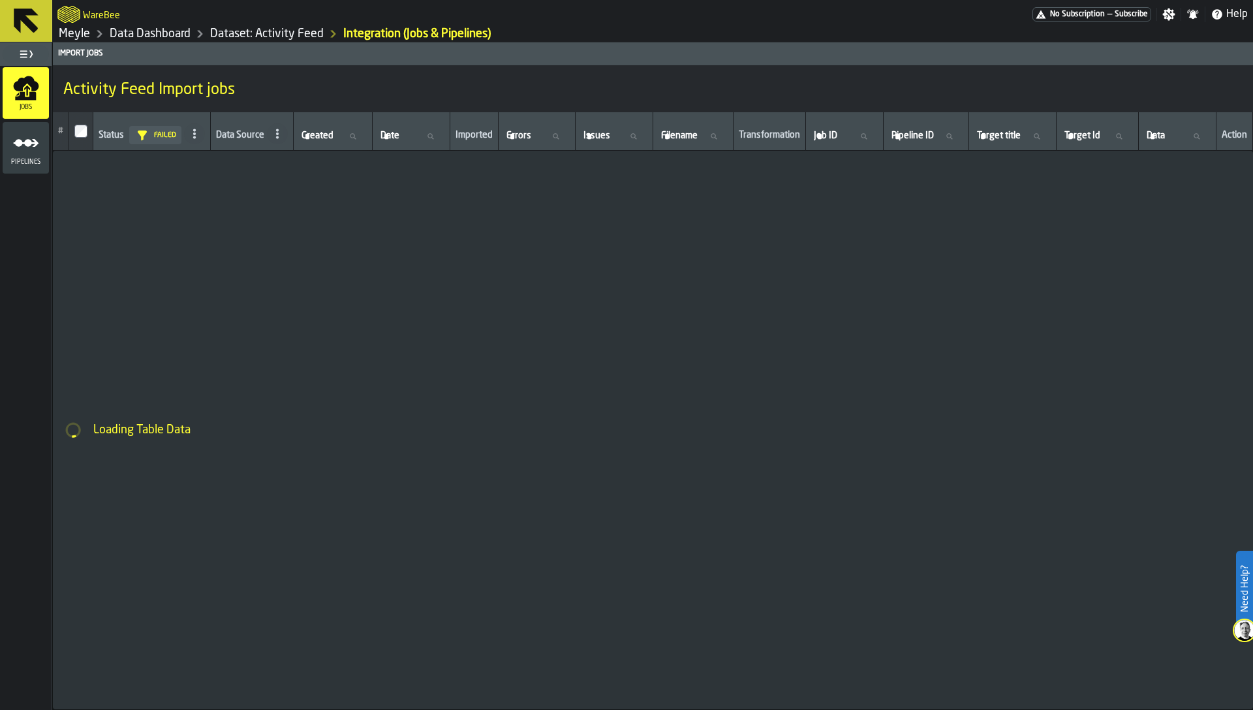
click at [0, 0] on icon at bounding box center [0, 0] width 0 height 0
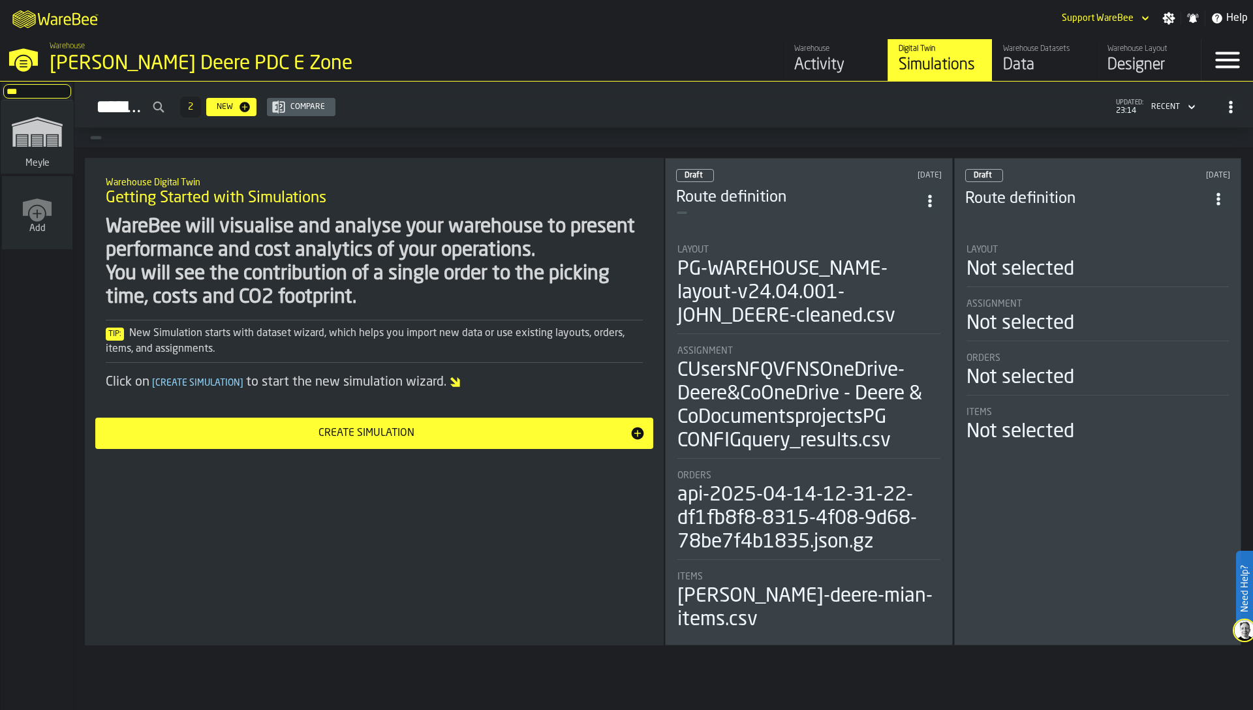
click at [33, 87] on input "***" at bounding box center [37, 91] width 68 height 14
click at [1043, 55] on div "Data" at bounding box center [1044, 65] width 83 height 21
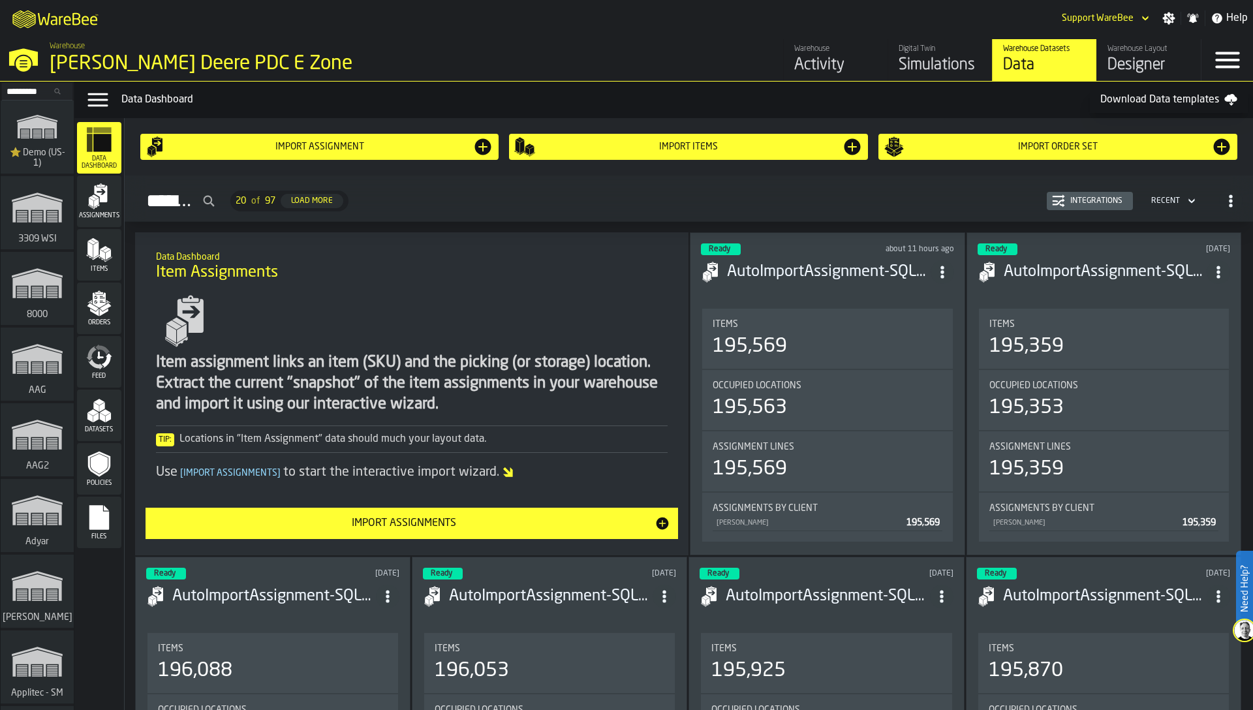
click at [89, 363] on icon "menu Feed" at bounding box center [95, 364] width 15 height 10
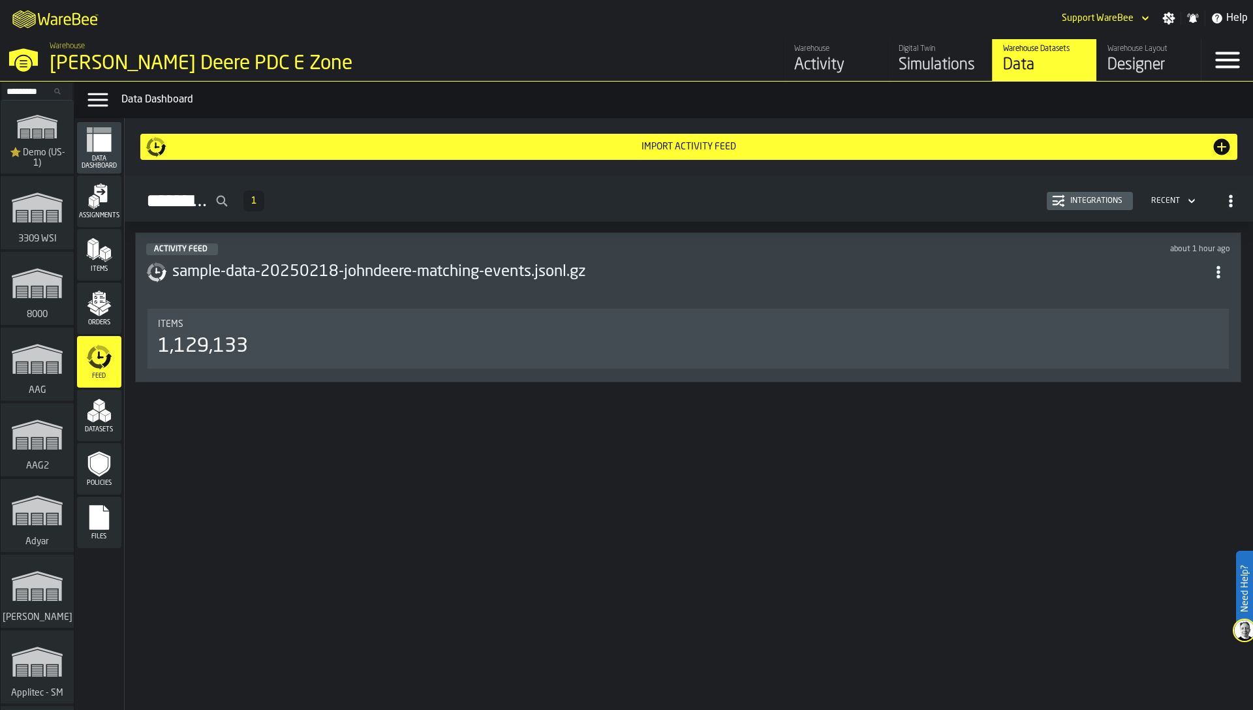
click at [1086, 201] on div "Integrations" at bounding box center [1096, 201] width 63 height 9
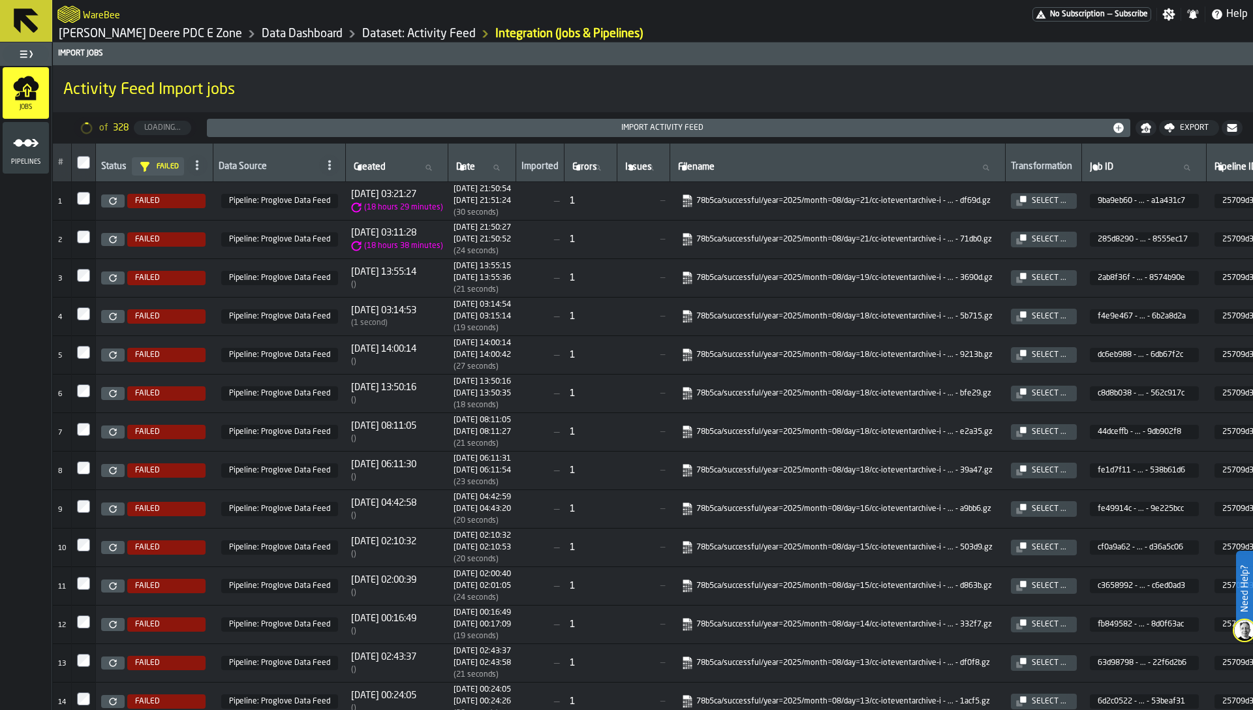
click at [0, 0] on icon at bounding box center [0, 0] width 0 height 0
